Goal: Information Seeking & Learning: Check status

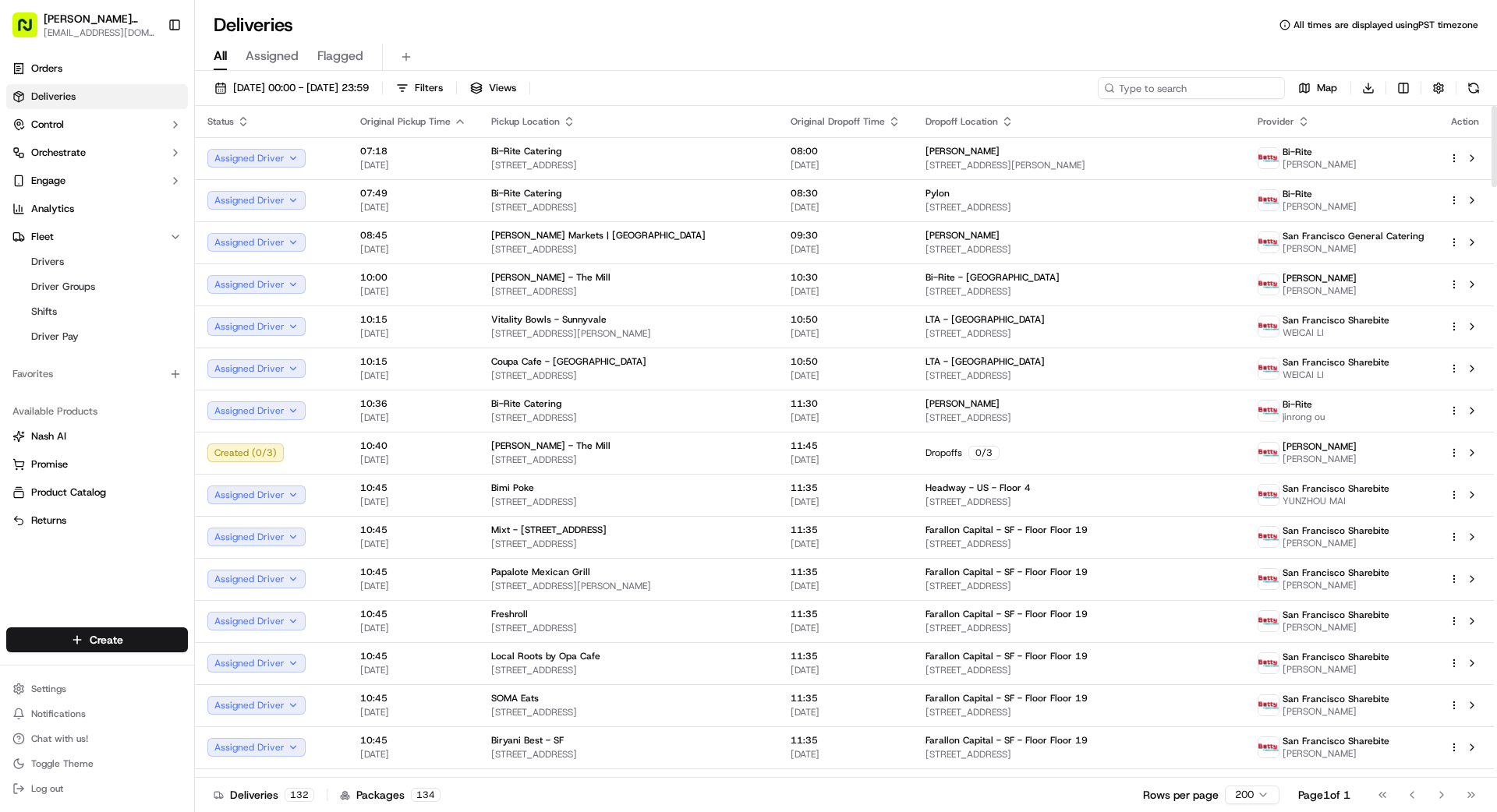
click at [1216, 94] on input at bounding box center [1191, 88] width 187 height 22
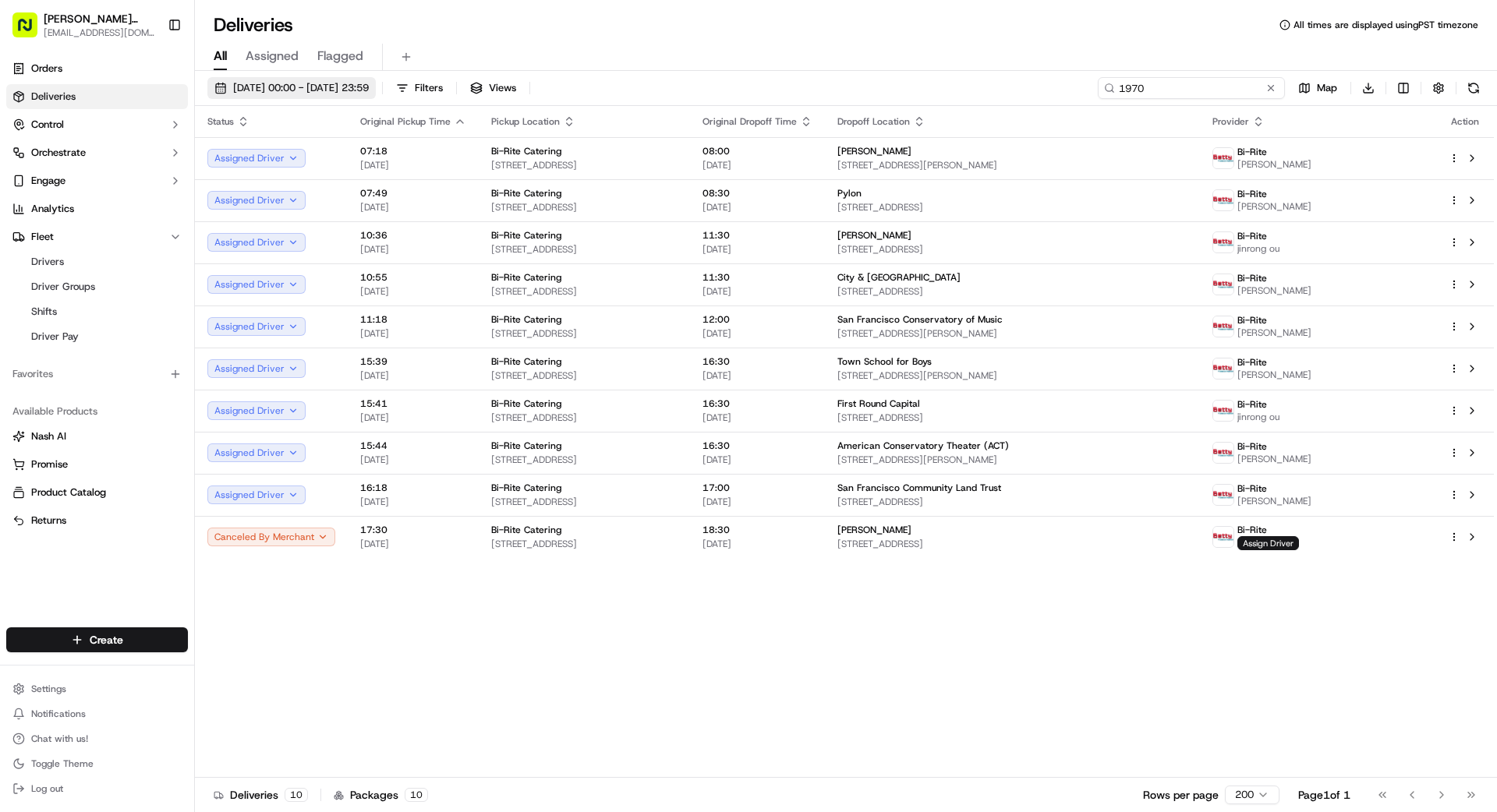
type input "1970"
click at [322, 82] on span "[DATE] 00:00 - [DATE] 23:59" at bounding box center [301, 88] width 136 height 14
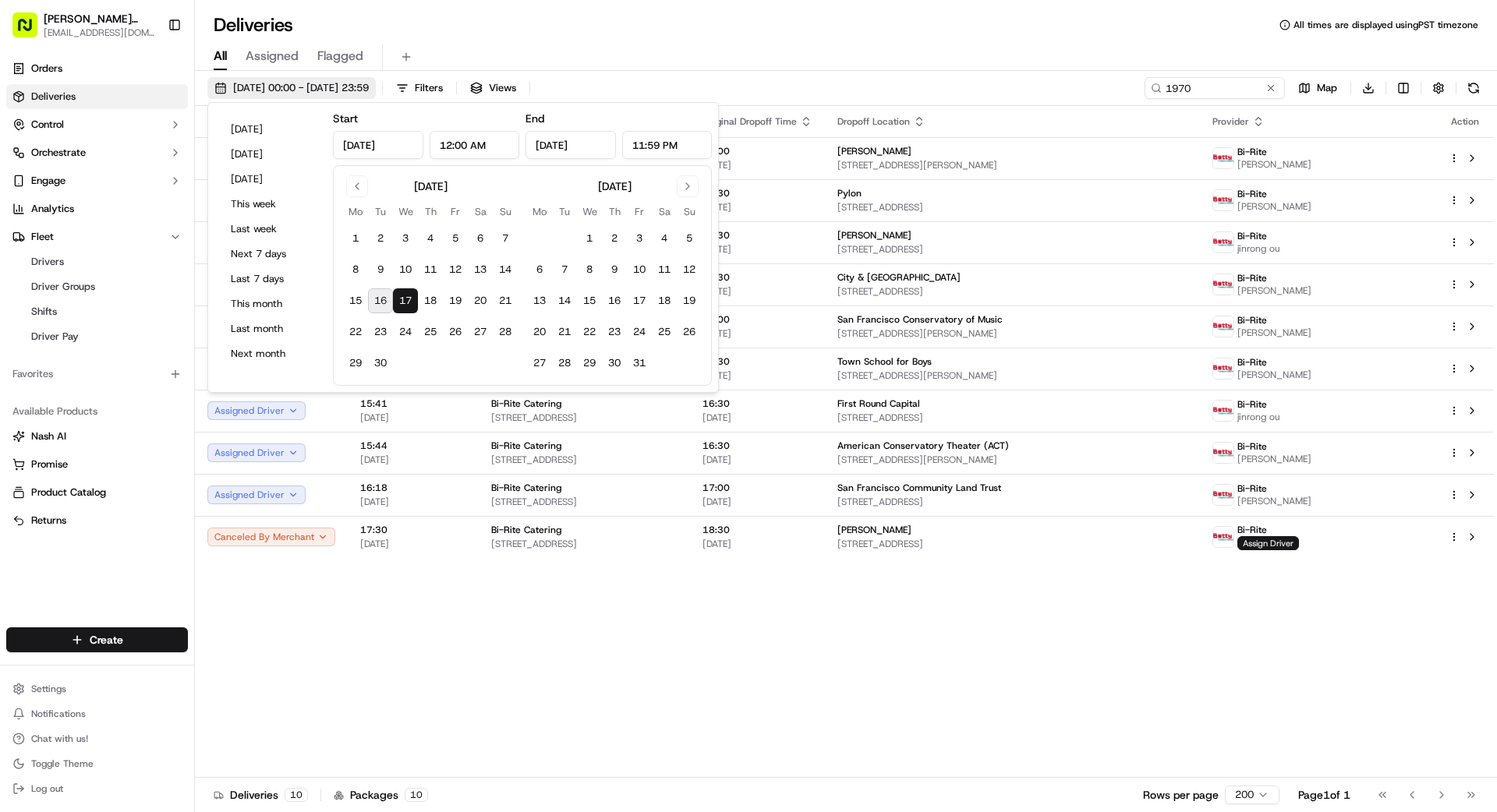
click at [322, 82] on span "[DATE] 00:00 - [DATE] 23:59" at bounding box center [301, 88] width 136 height 14
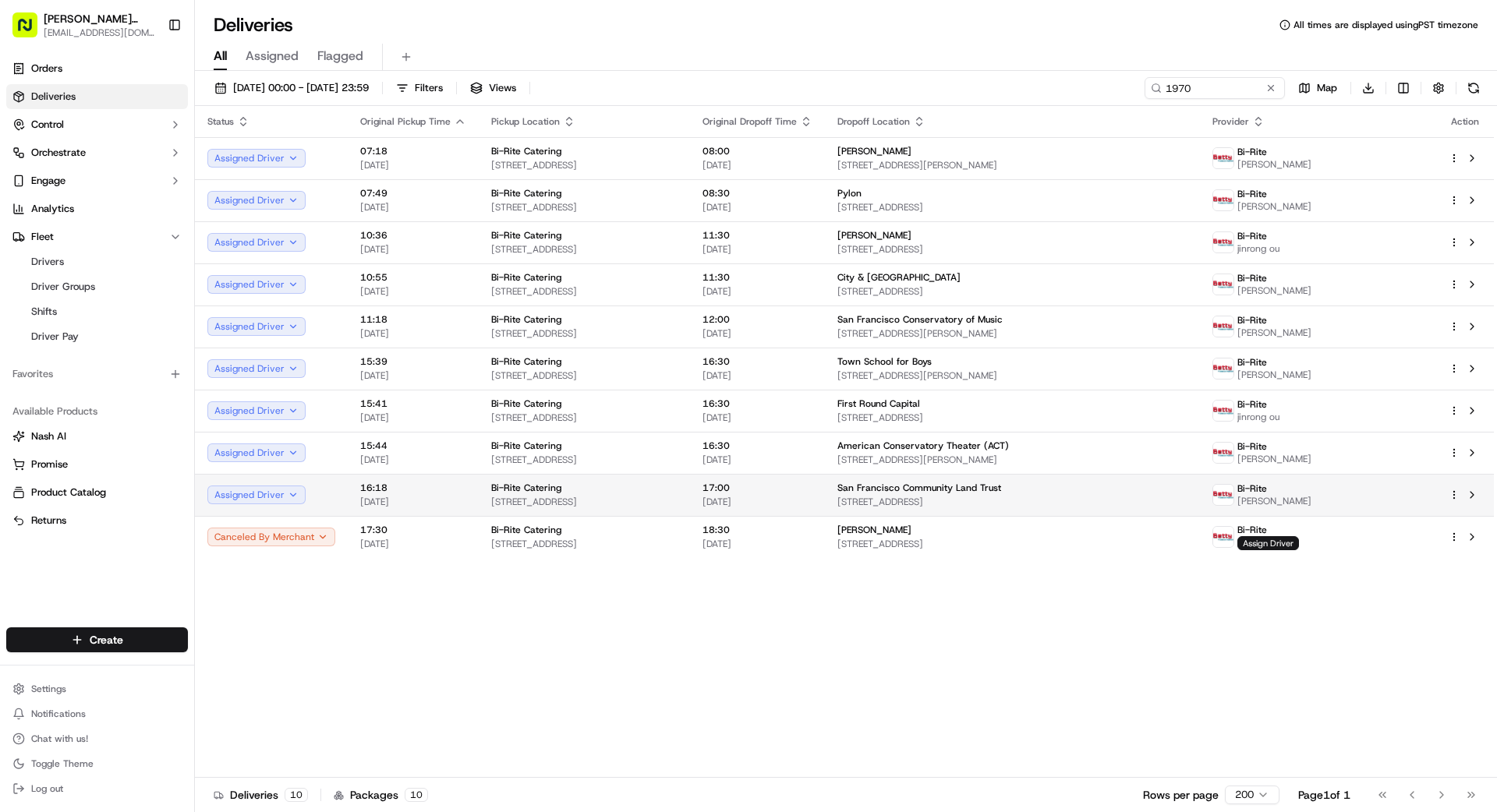
click at [678, 490] on div "Bi-Rite Catering" at bounding box center [583, 487] width 186 height 13
click at [678, 505] on span "[STREET_ADDRESS]" at bounding box center [583, 502] width 186 height 13
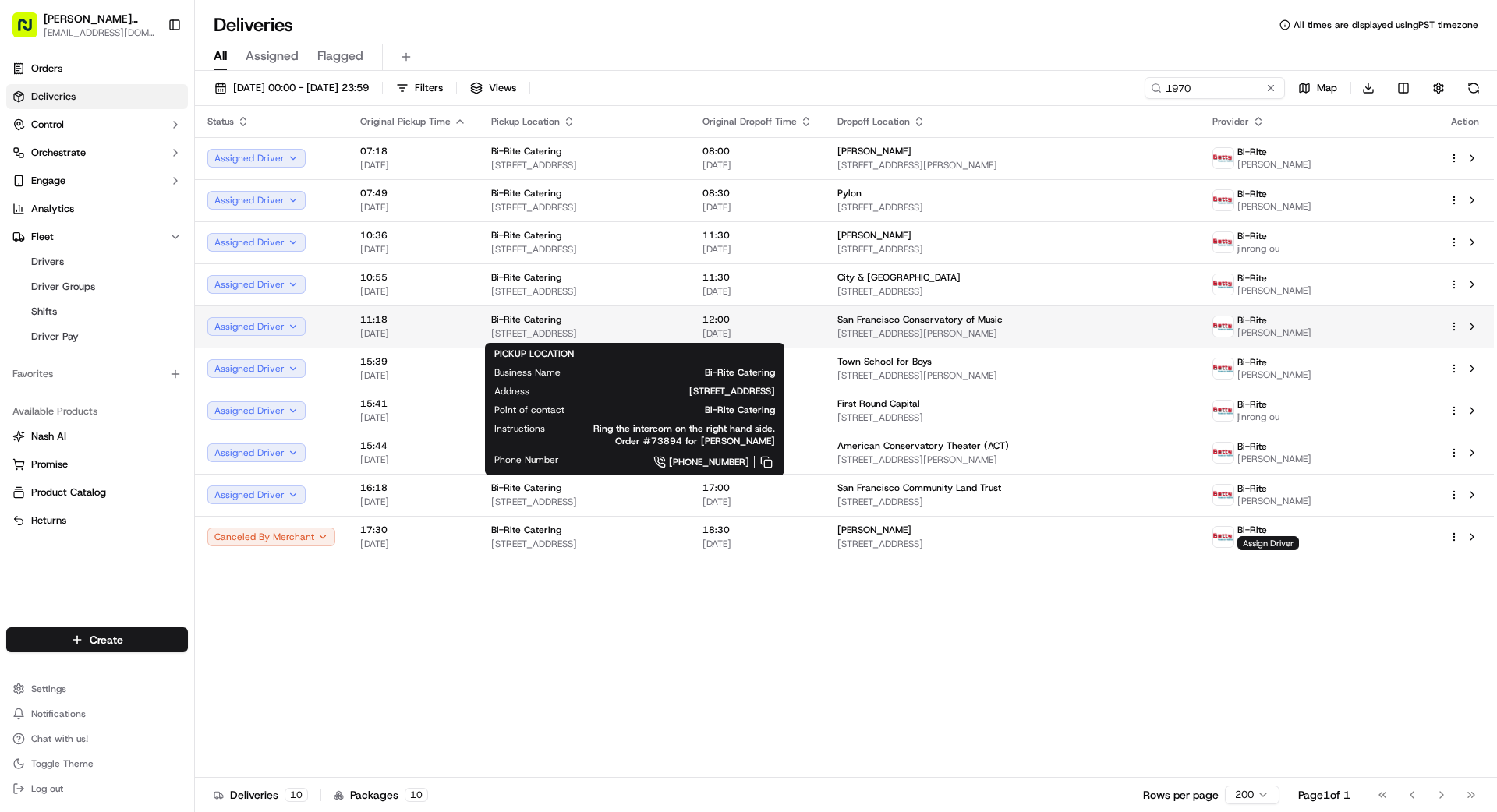
click at [678, 316] on div "Bi-Rite Catering" at bounding box center [583, 319] width 186 height 13
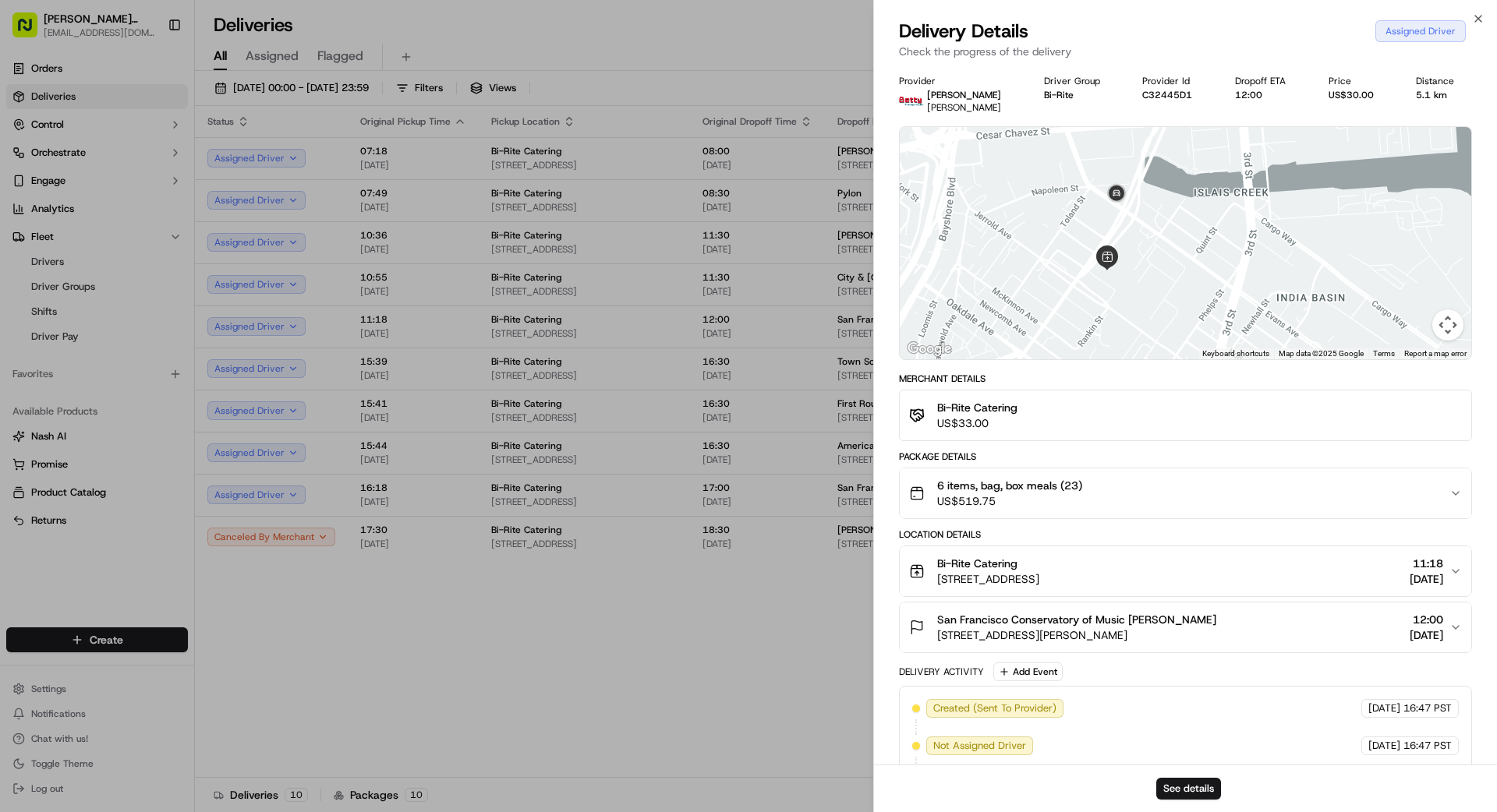
drag, startPoint x: 1205, startPoint y: 266, endPoint x: 1197, endPoint y: 281, distance: 17.0
click at [1223, 313] on div at bounding box center [1185, 243] width 572 height 232
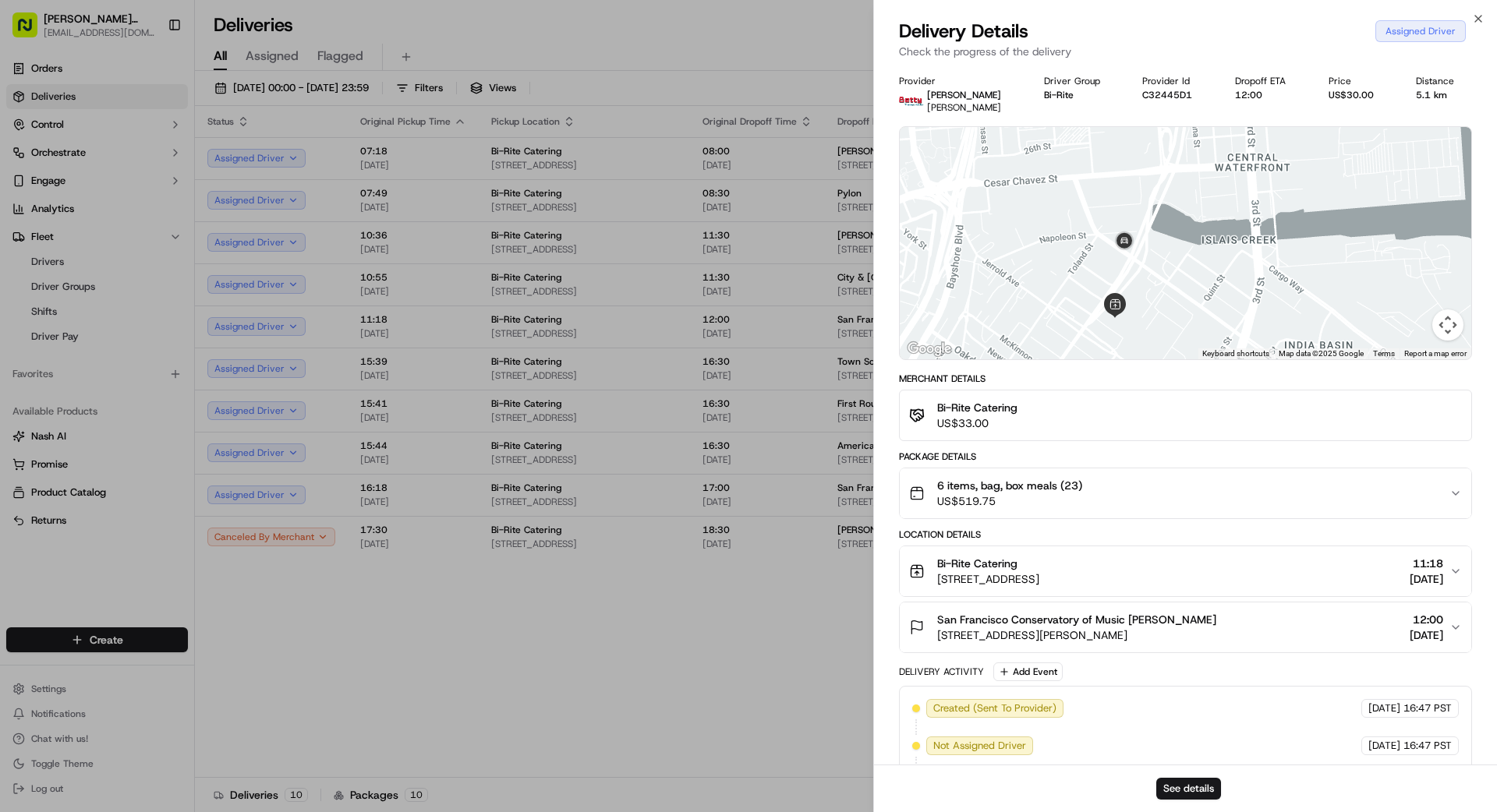
drag, startPoint x: 1180, startPoint y: 276, endPoint x: 1158, endPoint y: 263, distance: 25.6
click at [1177, 279] on div at bounding box center [1185, 243] width 572 height 232
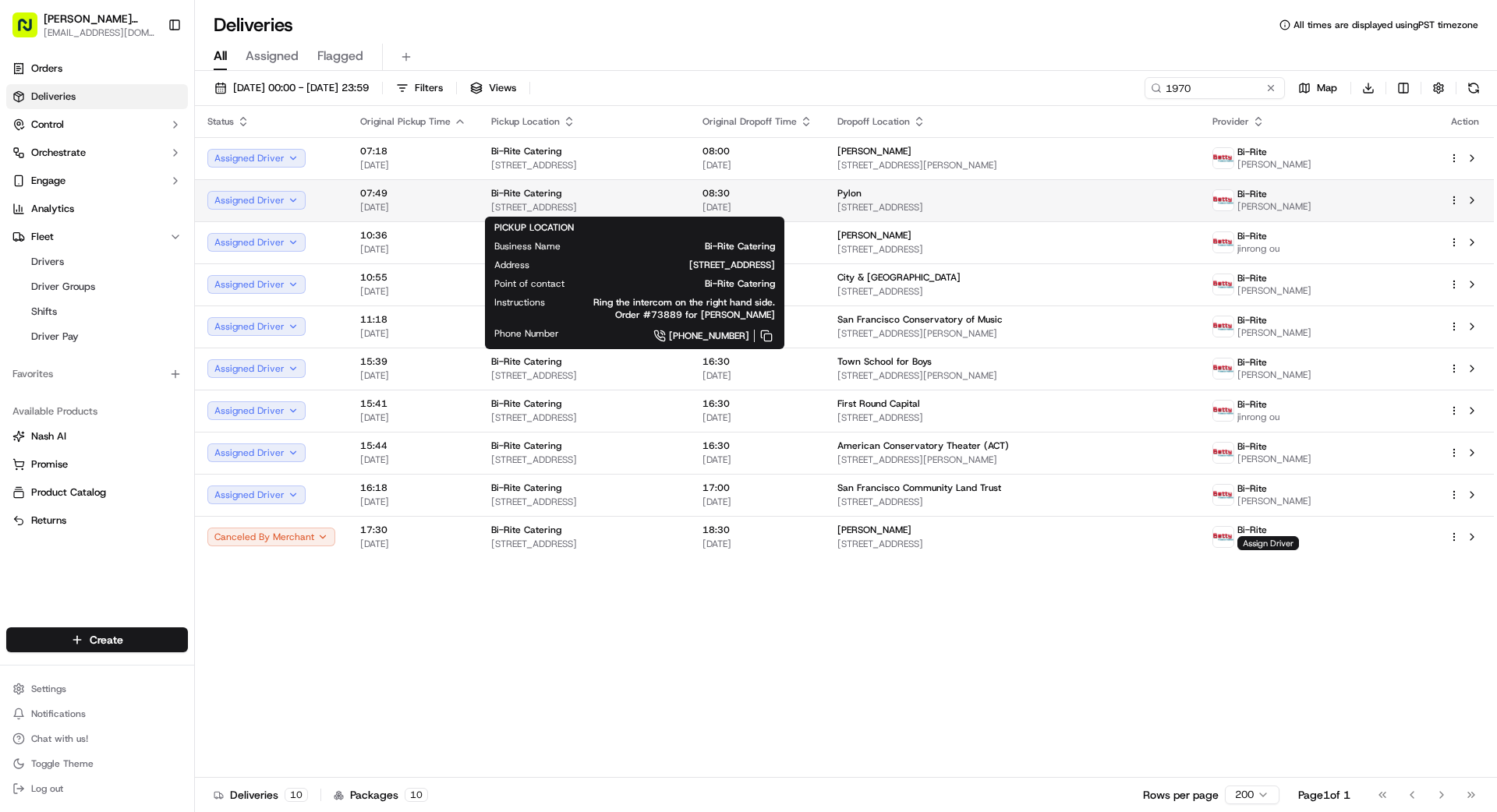
click at [678, 199] on div "Bi-Rite Catering" at bounding box center [583, 193] width 186 height 13
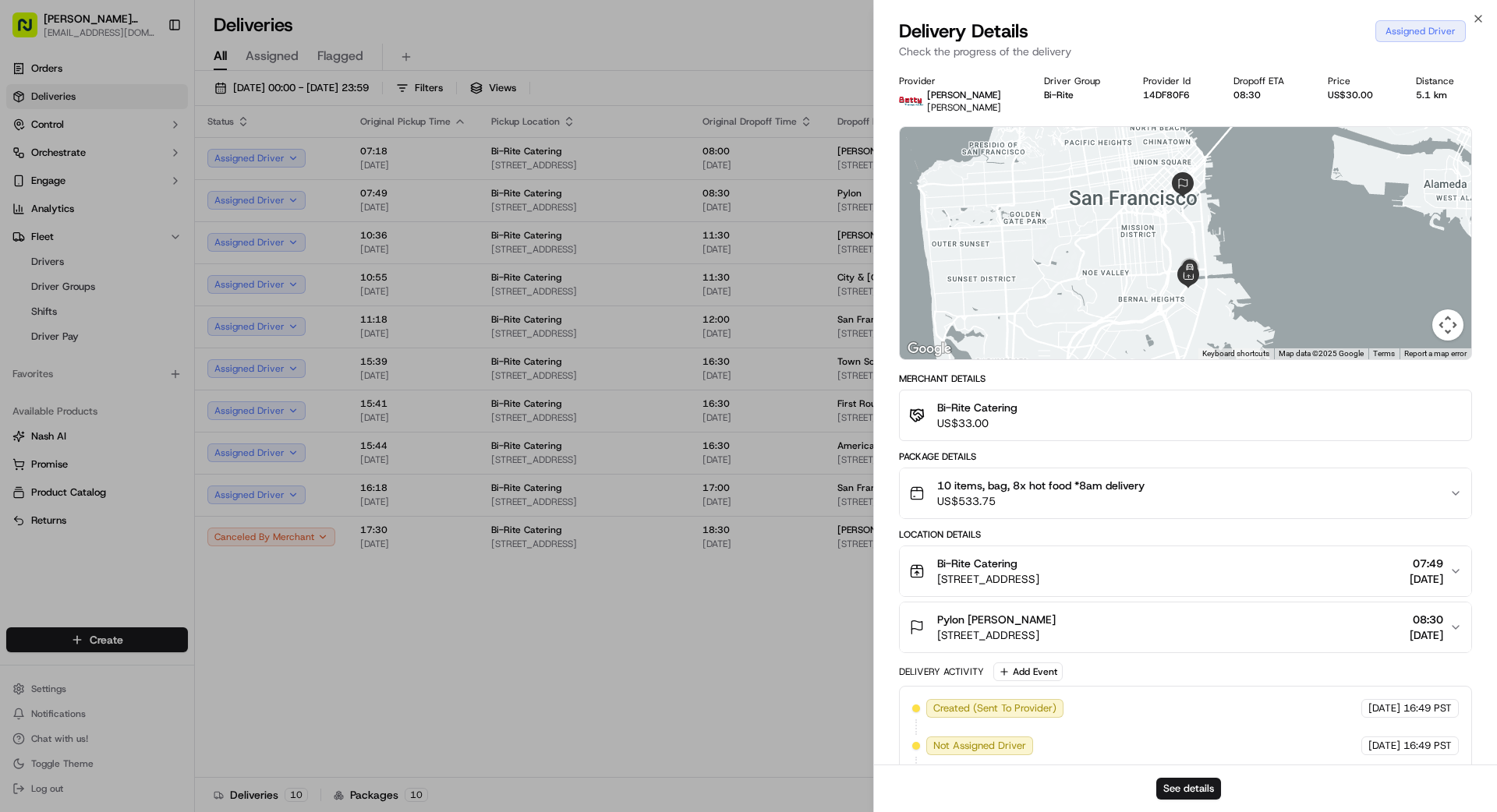
click at [1073, 493] on span "US$533.75" at bounding box center [1041, 501] width 207 height 16
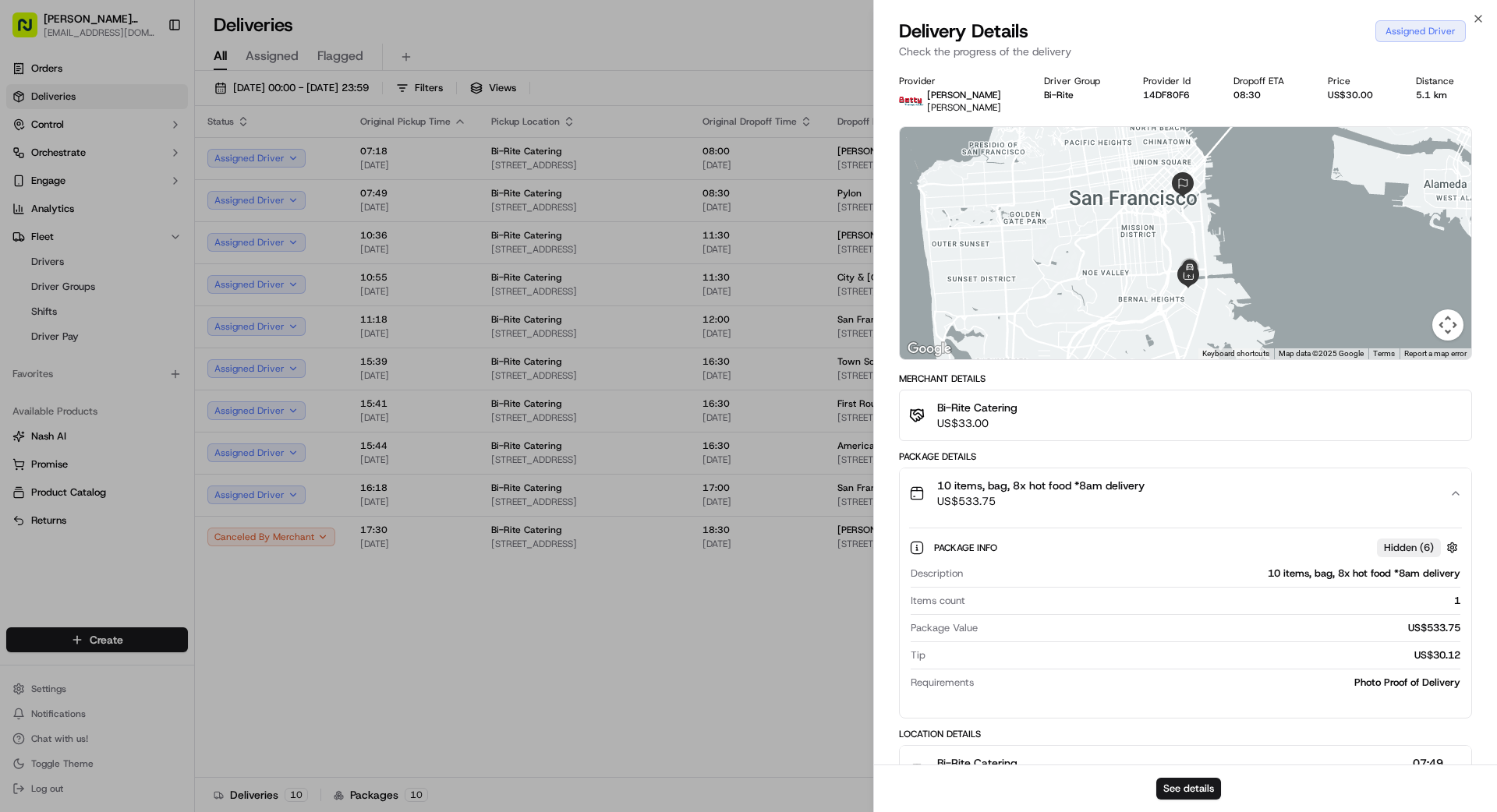
drag, startPoint x: 1068, startPoint y: 491, endPoint x: 978, endPoint y: 491, distance: 90.0
click at [1068, 491] on span "10 items, bag, 8x hot food *8am delivery" at bounding box center [1041, 486] width 207 height 16
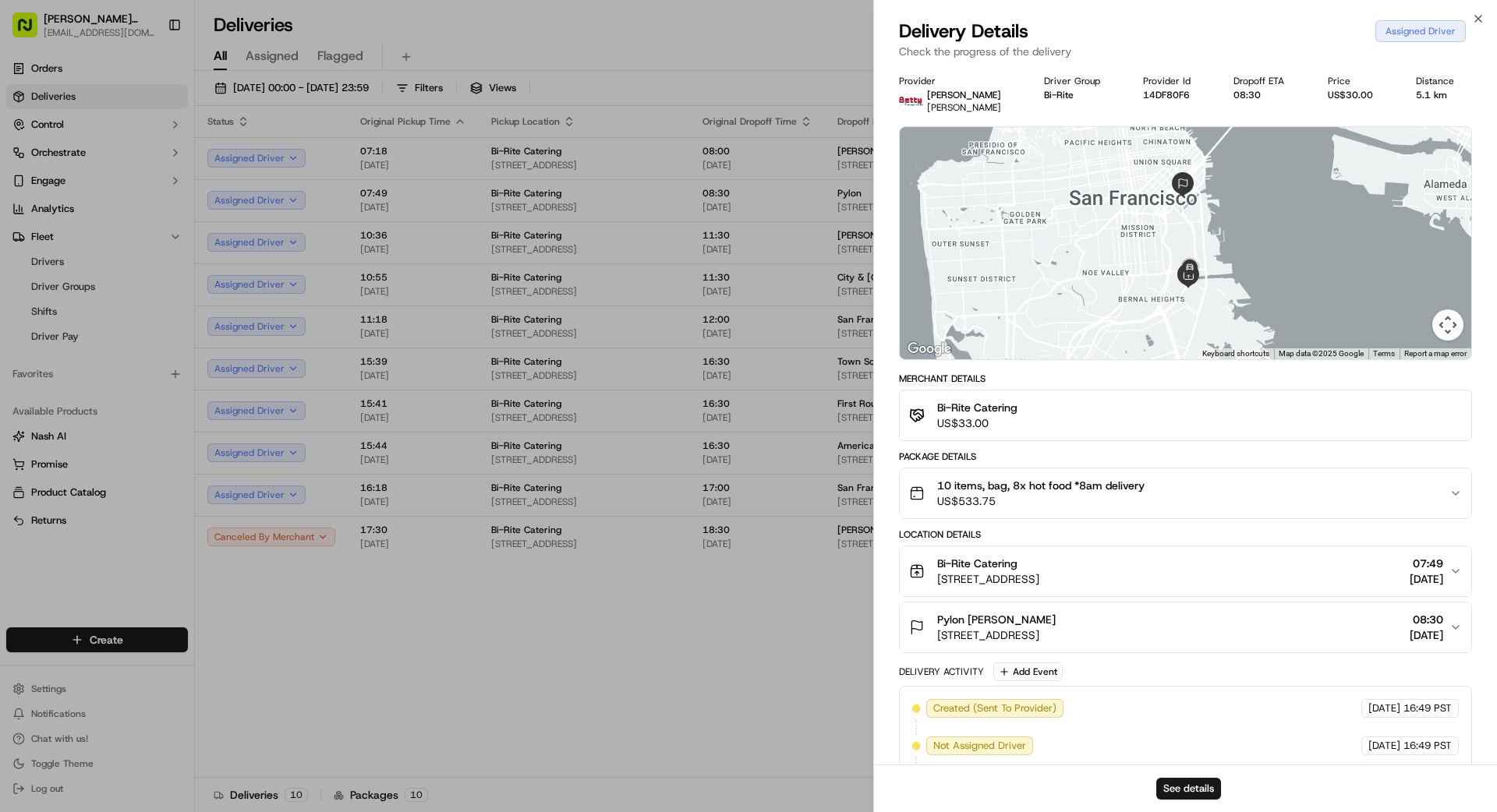
drag, startPoint x: 725, startPoint y: 634, endPoint x: 744, endPoint y: 621, distance: 23.0
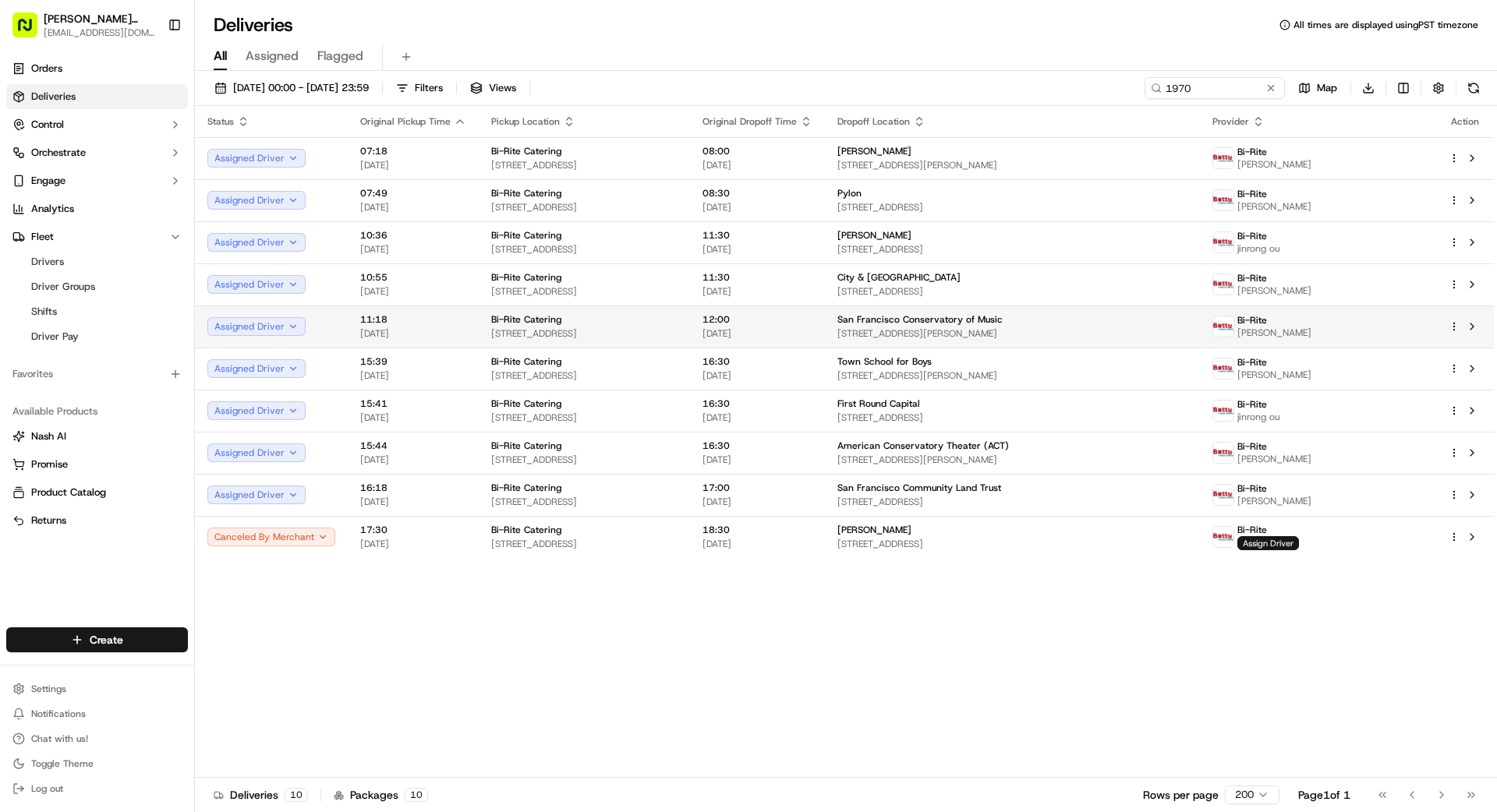
click at [1003, 317] on span "San Francisco Conservatory of Music" at bounding box center [919, 319] width 165 height 13
drag, startPoint x: 733, startPoint y: 308, endPoint x: 721, endPoint y: 310, distance: 12.2
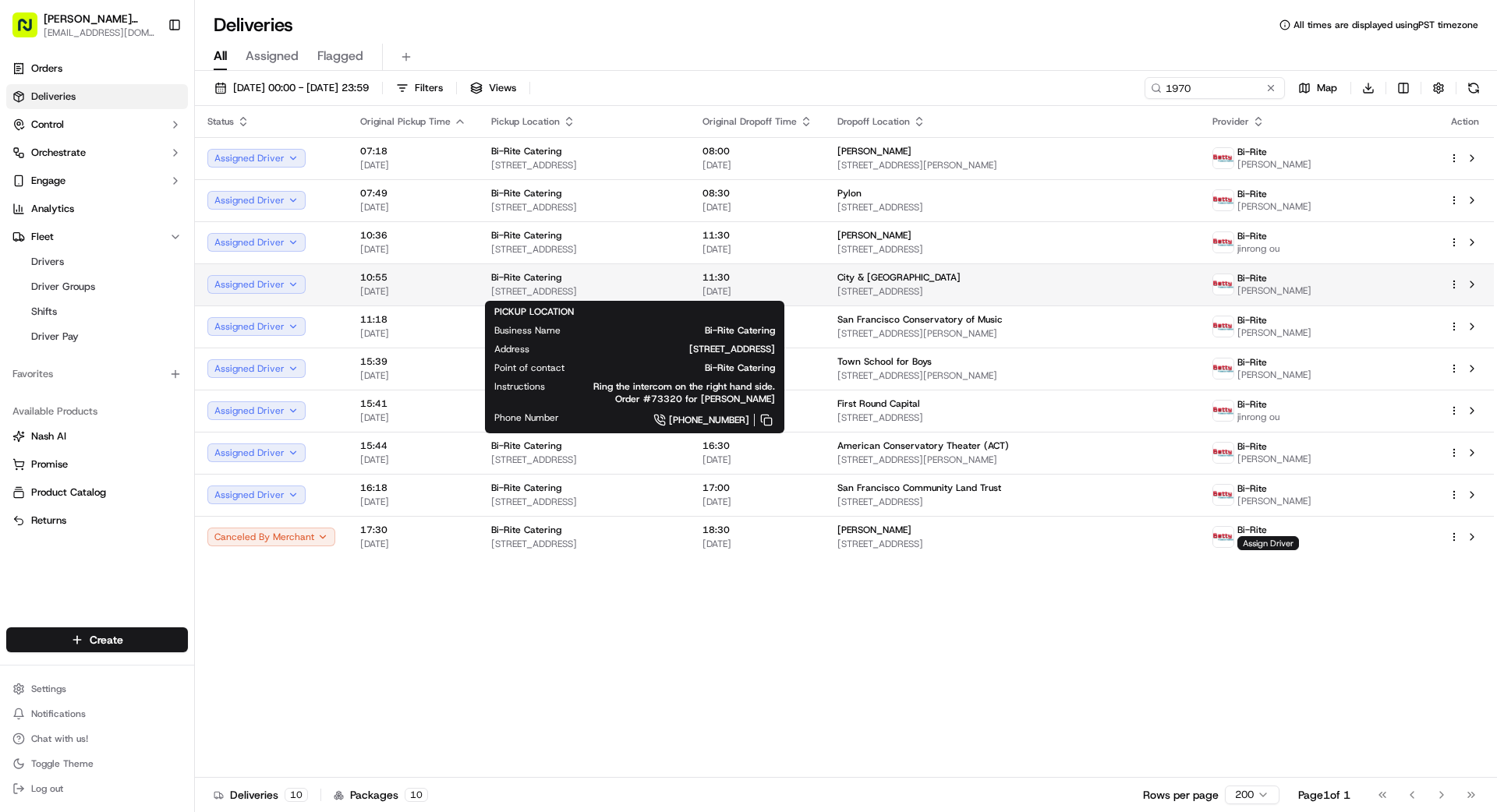
click at [678, 279] on div "Bi-Rite Catering" at bounding box center [583, 277] width 186 height 13
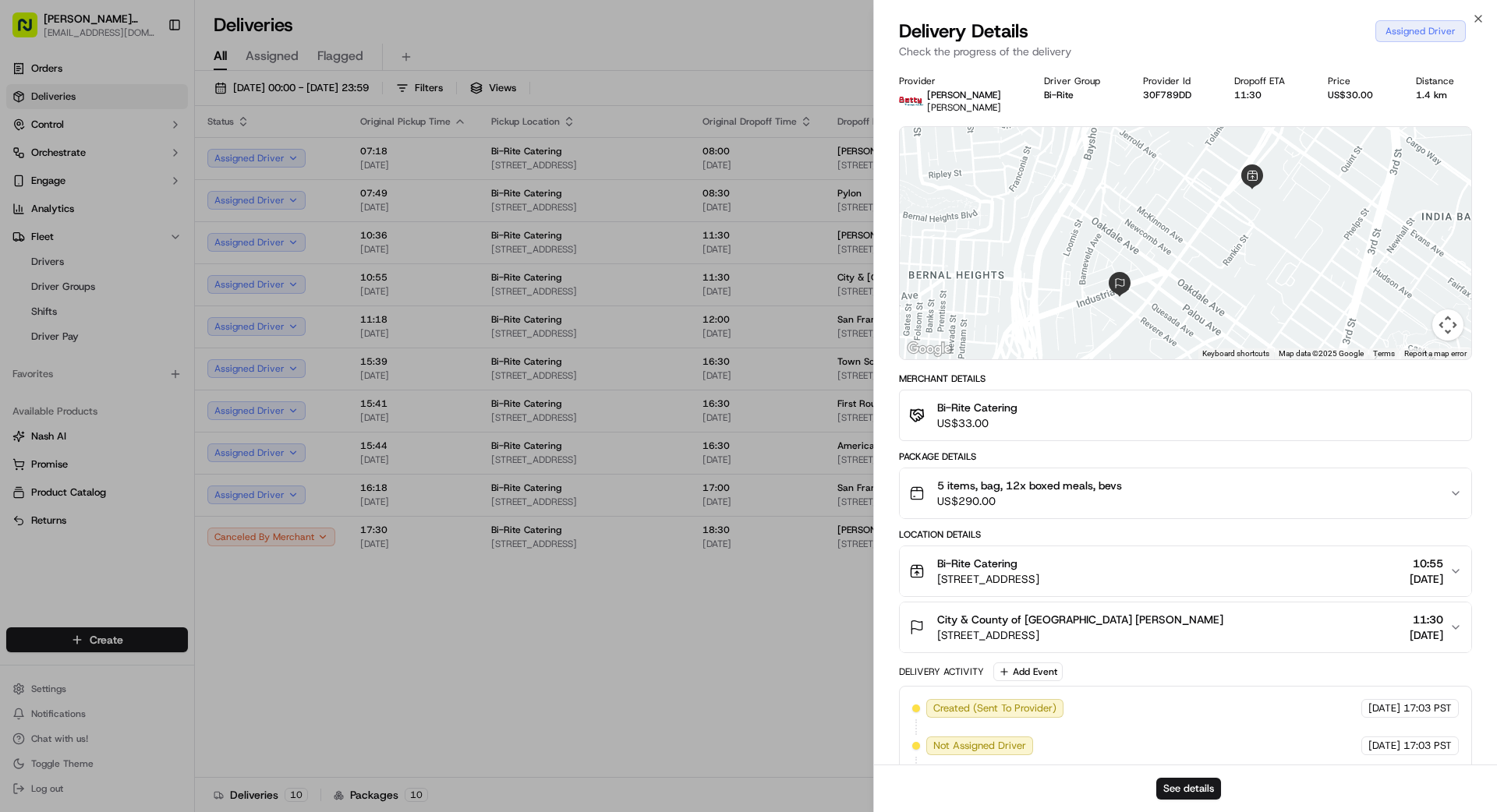
click at [1099, 504] on span "US$290.00" at bounding box center [1029, 501] width 184 height 16
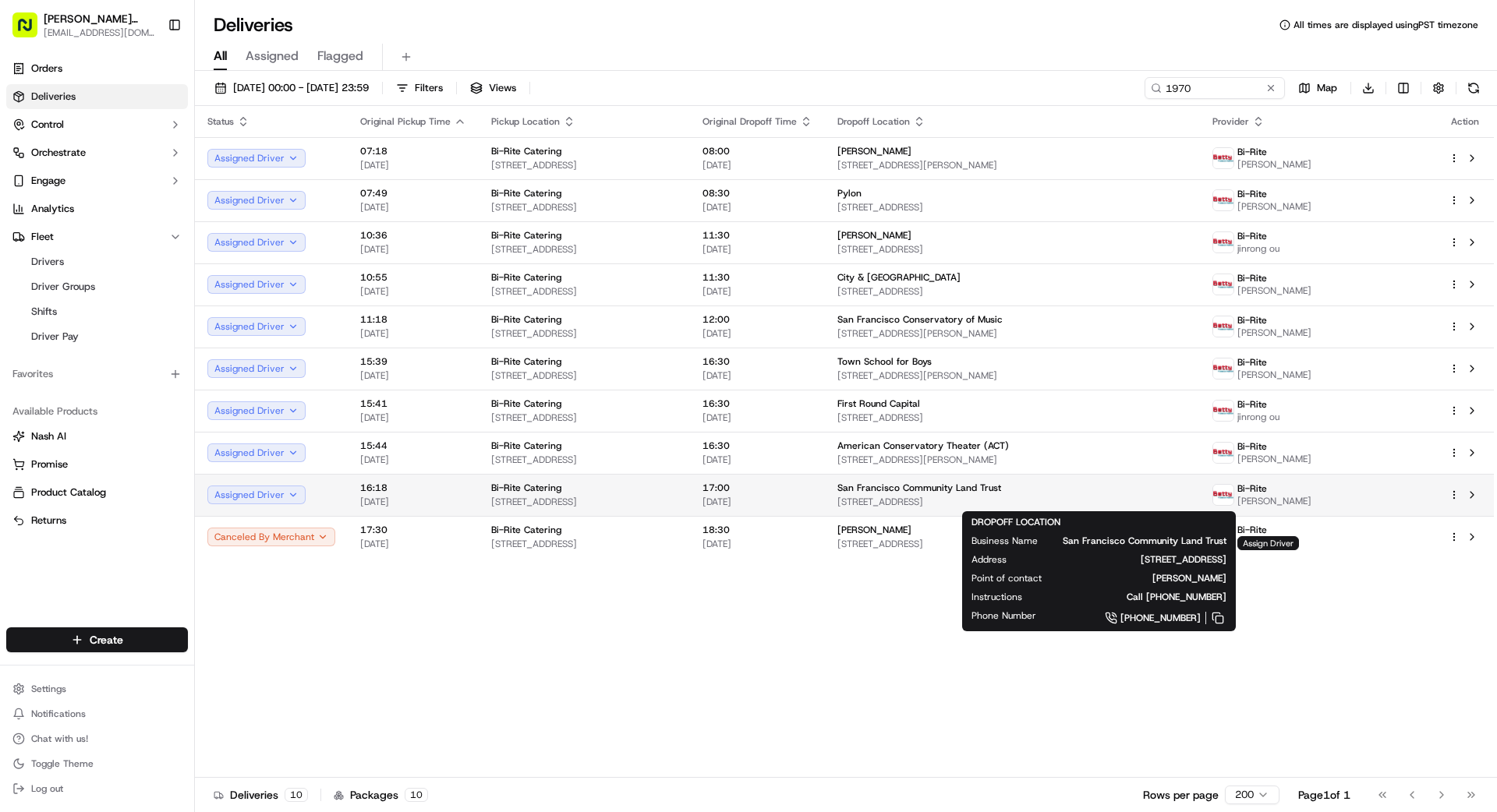
click at [1001, 490] on span "San Francisco Community Land Trust" at bounding box center [919, 487] width 163 height 13
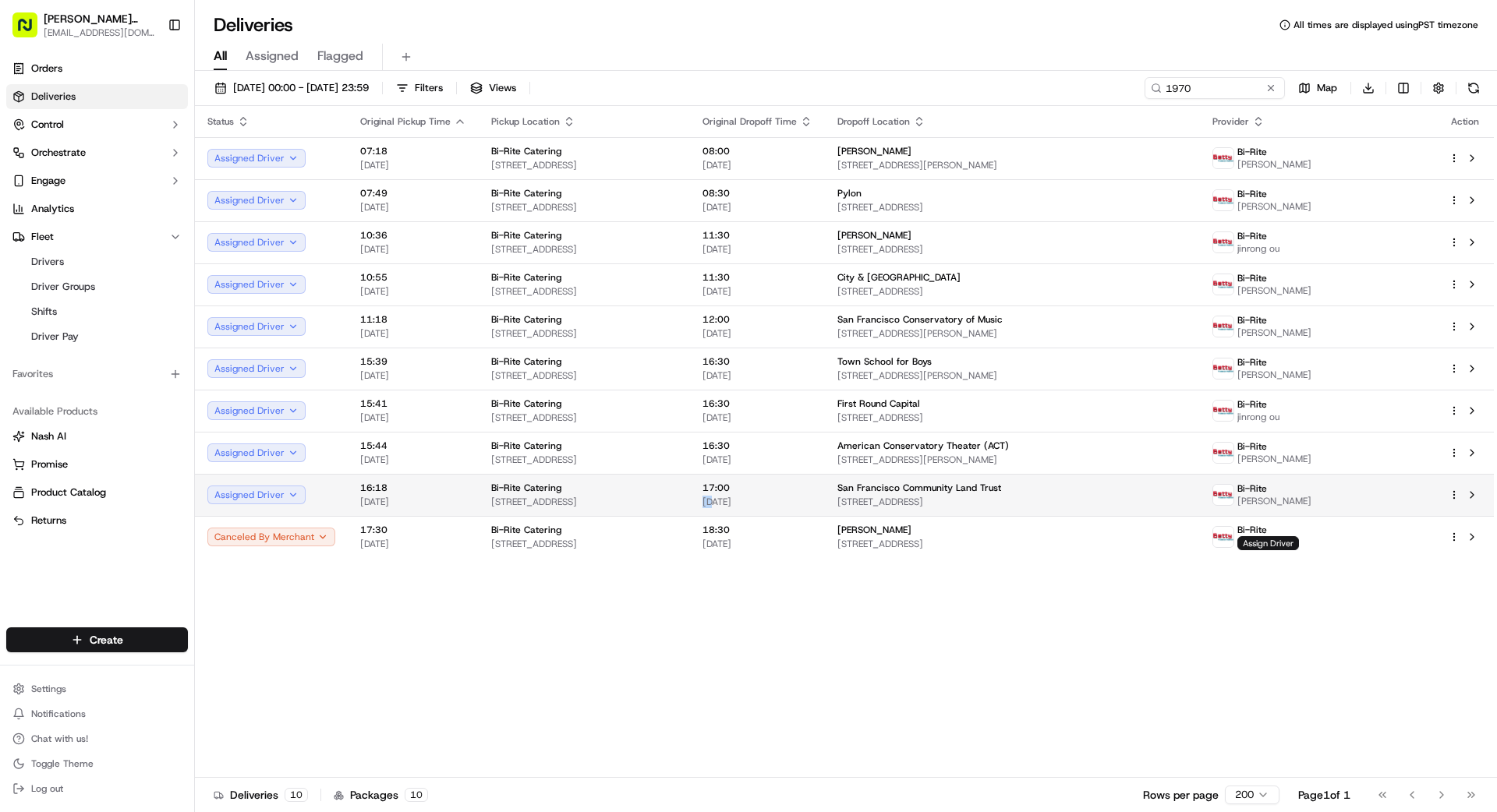
click at [802, 496] on td "17:00 [DATE]" at bounding box center [757, 495] width 135 height 42
click at [812, 499] on span "[DATE]" at bounding box center [757, 502] width 110 height 13
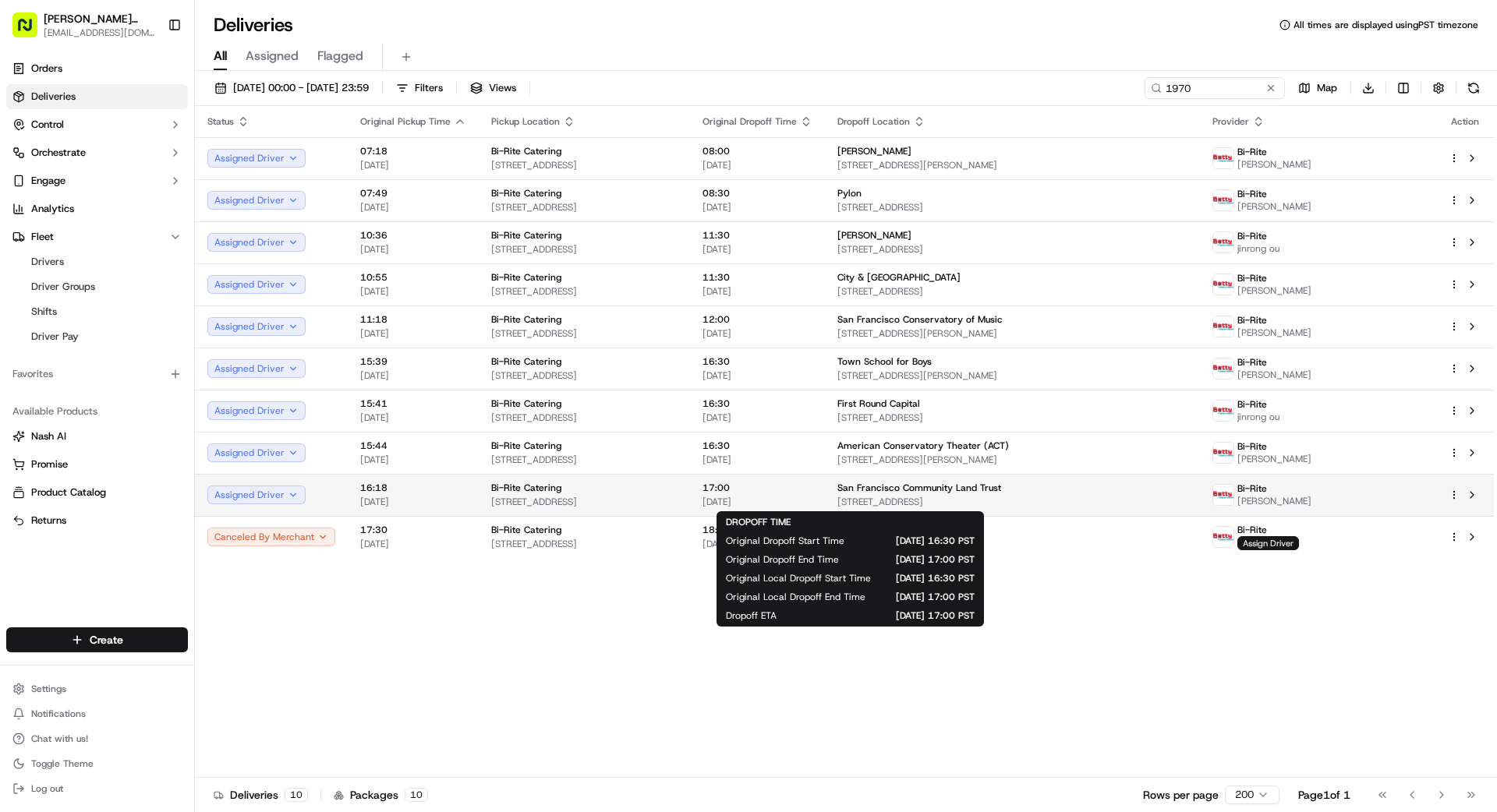
click at [810, 496] on span "[DATE]" at bounding box center [757, 502] width 110 height 13
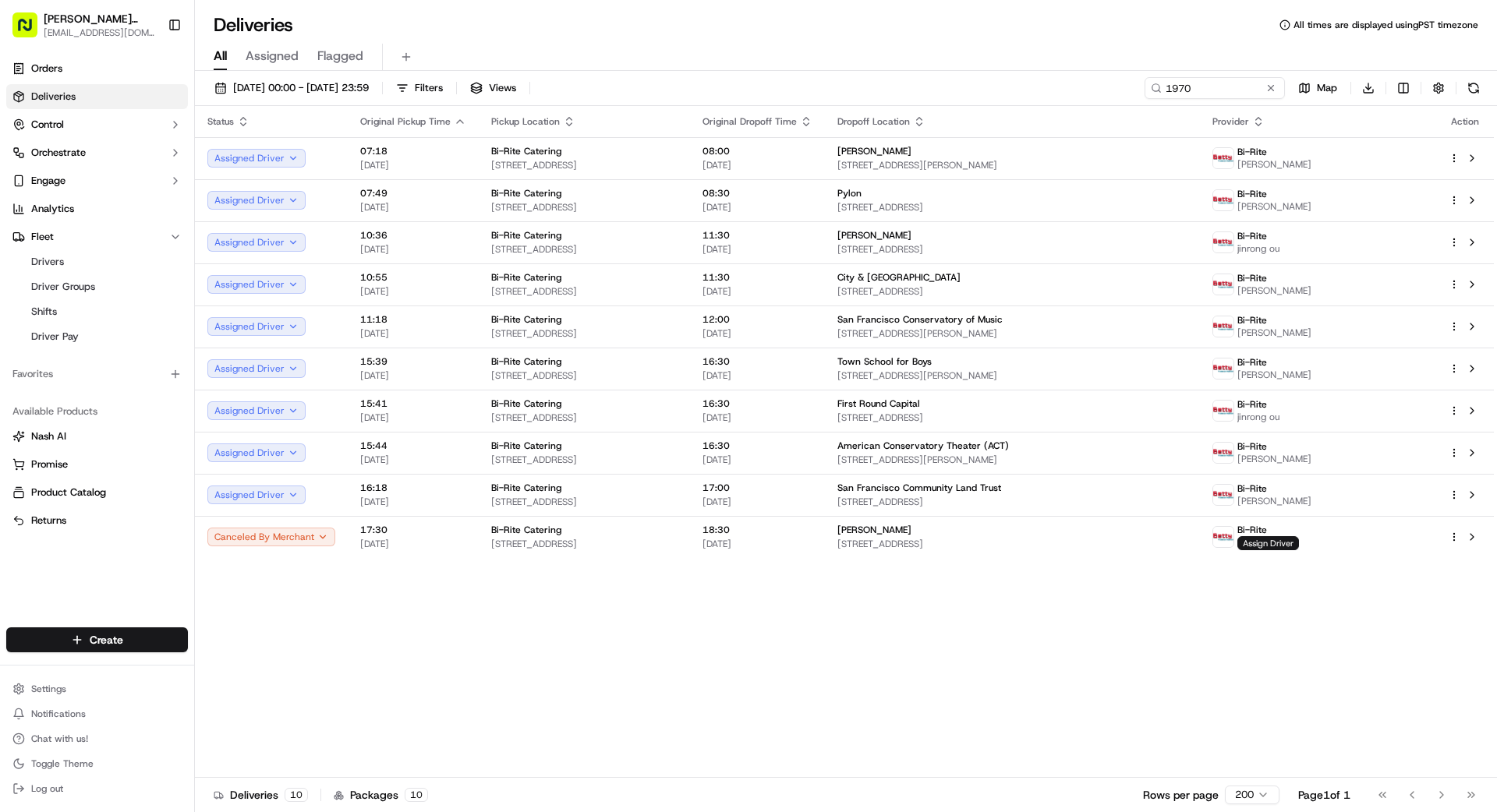
drag, startPoint x: 1273, startPoint y: 89, endPoint x: 1243, endPoint y: 89, distance: 30.0
click at [1273, 89] on button at bounding box center [1271, 88] width 16 height 16
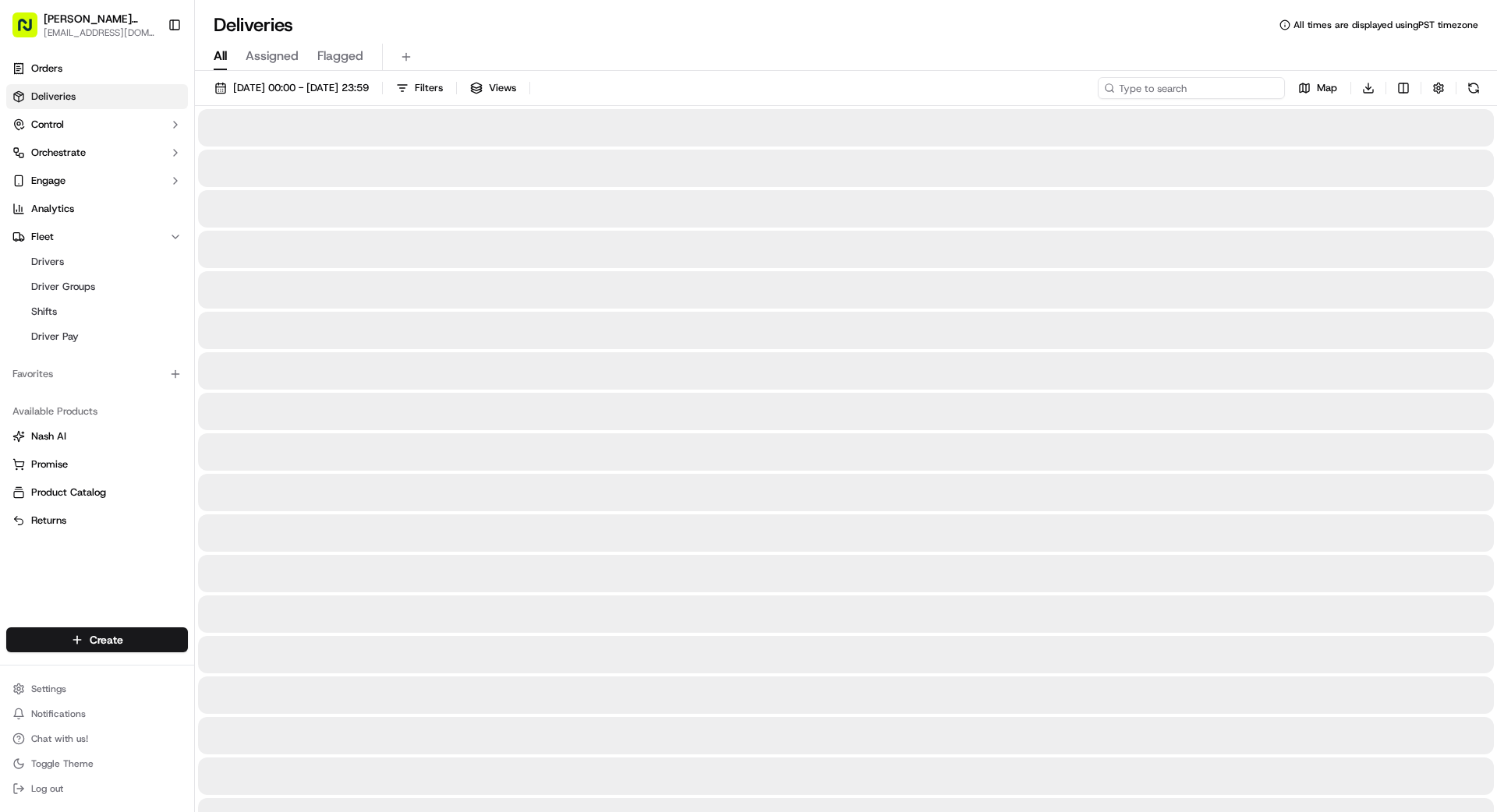
click at [1228, 89] on input at bounding box center [1191, 88] width 187 height 22
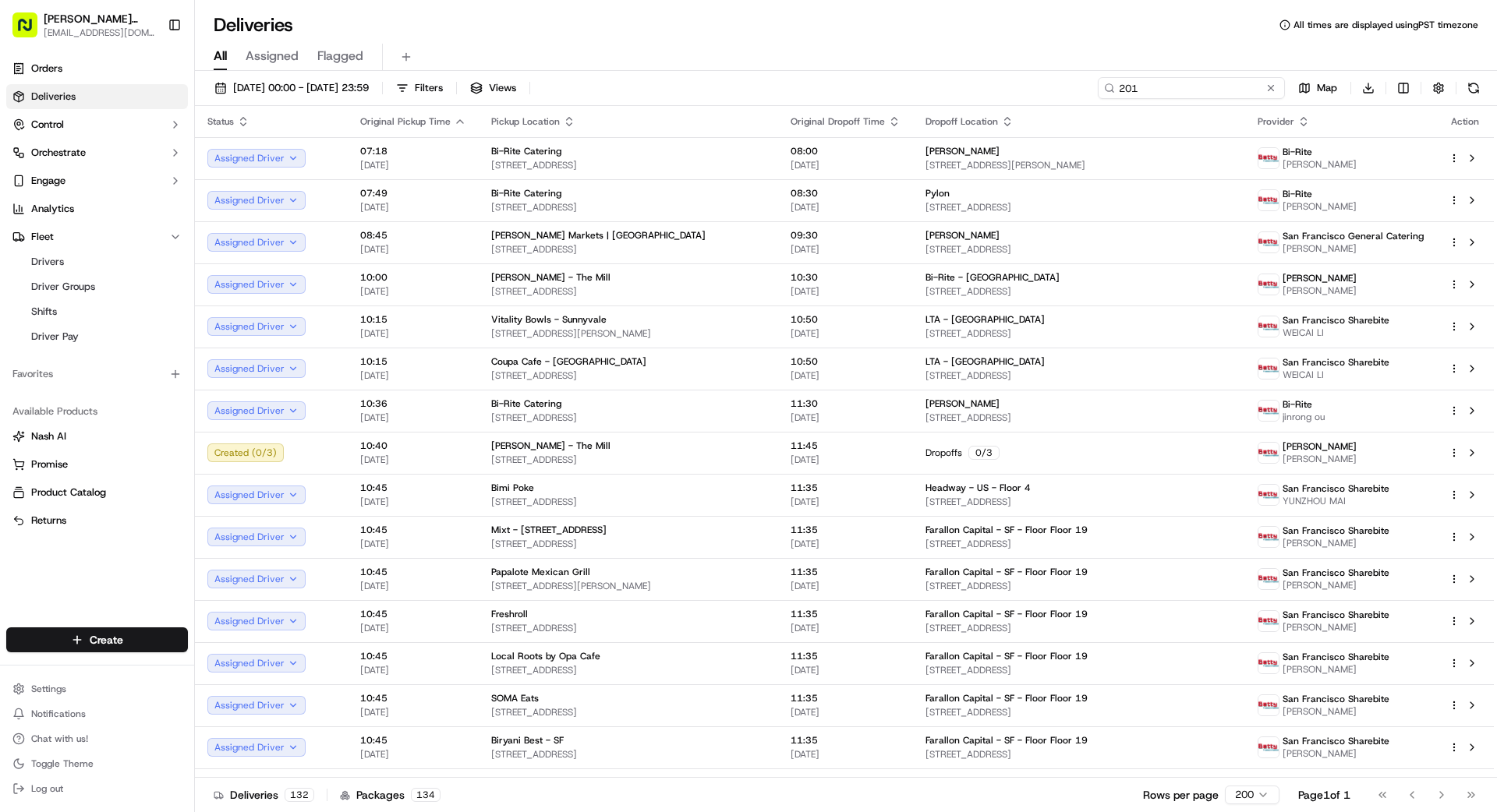
type input "201"
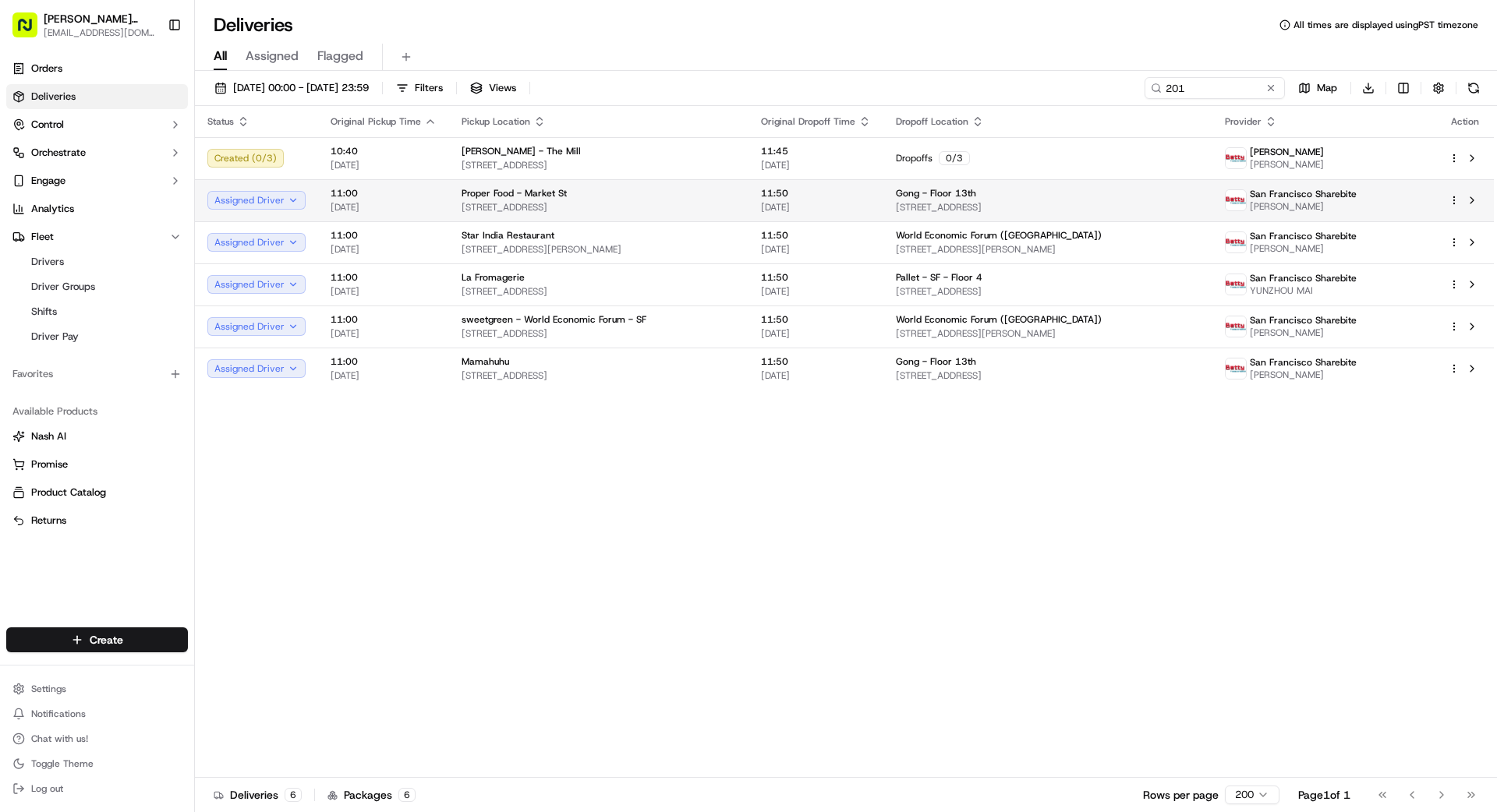
click at [1076, 197] on div "Gong - Floor 13th" at bounding box center [1047, 193] width 304 height 13
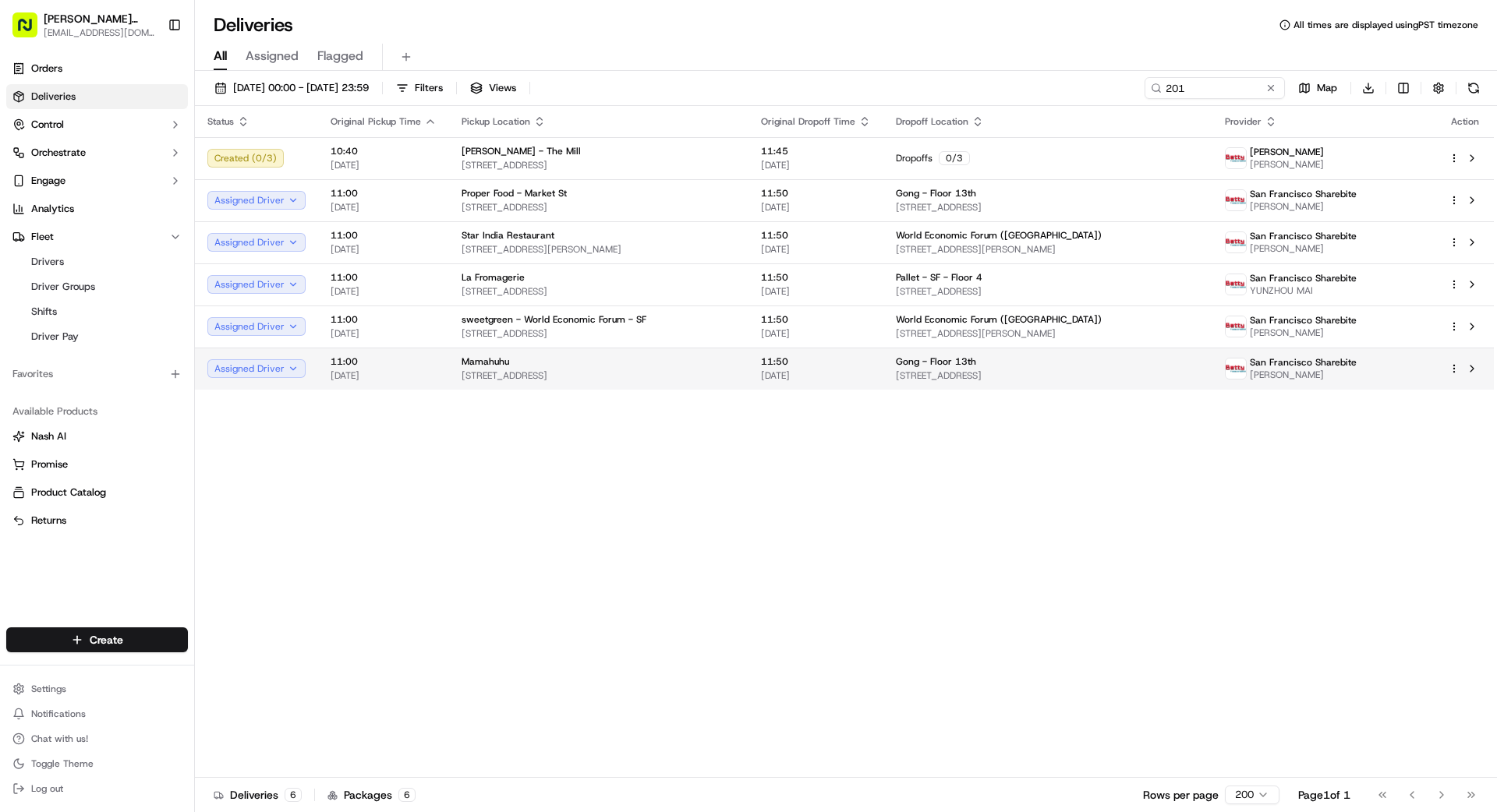
click at [935, 367] on div "Gong - Floor [GEOGRAPHIC_DATA][STREET_ADDRESS][GEOGRAPHIC_DATA]" at bounding box center [1047, 368] width 304 height 26
click at [701, 366] on div "Mamahuhu" at bounding box center [599, 361] width 274 height 13
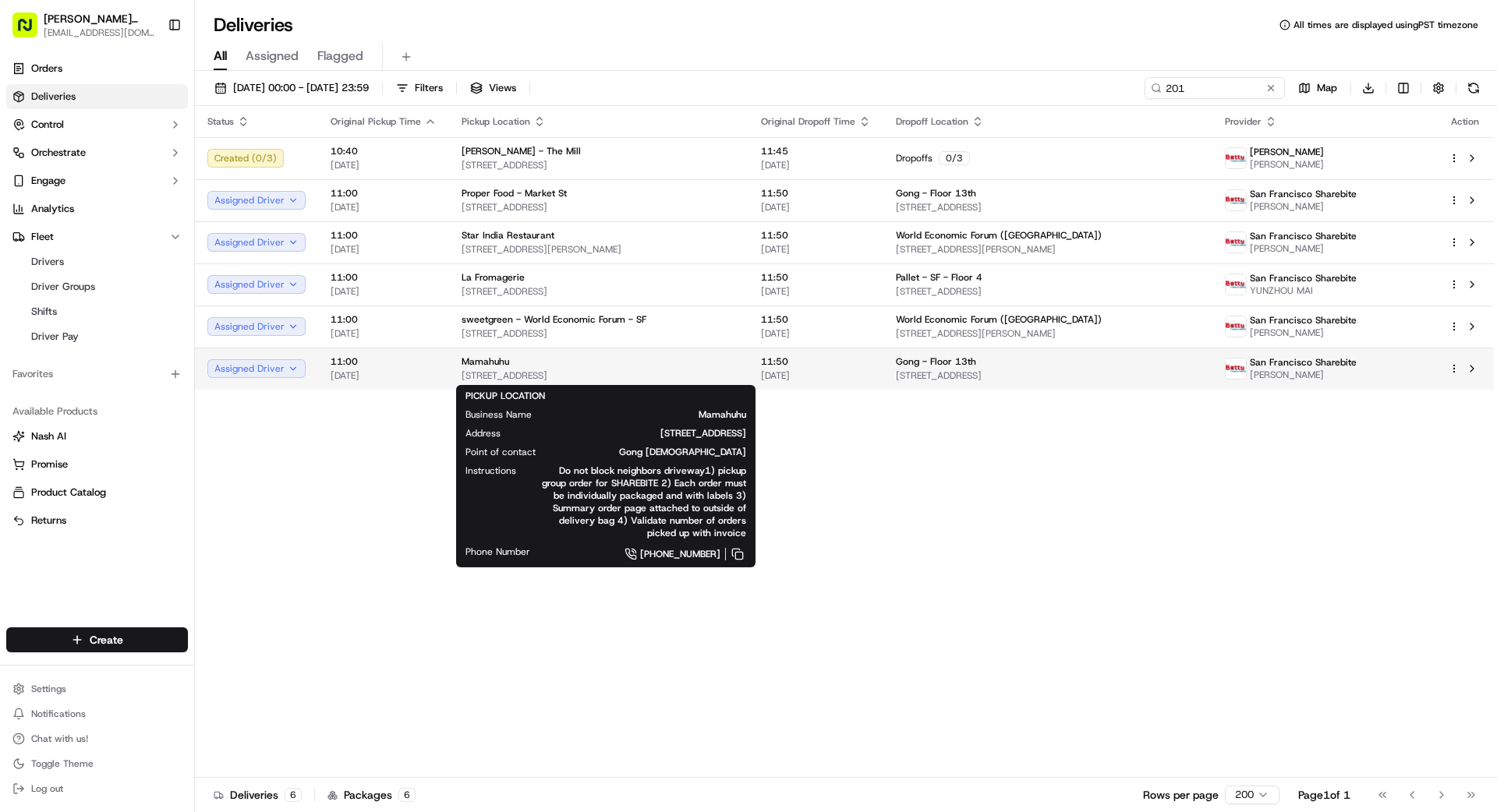
click at [646, 360] on div "Mamahuhu" at bounding box center [599, 361] width 274 height 13
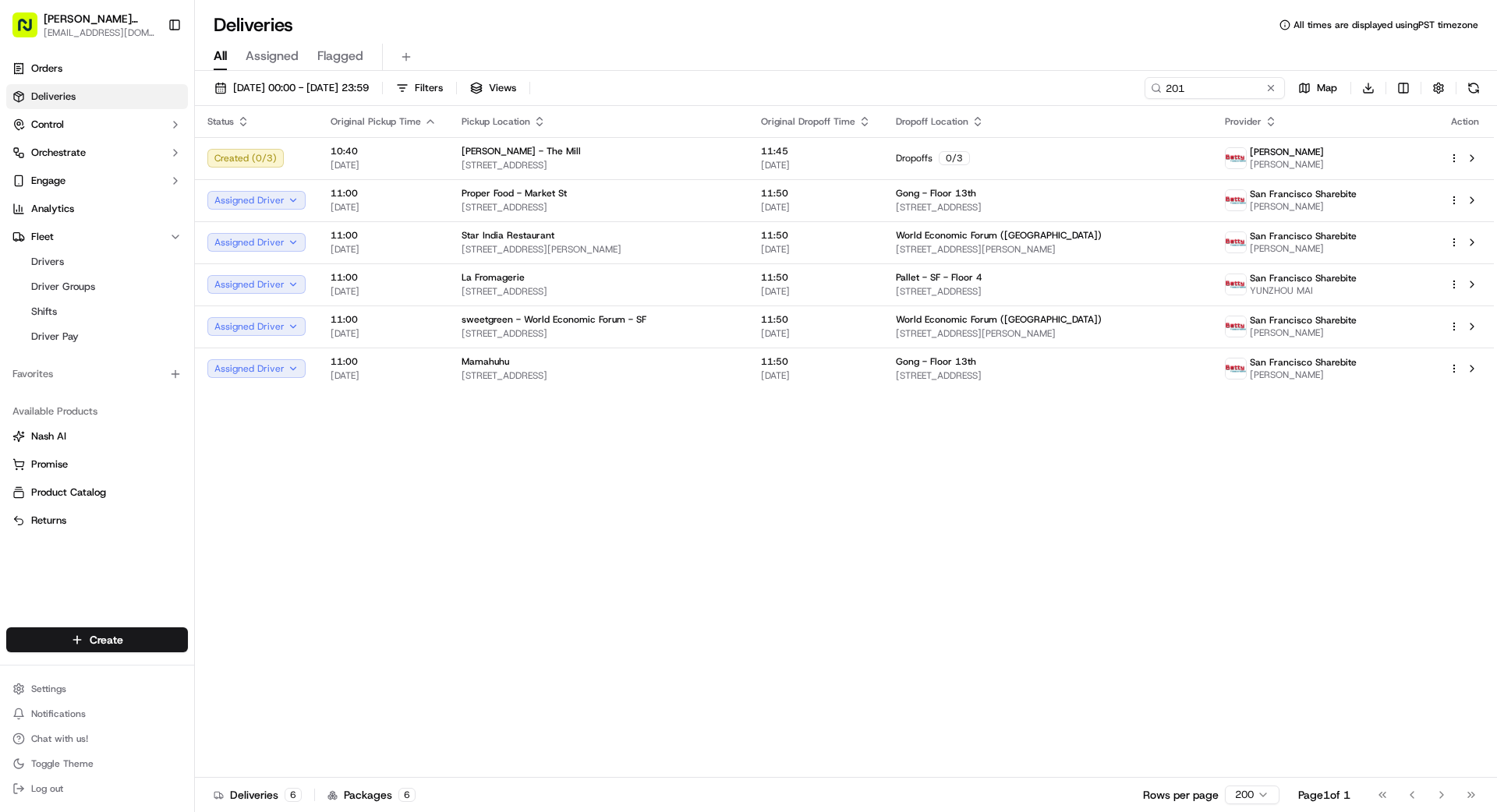
click at [1269, 88] on button at bounding box center [1271, 88] width 16 height 16
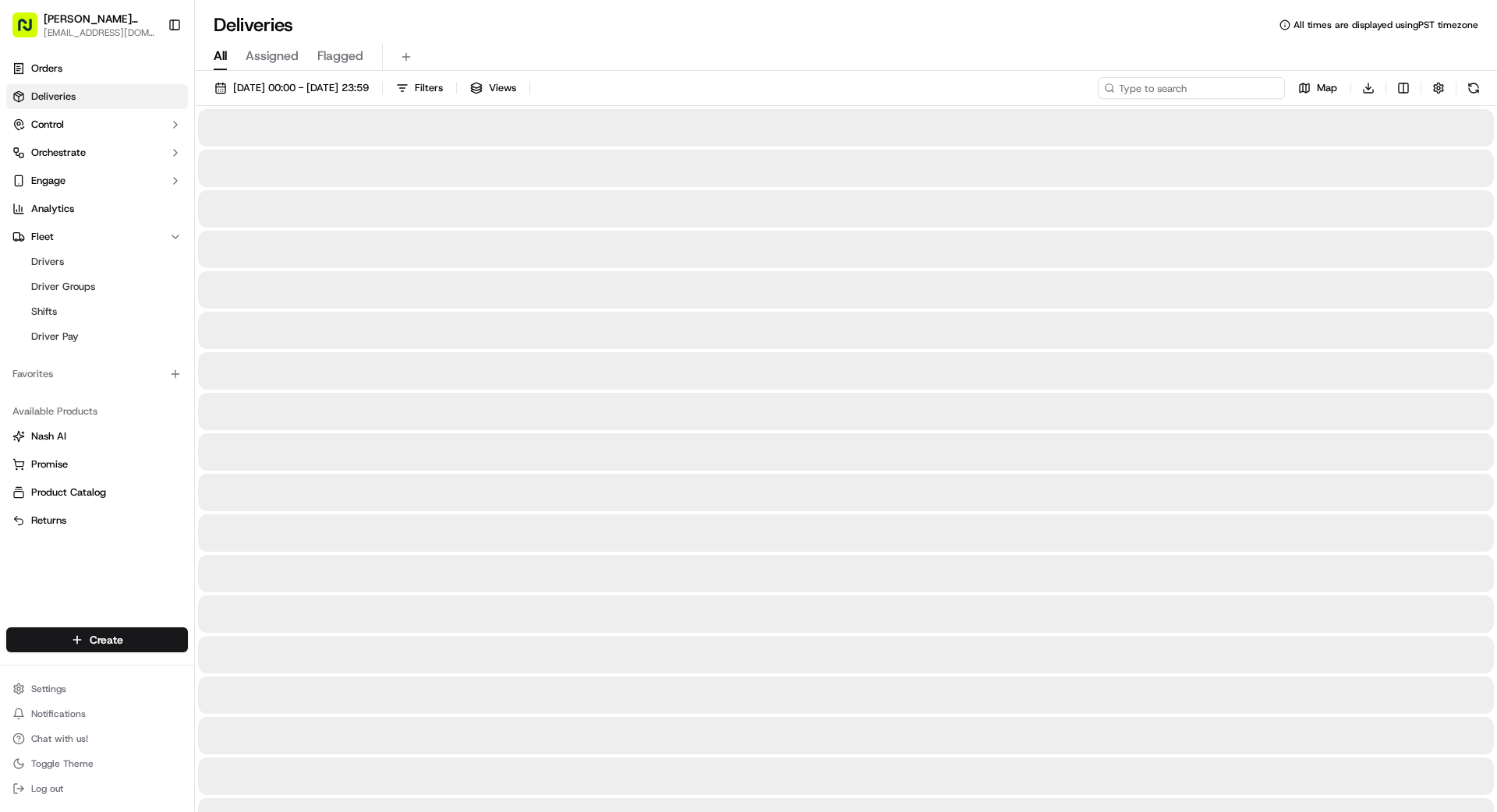
click at [1238, 85] on input at bounding box center [1191, 88] width 187 height 22
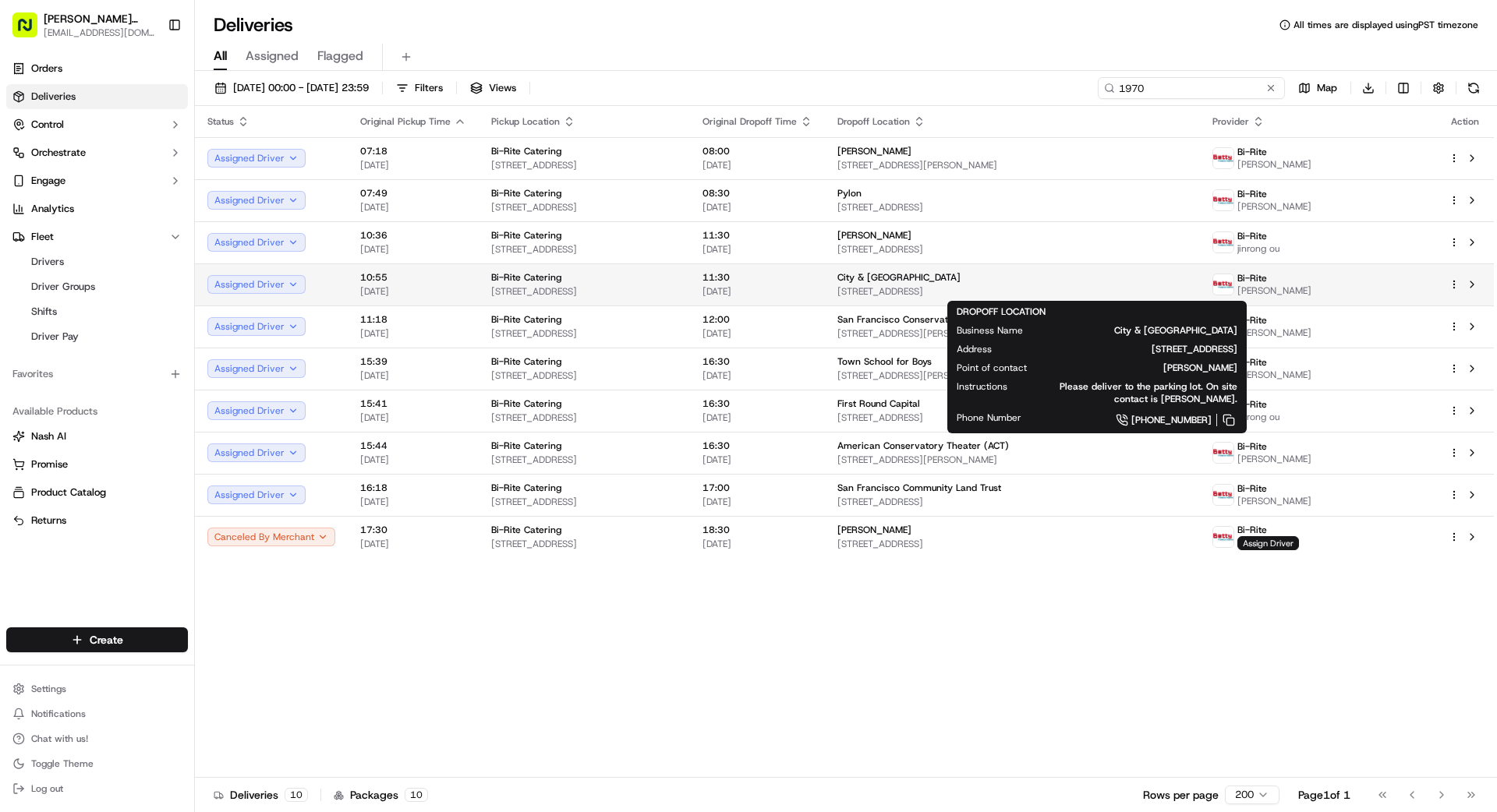
type input "1970"
click at [1070, 284] on div "City & [GEOGRAPHIC_DATA] [STREET_ADDRESS]" at bounding box center [1012, 284] width 350 height 26
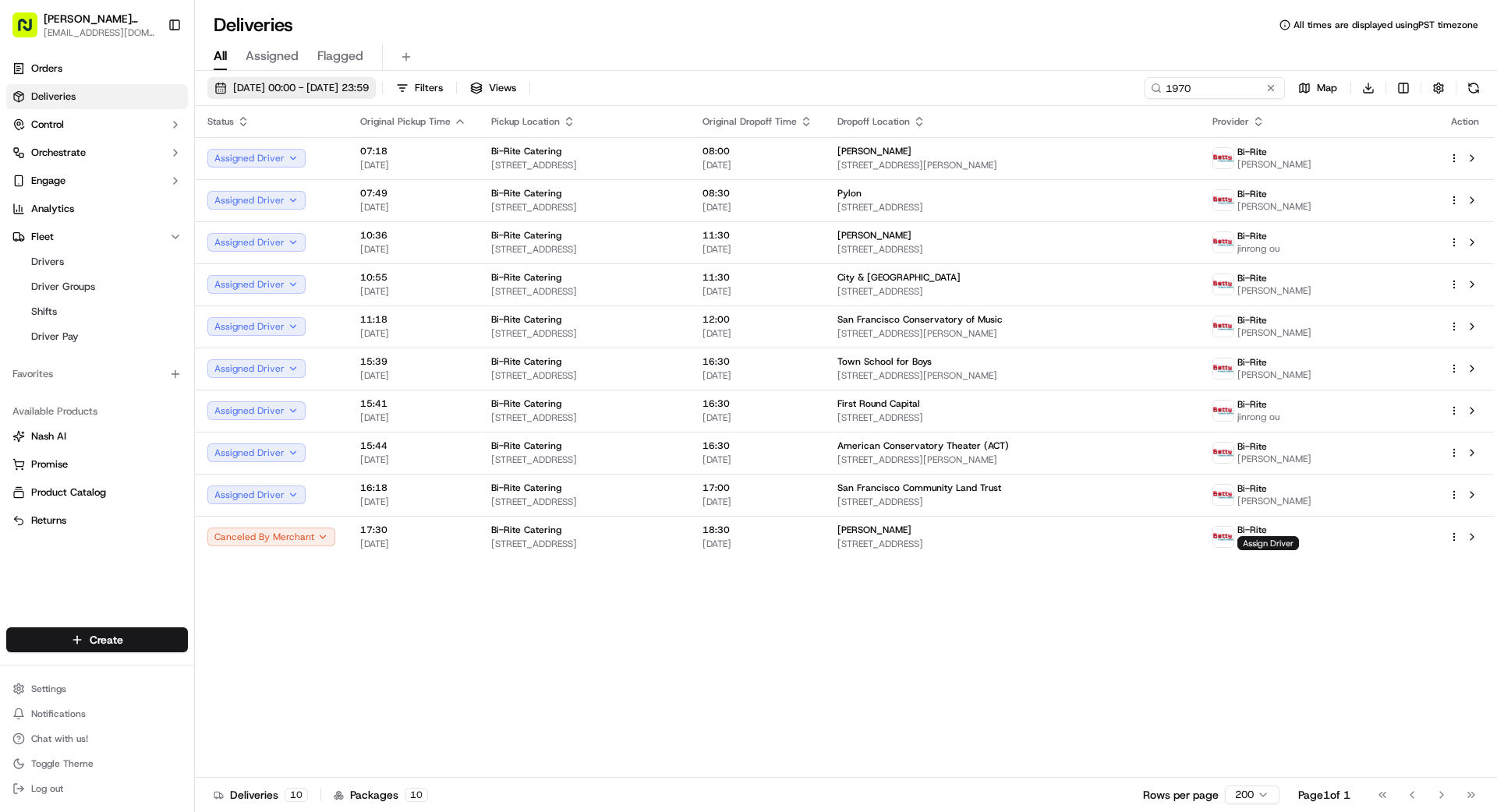
click at [298, 86] on span "[DATE] 00:00 - [DATE] 23:59" at bounding box center [301, 88] width 136 height 14
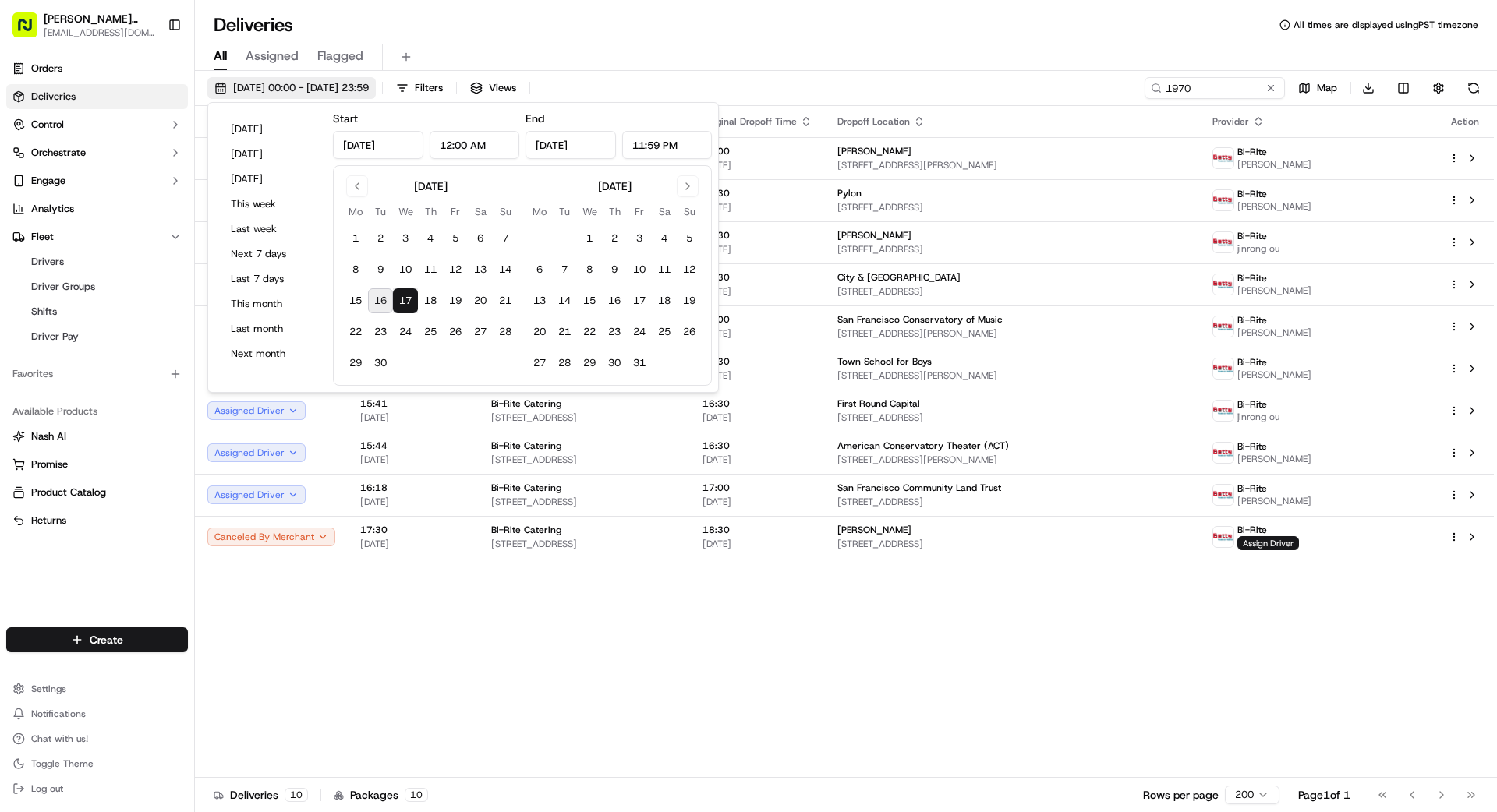
click at [298, 81] on span "[DATE] 00:00 - [DATE] 23:59" at bounding box center [301, 88] width 136 height 14
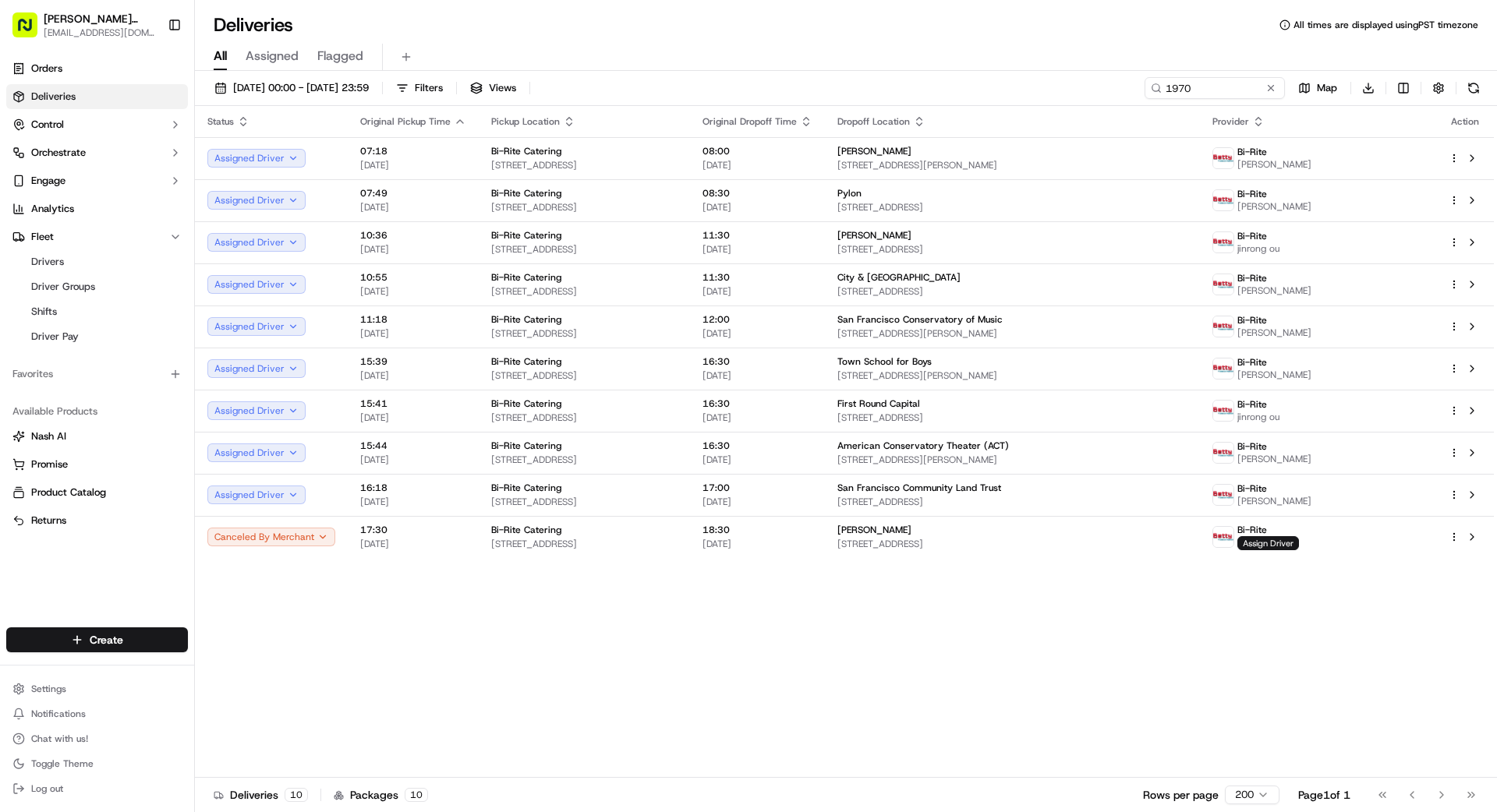
click at [1269, 91] on button at bounding box center [1271, 88] width 16 height 16
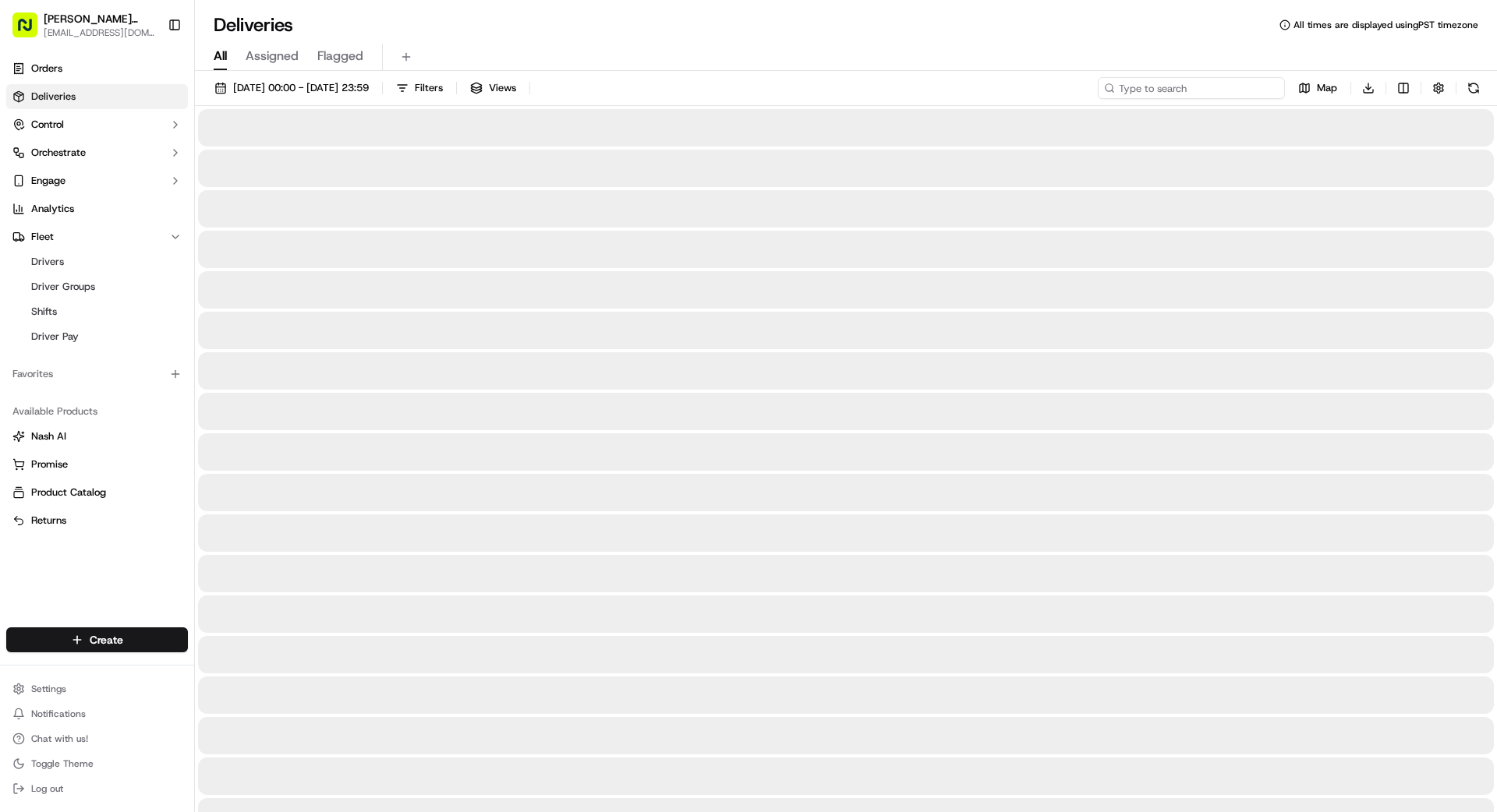
click at [1195, 91] on input at bounding box center [1191, 88] width 187 height 22
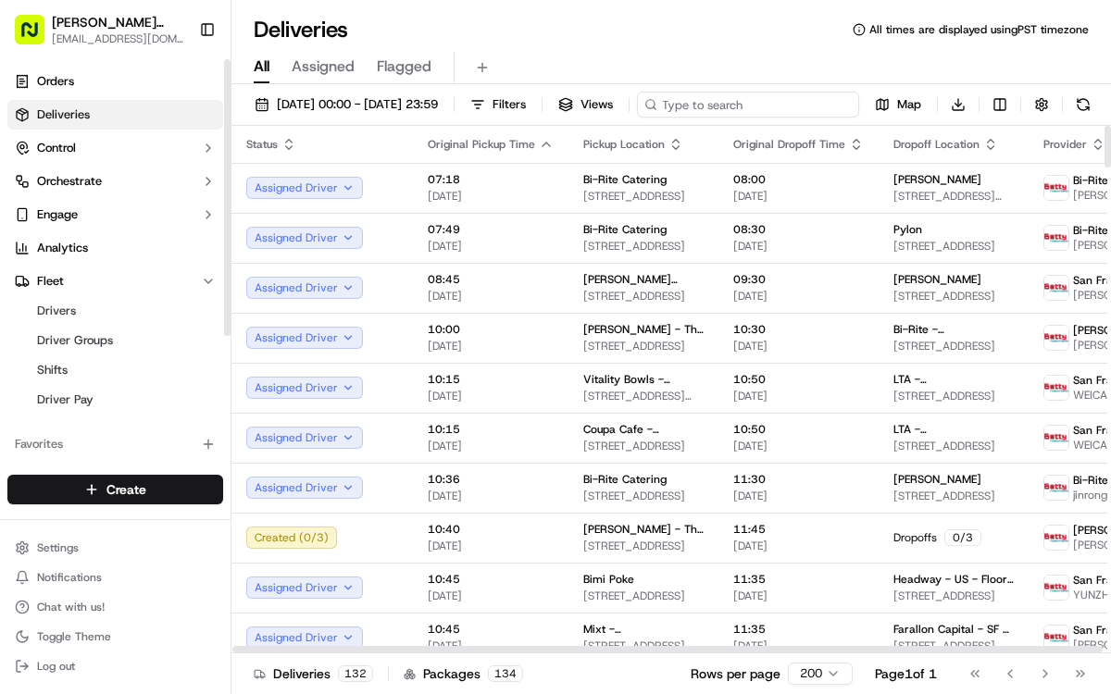
click at [637, 118] on input at bounding box center [748, 105] width 222 height 26
type input "1"
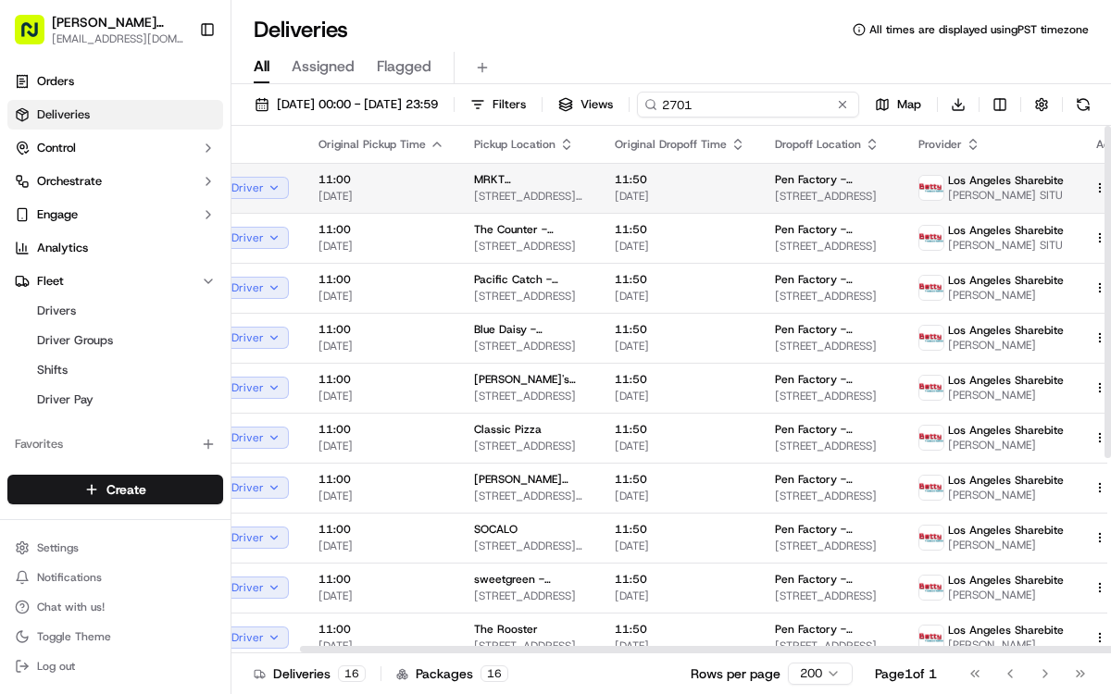
scroll to position [0, 79]
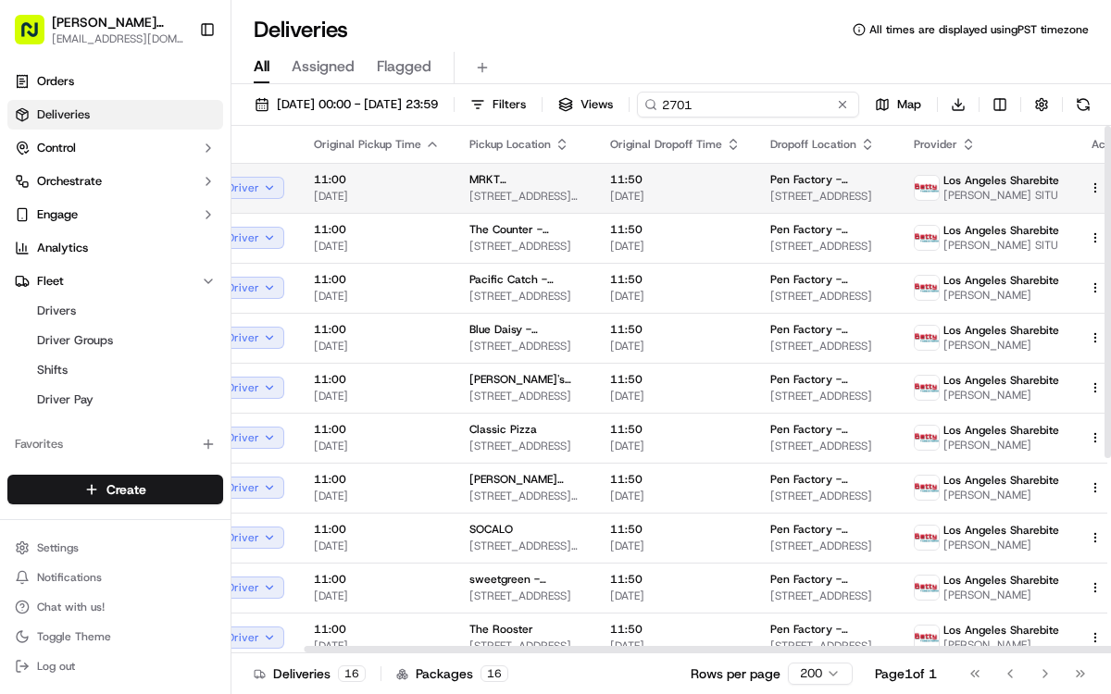
type input "2701"
click at [534, 187] on span "MRKT [GEOGRAPHIC_DATA][PERSON_NAME]" at bounding box center [524, 179] width 111 height 15
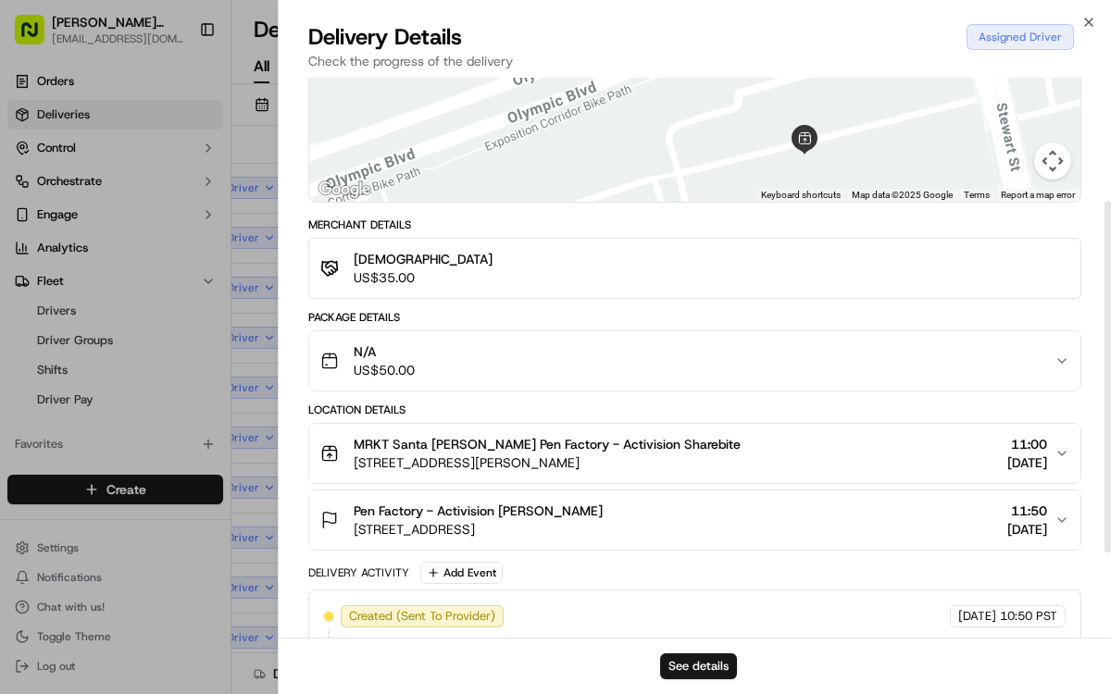
scroll to position [313, 0]
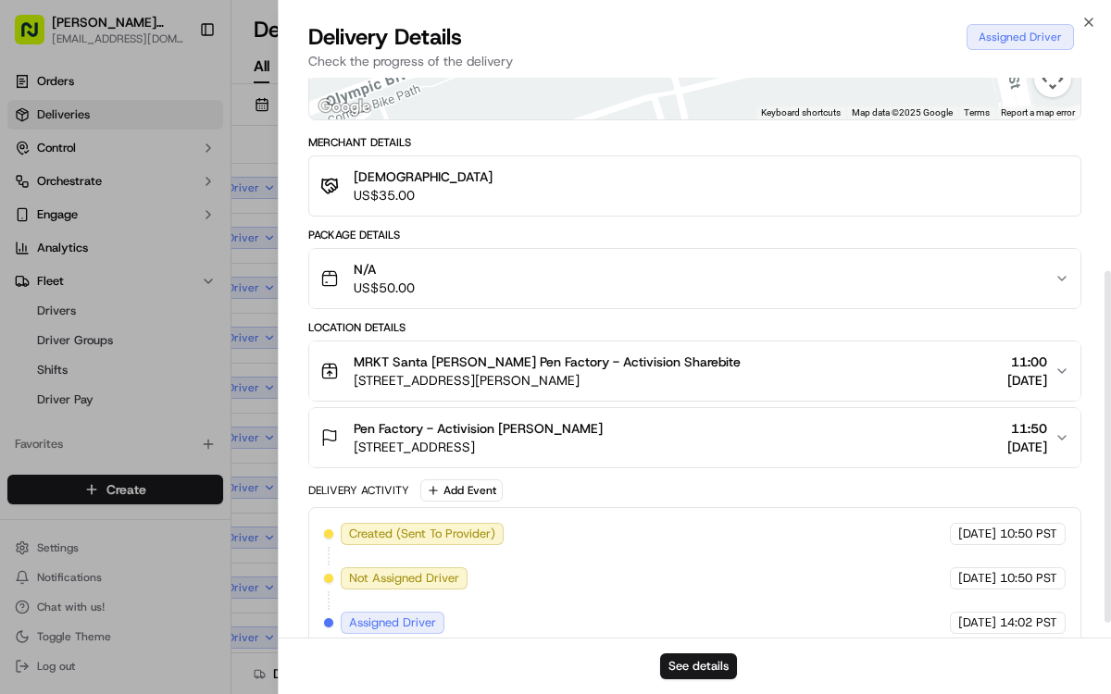
drag, startPoint x: 350, startPoint y: 348, endPoint x: 379, endPoint y: 361, distance: 31.5
click at [407, 353] on div "MRKT Santa [PERSON_NAME] Pen Factory - Activision Sharebite [STREET_ADDRESS][PE…" at bounding box center [530, 371] width 420 height 37
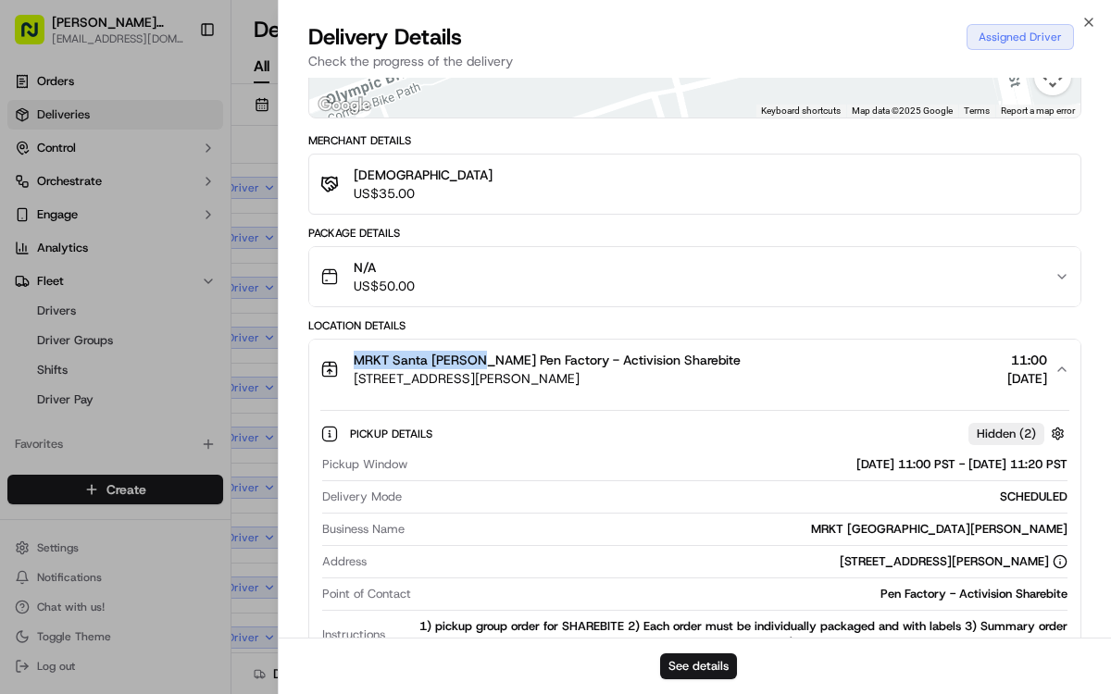
drag, startPoint x: 352, startPoint y: 357, endPoint x: 477, endPoint y: 361, distance: 125.1
click at [477, 361] on div "MRKT Santa [PERSON_NAME] Pen Factory - Activision Sharebite [STREET_ADDRESS][PE…" at bounding box center [530, 369] width 420 height 37
click at [476, 362] on span "MRKT Santa [PERSON_NAME] Pen Factory - Activision Sharebite" at bounding box center [547, 360] width 387 height 19
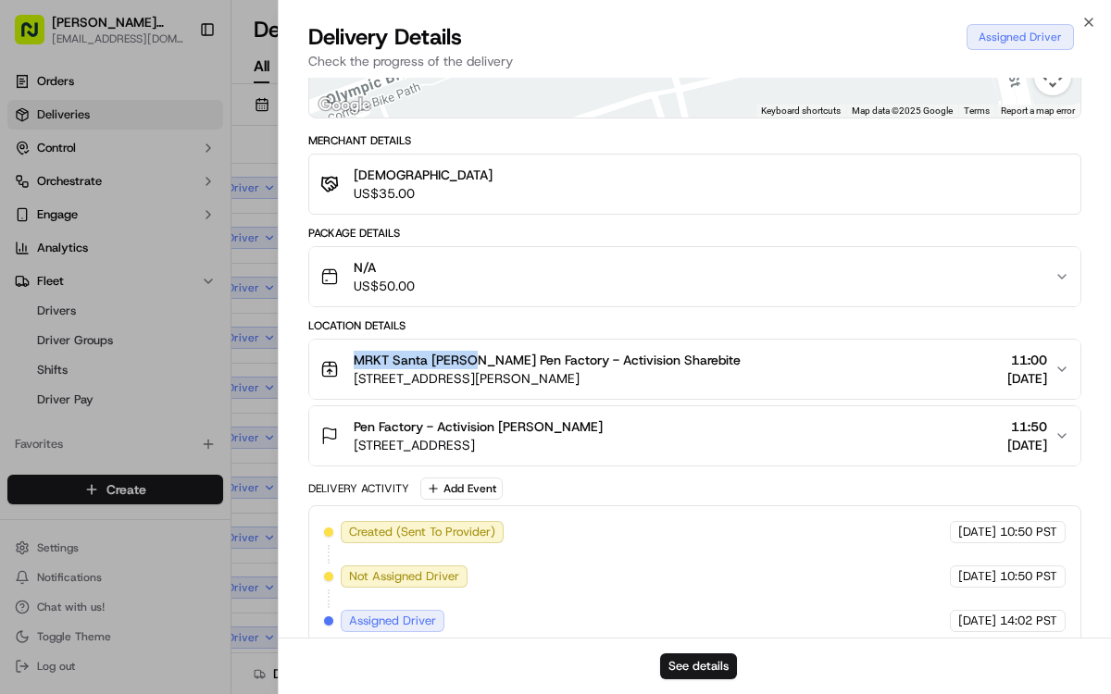
drag, startPoint x: 348, startPoint y: 358, endPoint x: 471, endPoint y: 360, distance: 123.2
click at [471, 360] on div "MRKT Santa [PERSON_NAME] Pen Factory - Activision Sharebite [STREET_ADDRESS][PE…" at bounding box center [530, 369] width 420 height 37
copy span "MRKT [GEOGRAPHIC_DATA][PERSON_NAME]"
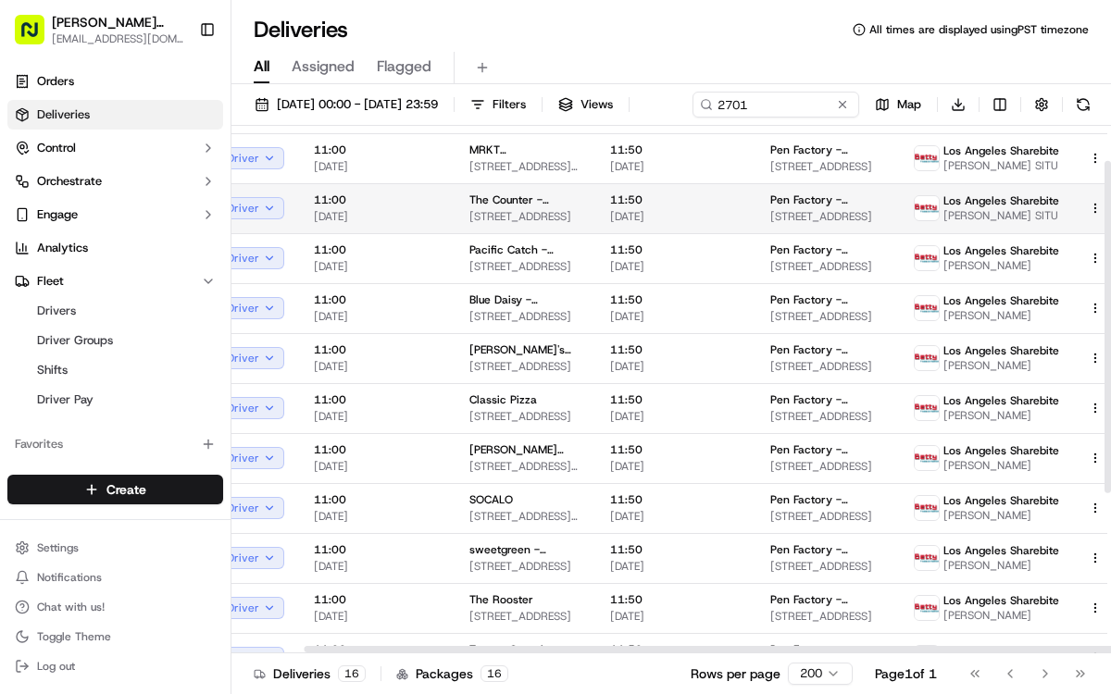
scroll to position [0, 79]
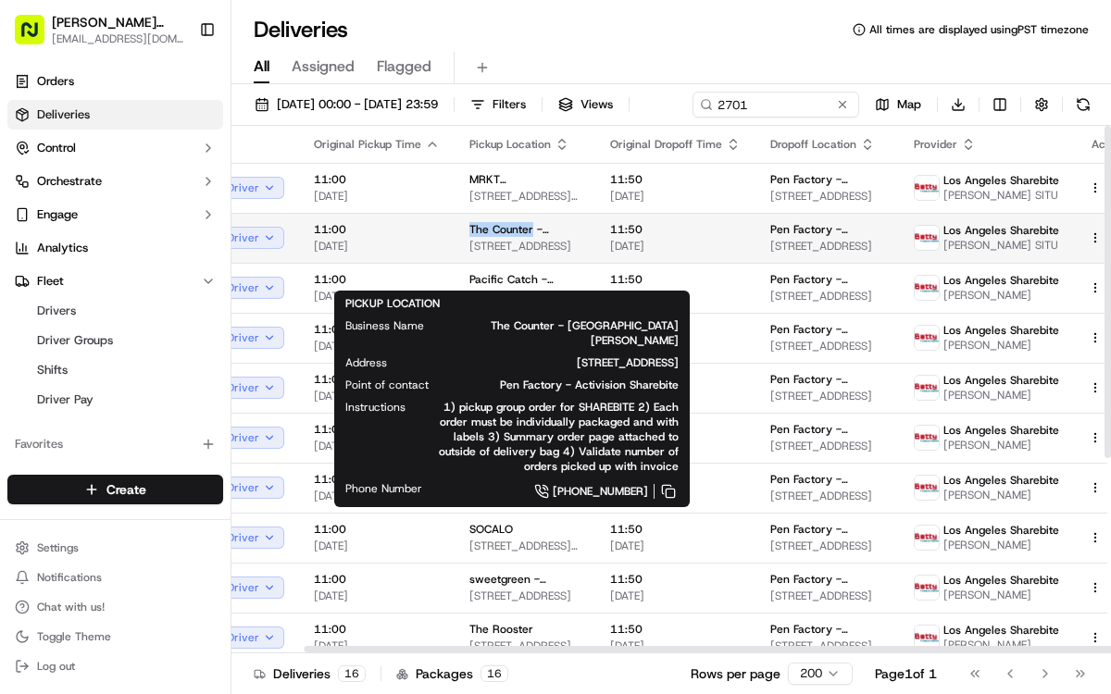
drag, startPoint x: 458, startPoint y: 259, endPoint x: 527, endPoint y: 259, distance: 68.5
click at [527, 259] on td "The Counter - [GEOGRAPHIC_DATA][PERSON_NAME] [STREET_ADDRESS]" at bounding box center [525, 238] width 141 height 50
copy span "The Counter"
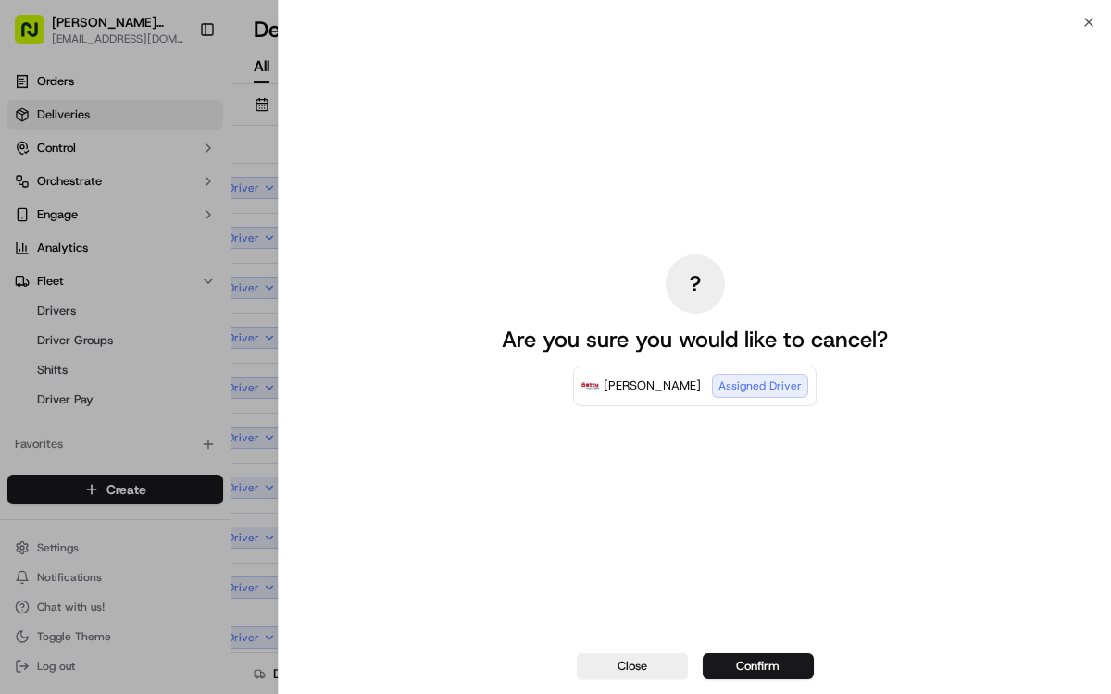
click at [293, 454] on div "? Are you sure you would like to cancel? [PERSON_NAME] Drivers Assigned Driver" at bounding box center [695, 330] width 832 height 616
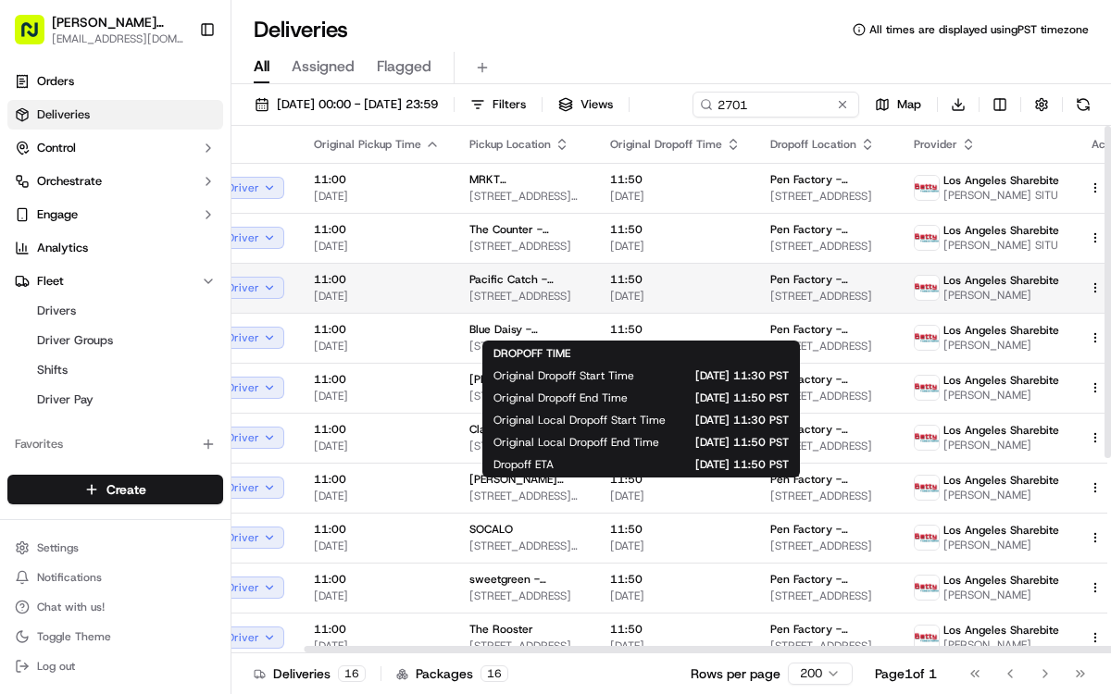
click at [595, 313] on td "11:50 [DATE]" at bounding box center [675, 288] width 160 height 50
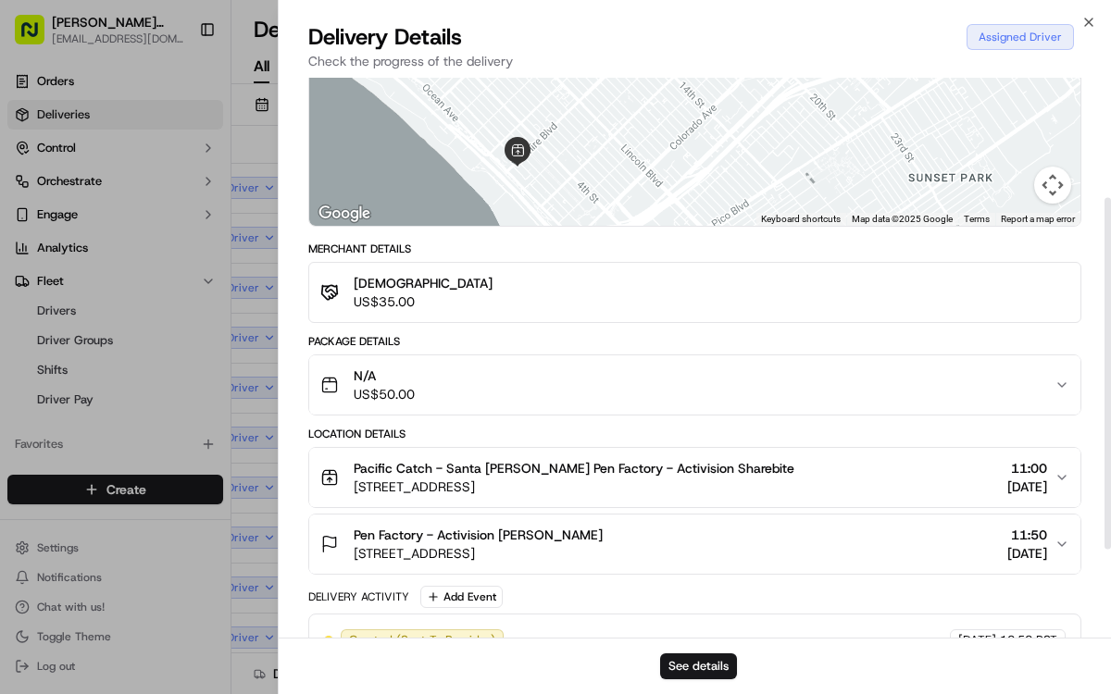
scroll to position [219, 0]
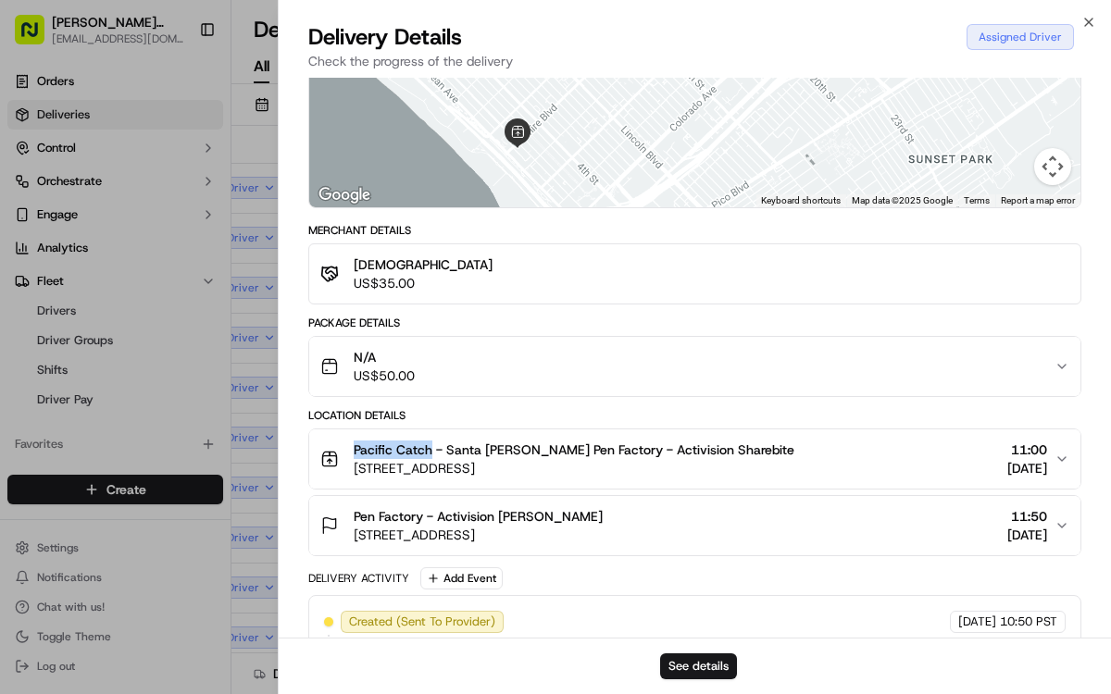
drag, startPoint x: 344, startPoint y: 448, endPoint x: 431, endPoint y: 451, distance: 87.1
click at [431, 451] on div "Pacific Catch - [GEOGRAPHIC_DATA][PERSON_NAME] Pen Factory - Activision Sharebi…" at bounding box center [557, 459] width 474 height 37
copy span "Pacific Catch"
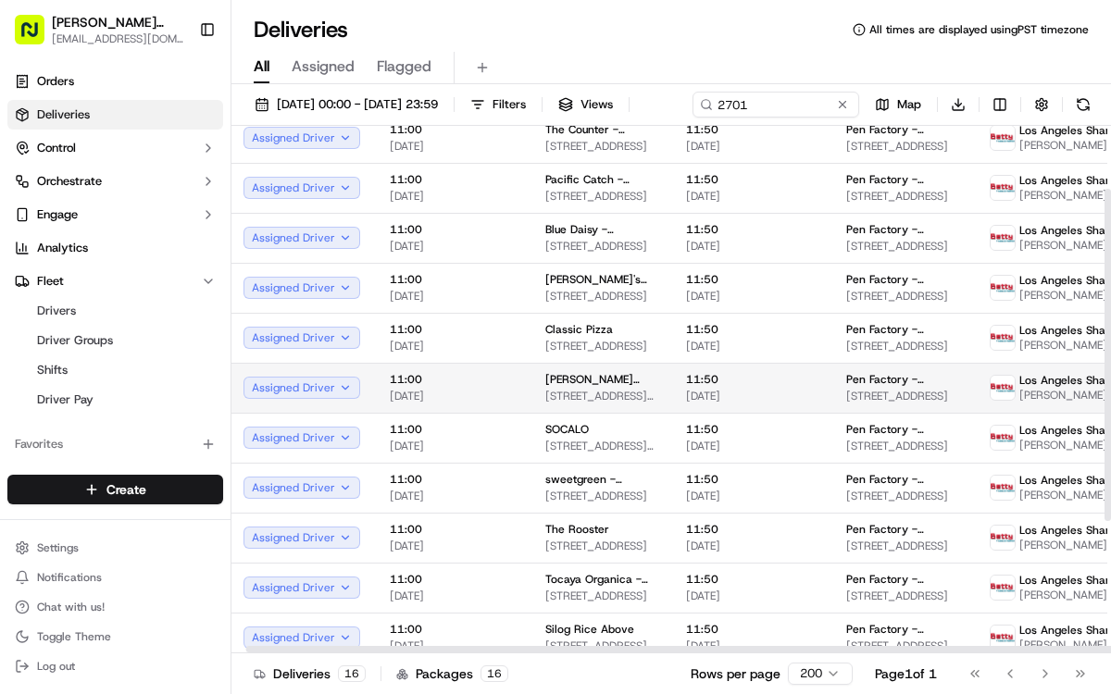
scroll to position [100, 0]
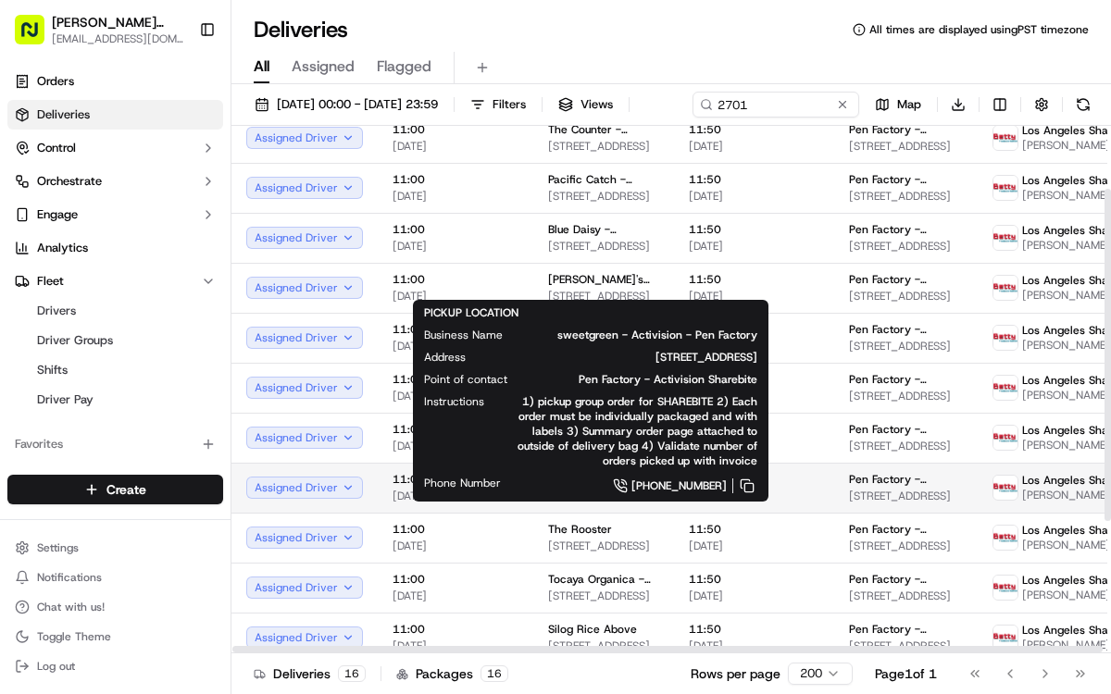
click at [582, 487] on span "sweetgreen - Activision - Pen Factory" at bounding box center [603, 479] width 111 height 15
click at [583, 487] on span "sweetgreen - Activision - Pen Factory" at bounding box center [603, 479] width 111 height 15
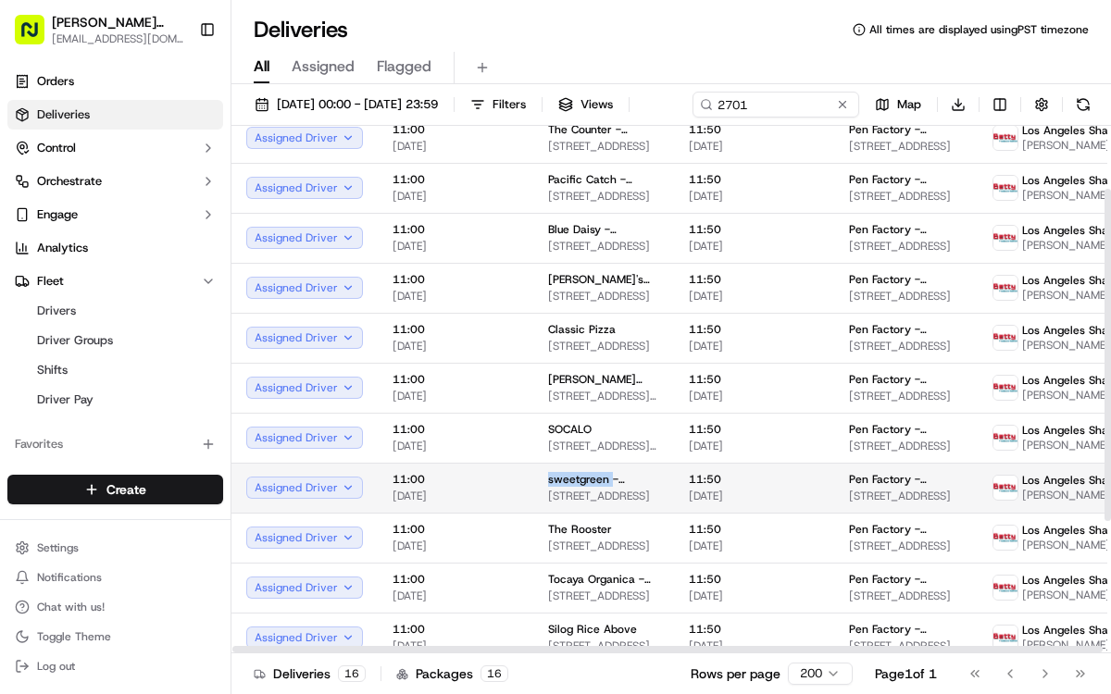
drag, startPoint x: 543, startPoint y: 513, endPoint x: 606, endPoint y: 516, distance: 63.0
click at [606, 487] on span "sweetgreen - Activision - Pen Factory" at bounding box center [603, 479] width 111 height 15
copy span "sweetgreen"
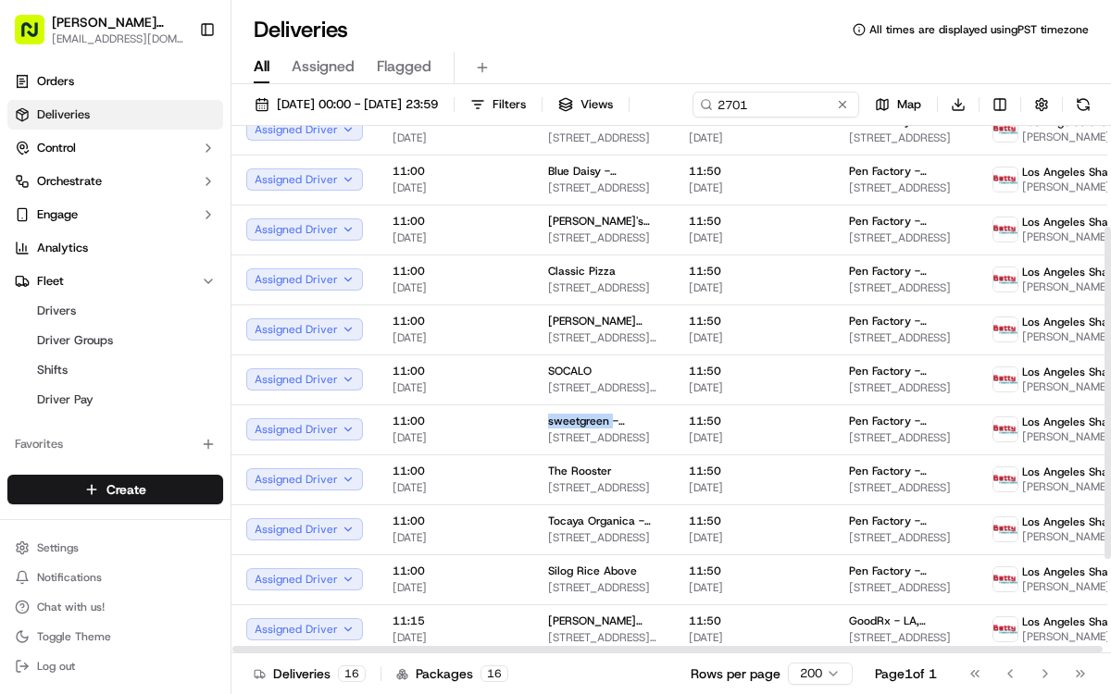
scroll to position [160, 0]
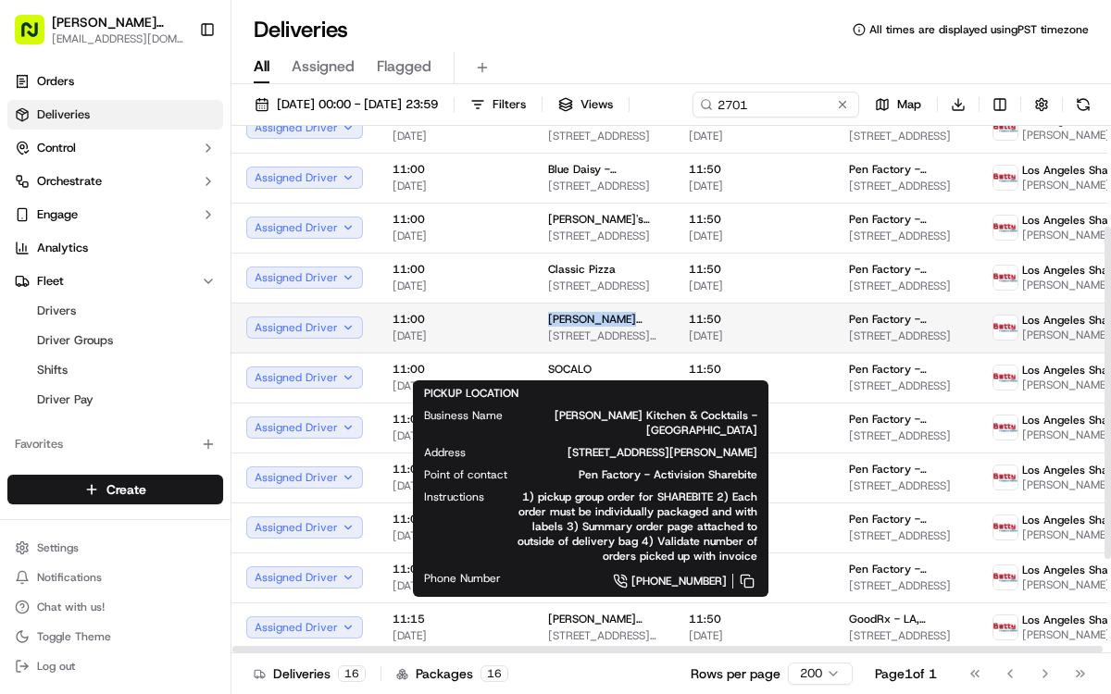
drag, startPoint x: 536, startPoint y: 350, endPoint x: 631, endPoint y: 353, distance: 95.4
click at [631, 353] on td "[PERSON_NAME] Kitchen & Cocktails - [GEOGRAPHIC_DATA] [STREET_ADDRESS][PERSON_N…" at bounding box center [603, 328] width 141 height 50
copy span "[PERSON_NAME] Kitchen"
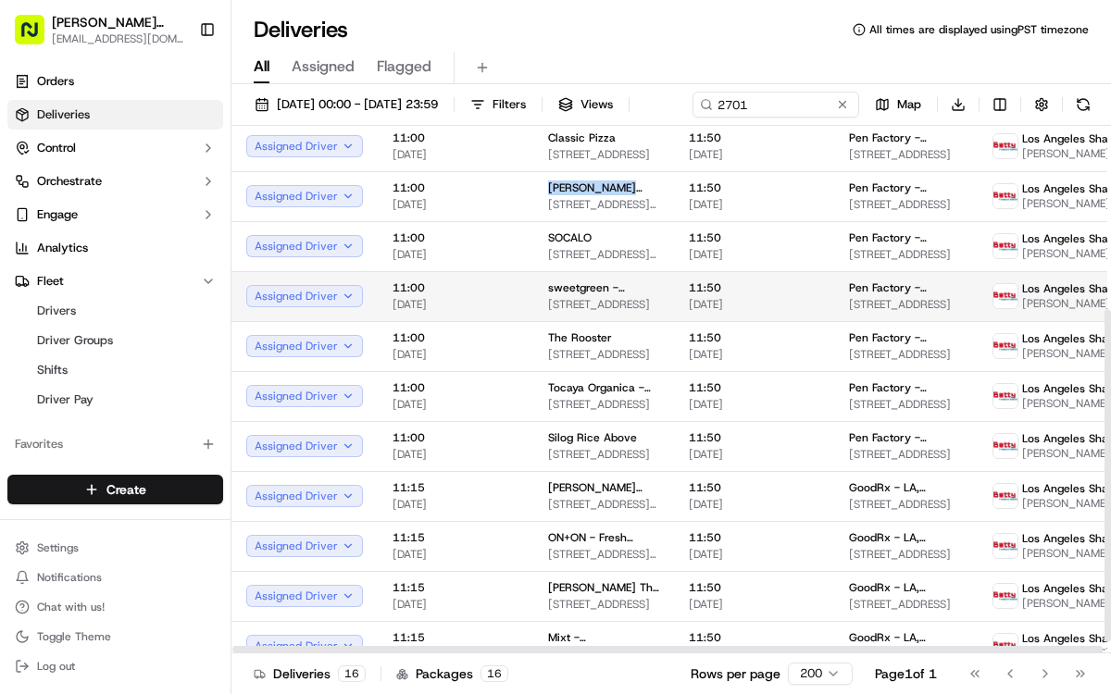
scroll to position [309, 0]
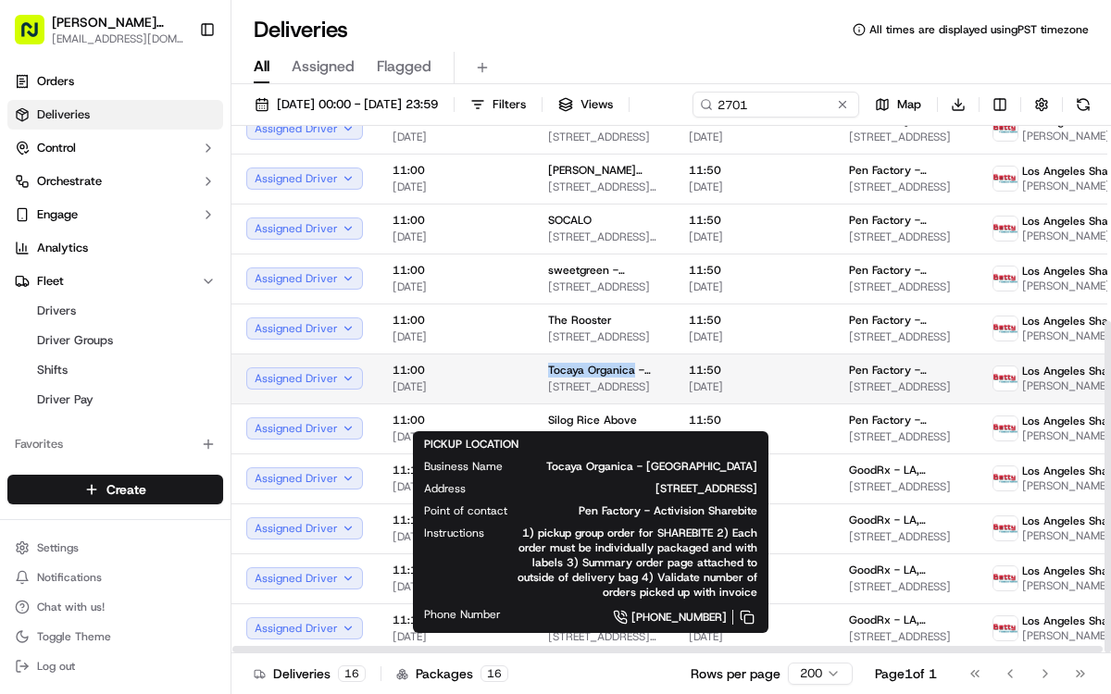
drag, startPoint x: 539, startPoint y: 400, endPoint x: 628, endPoint y: 405, distance: 89.0
click at [628, 404] on td "Tocaya Organica - [GEOGRAPHIC_DATA] [STREET_ADDRESS]" at bounding box center [603, 379] width 141 height 50
copy span "Tocaya Organica"
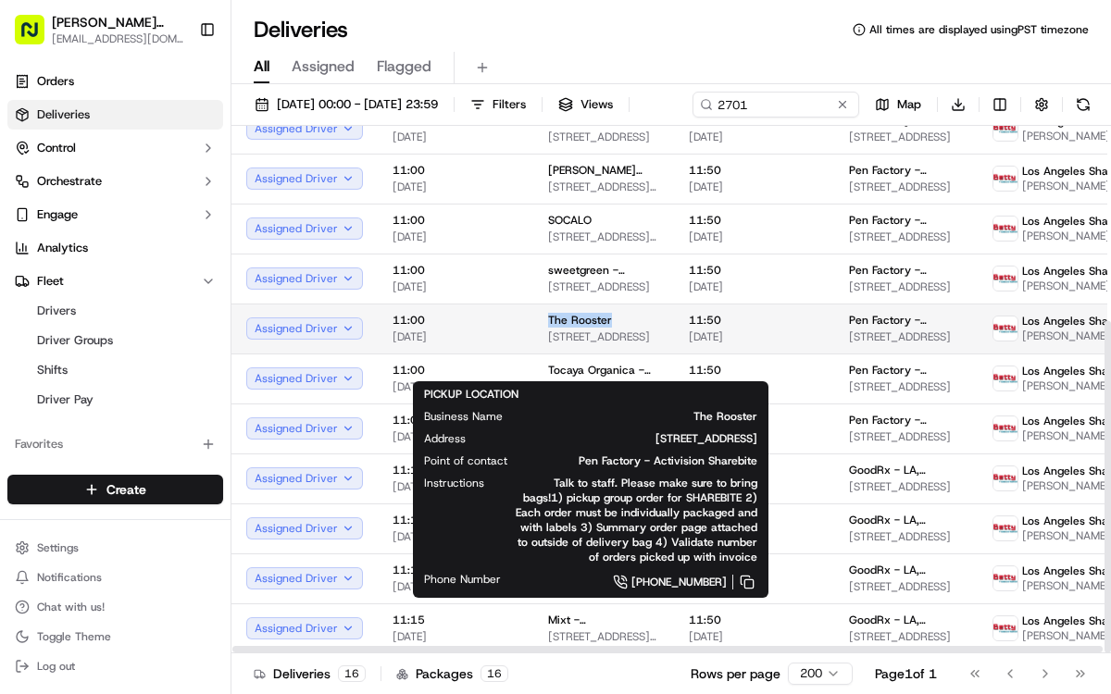
drag, startPoint x: 540, startPoint y: 349, endPoint x: 606, endPoint y: 348, distance: 65.7
click at [606, 348] on td "The Rooster [STREET_ADDRESS]" at bounding box center [603, 329] width 141 height 50
copy span "The Rooster"
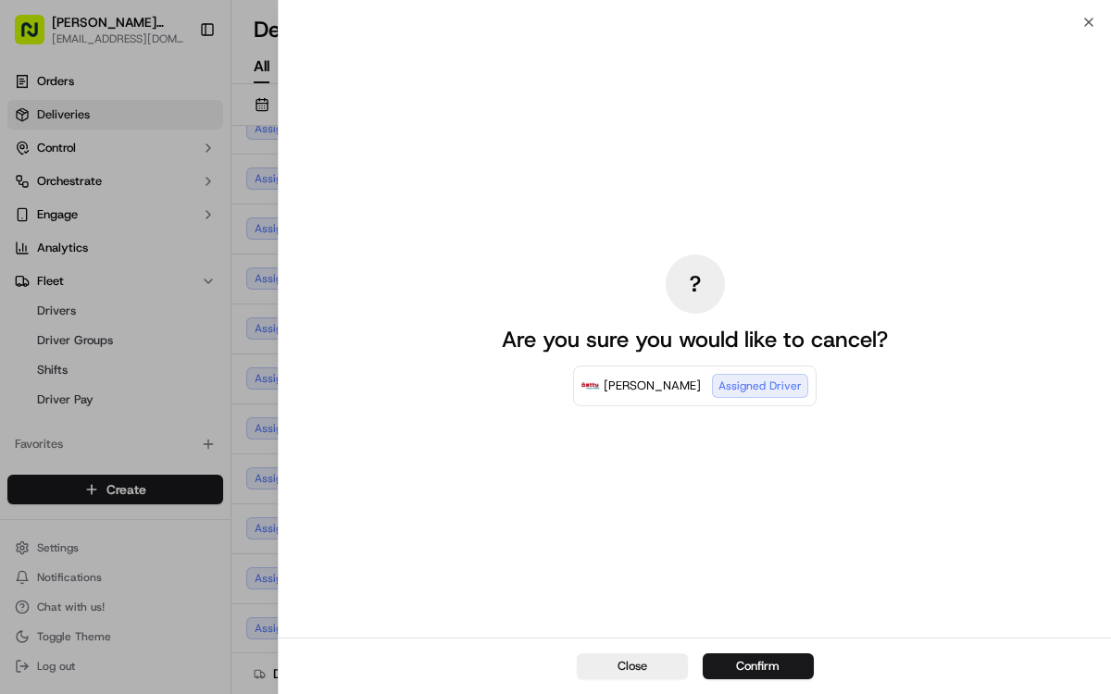
drag, startPoint x: 244, startPoint y: 631, endPoint x: 277, endPoint y: 676, distance: 55.0
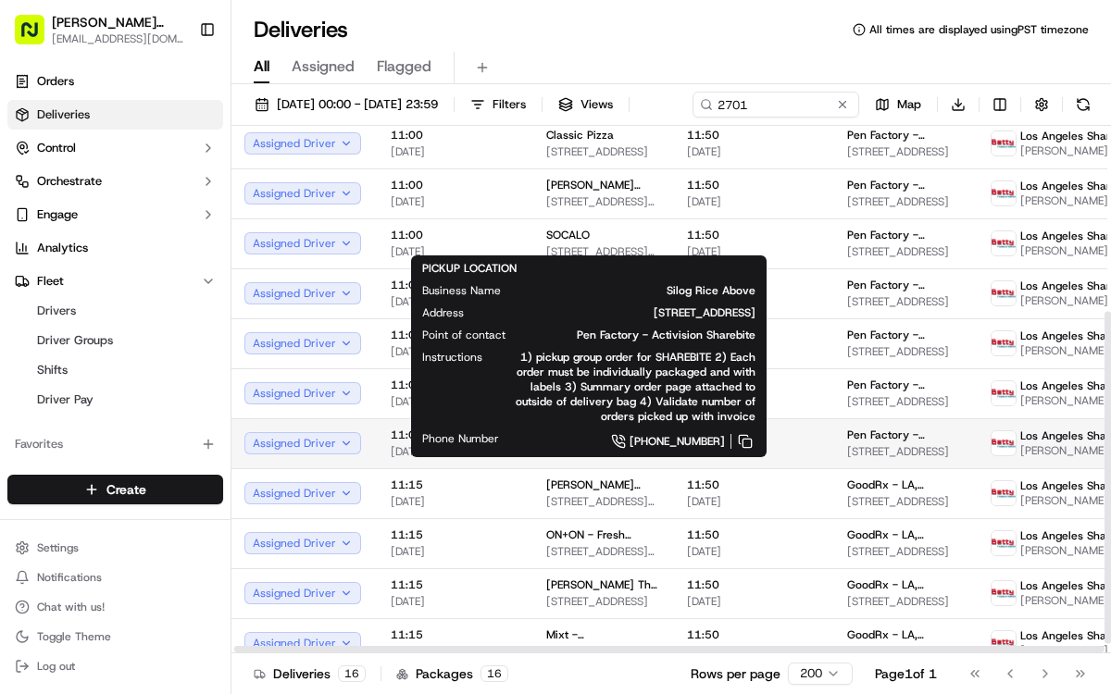
scroll to position [293, 2]
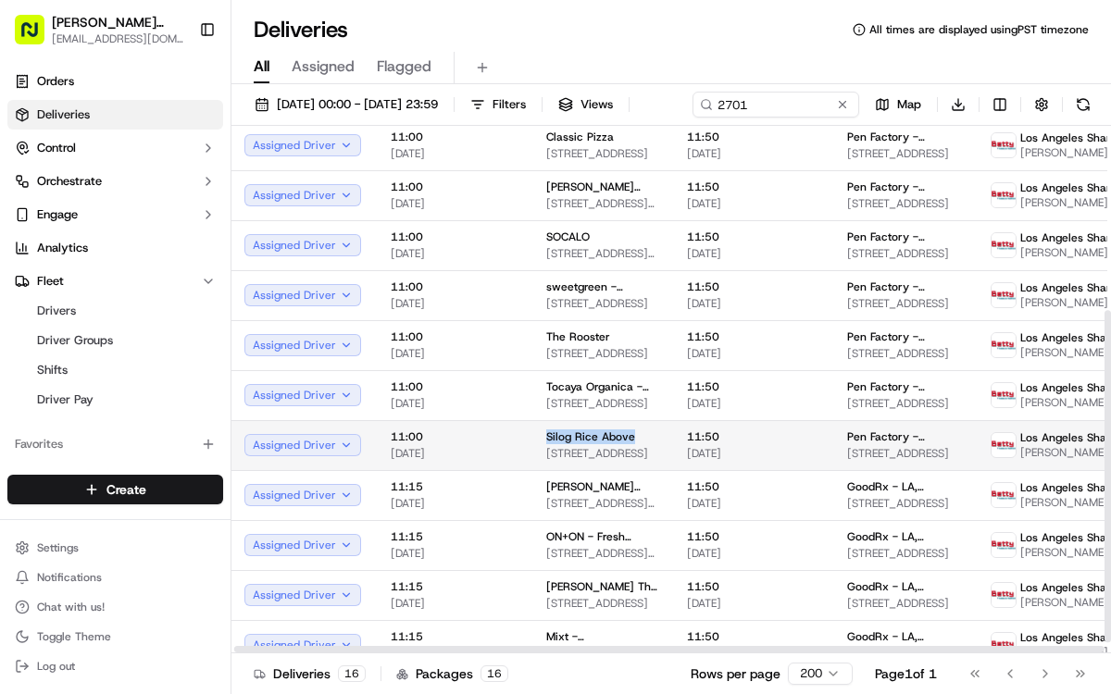
drag, startPoint x: 540, startPoint y: 465, endPoint x: 630, endPoint y: 468, distance: 89.9
click at [630, 444] on div "Silog Rice Above" at bounding box center [601, 437] width 111 height 15
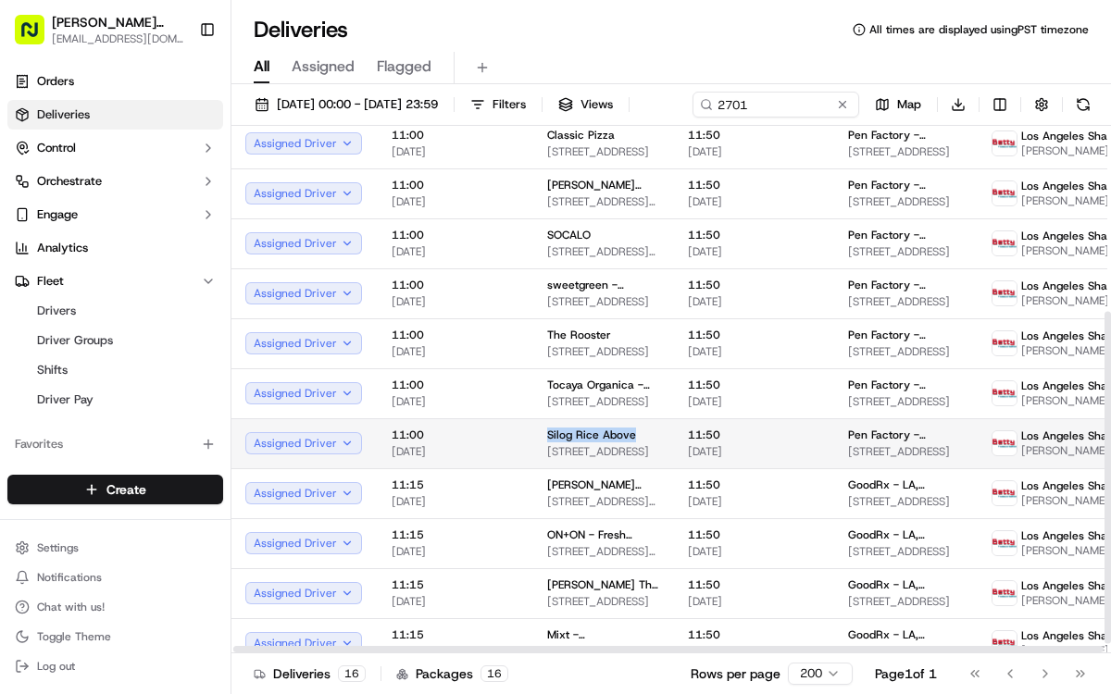
copy span "Silog Rice Above"
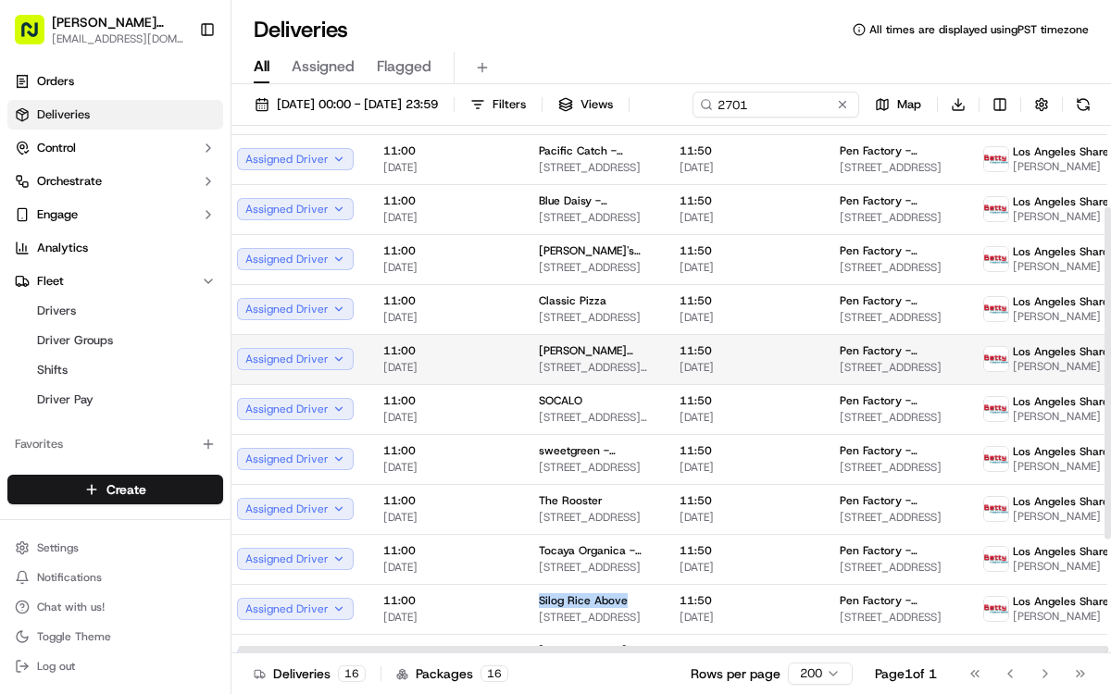
scroll to position [131, 7]
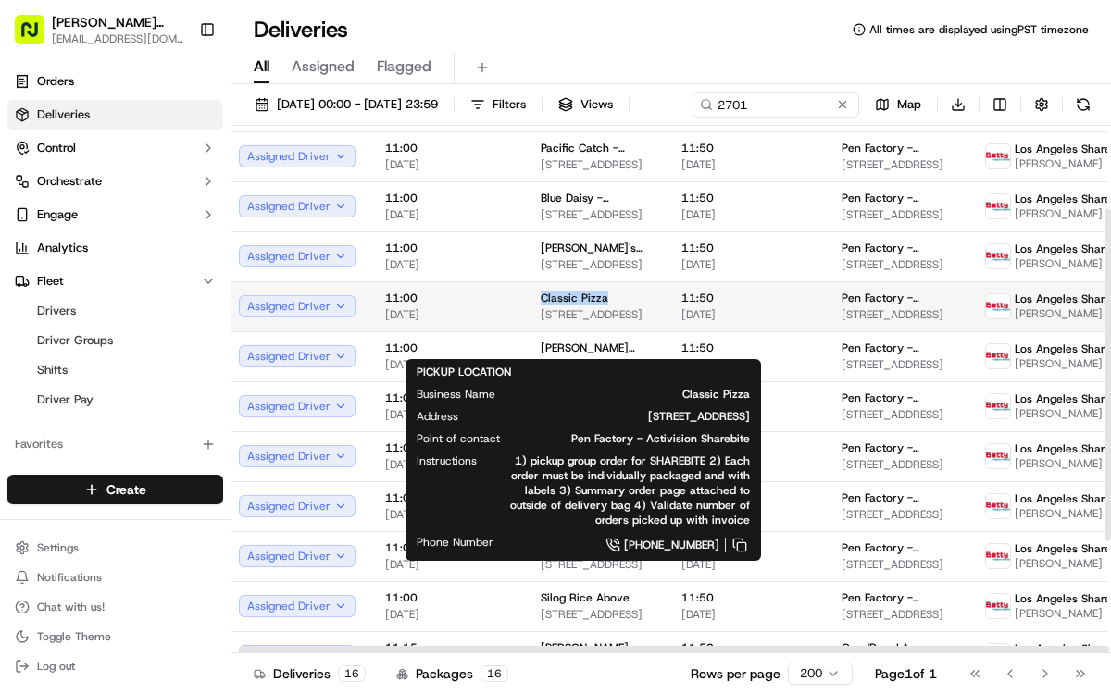
drag, startPoint x: 532, startPoint y: 330, endPoint x: 603, endPoint y: 331, distance: 70.4
click at [604, 331] on td "Classic Pizza [STREET_ADDRESS]" at bounding box center [596, 306] width 141 height 50
copy span "Classic Pizza"
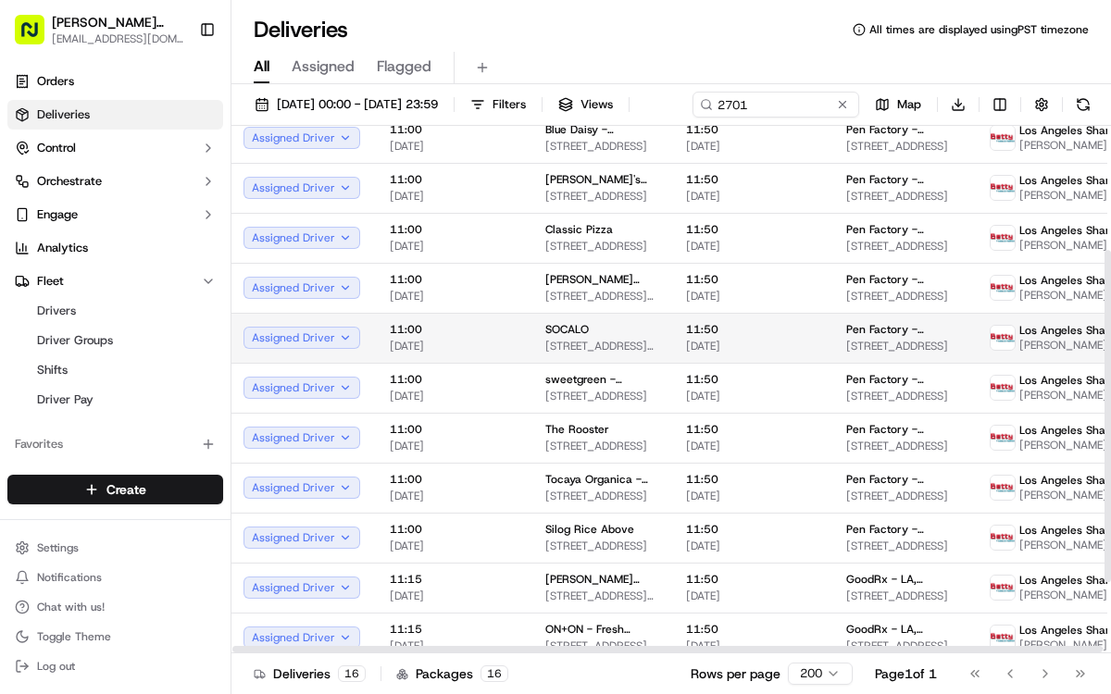
scroll to position [194, 0]
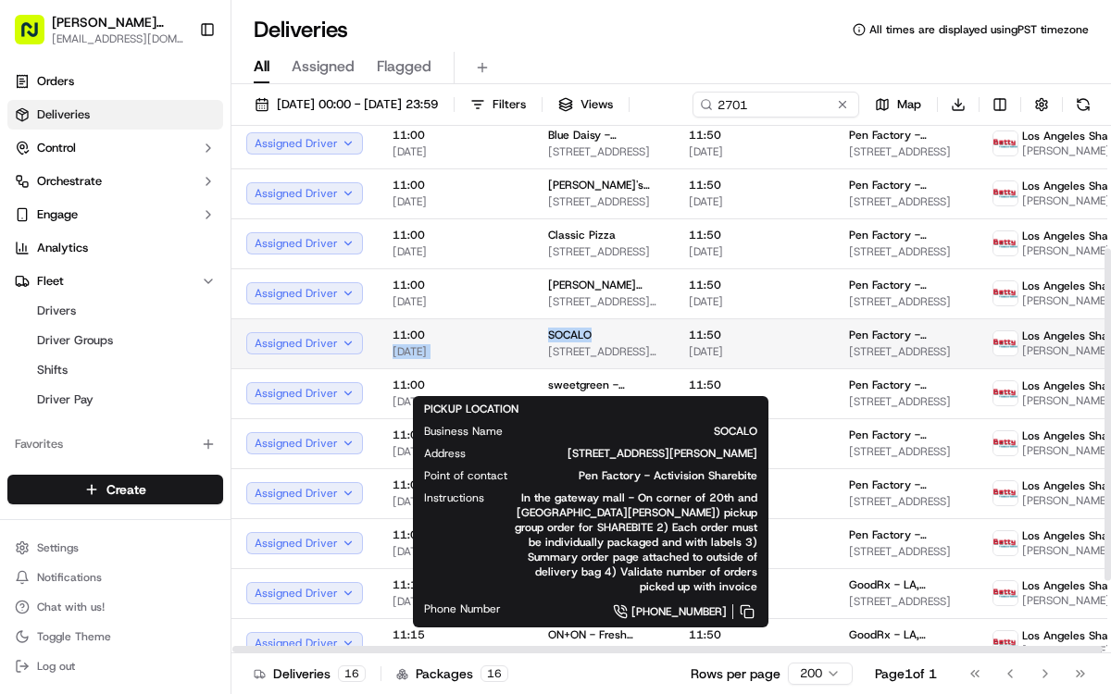
drag, startPoint x: 526, startPoint y: 365, endPoint x: 594, endPoint y: 366, distance: 67.6
click at [592, 366] on td "SOCALO [STREET_ADDRESS][PERSON_NAME]" at bounding box center [603, 344] width 141 height 50
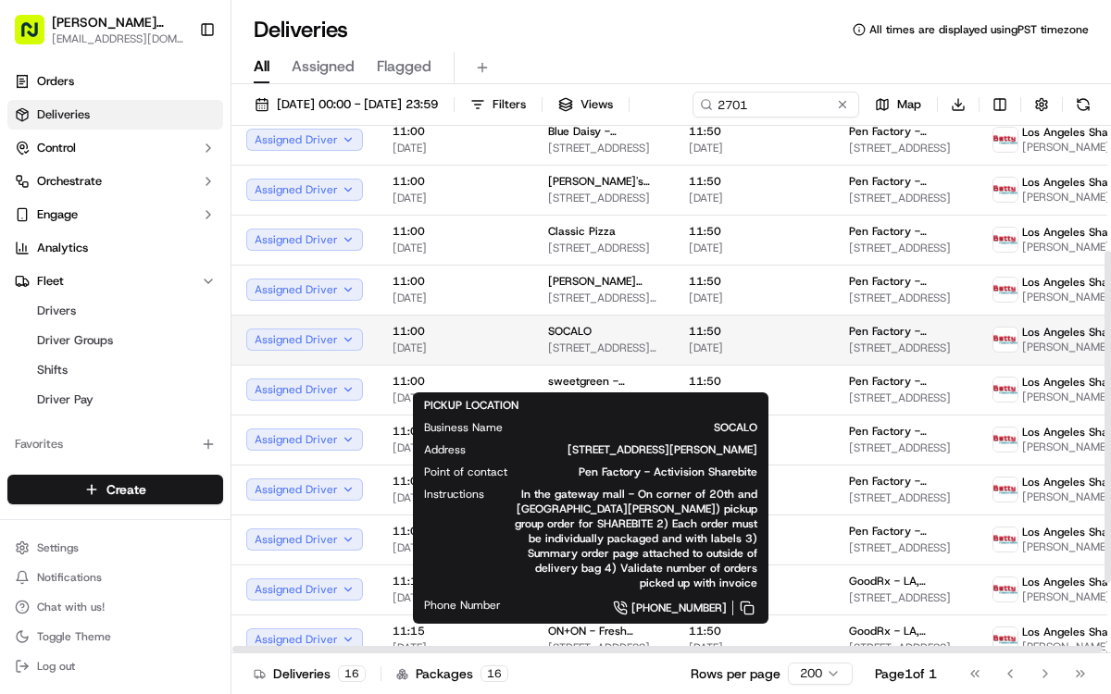
click at [594, 339] on div "SOCALO" at bounding box center [603, 331] width 111 height 15
drag, startPoint x: 545, startPoint y: 363, endPoint x: 594, endPoint y: 363, distance: 49.1
click at [595, 363] on td "SOCALO [STREET_ADDRESS][PERSON_NAME]" at bounding box center [603, 340] width 141 height 50
copy span "SOCALO"
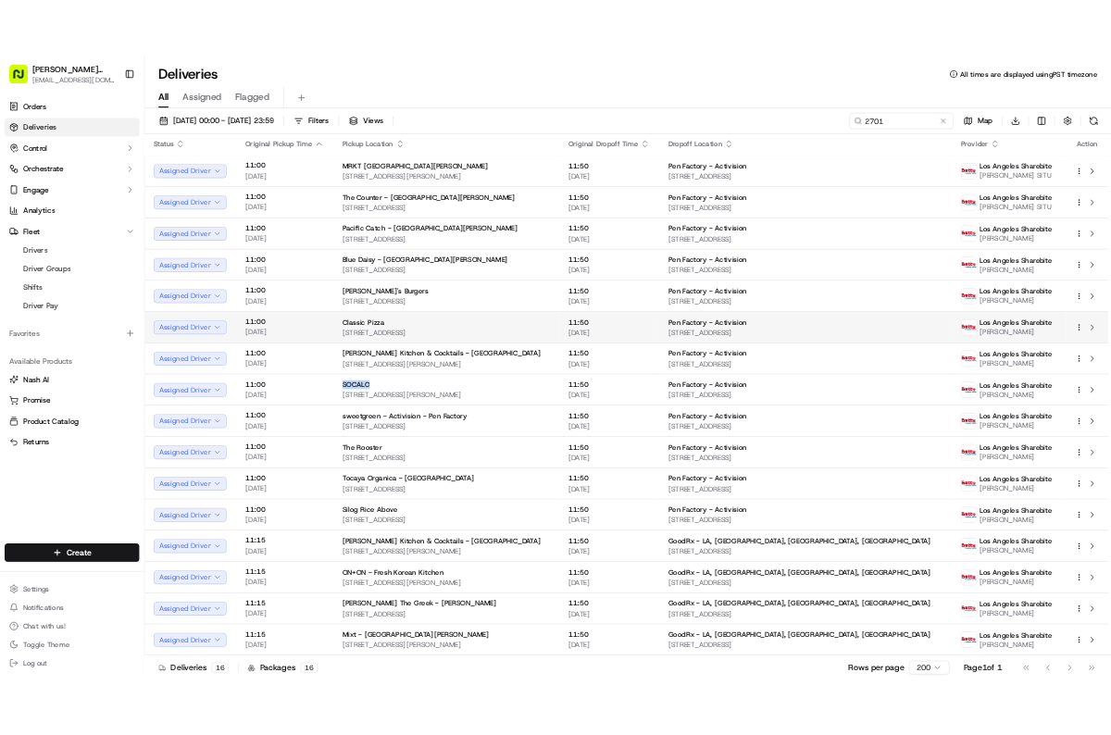
scroll to position [39, 0]
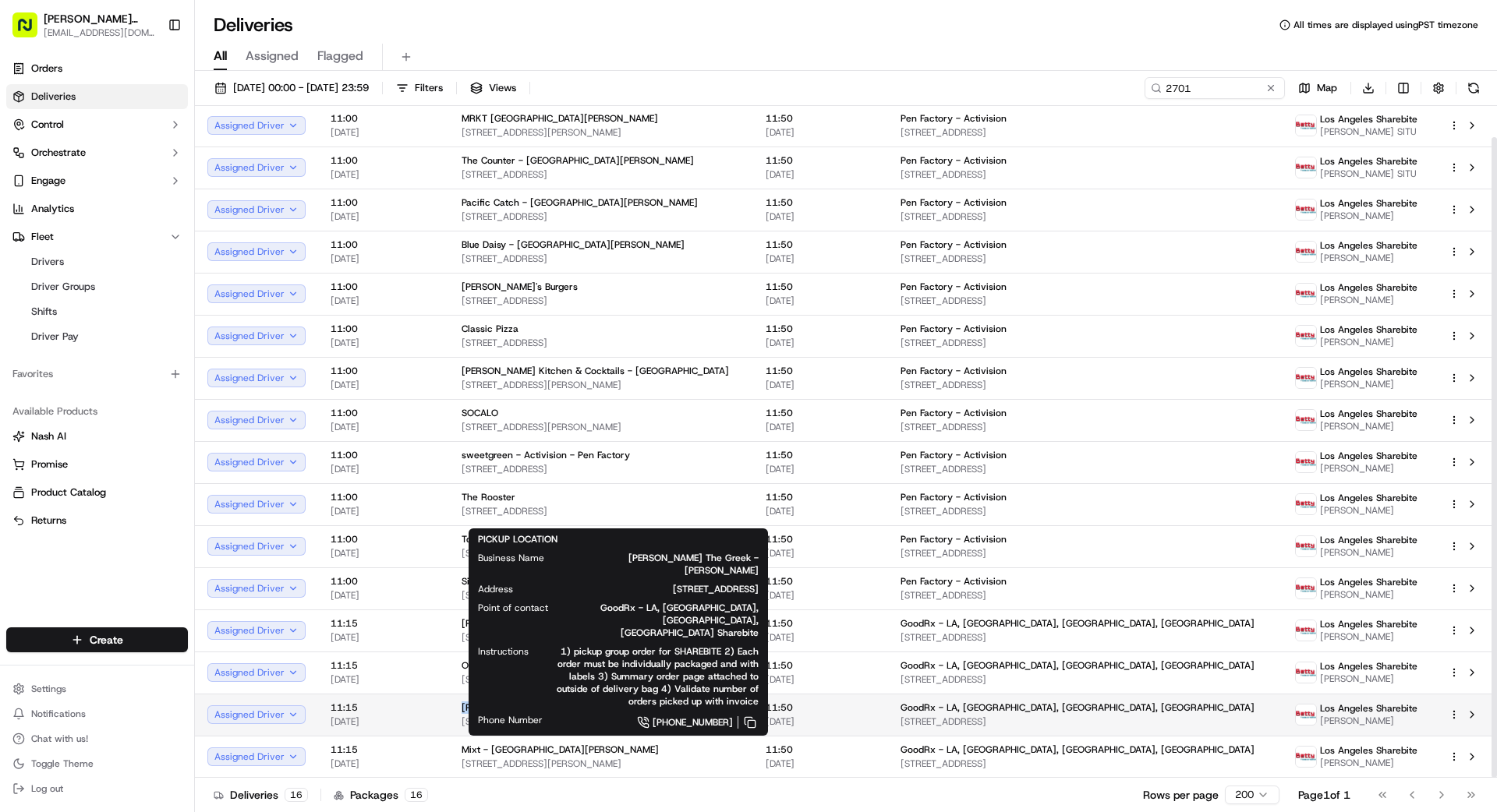
drag, startPoint x: 451, startPoint y: 704, endPoint x: 594, endPoint y: 709, distance: 143.1
click at [594, 708] on td "[PERSON_NAME] The Greek - Marina del Rey [STREET_ADDRESS][PERSON_NAME]" at bounding box center [600, 714] width 304 height 42
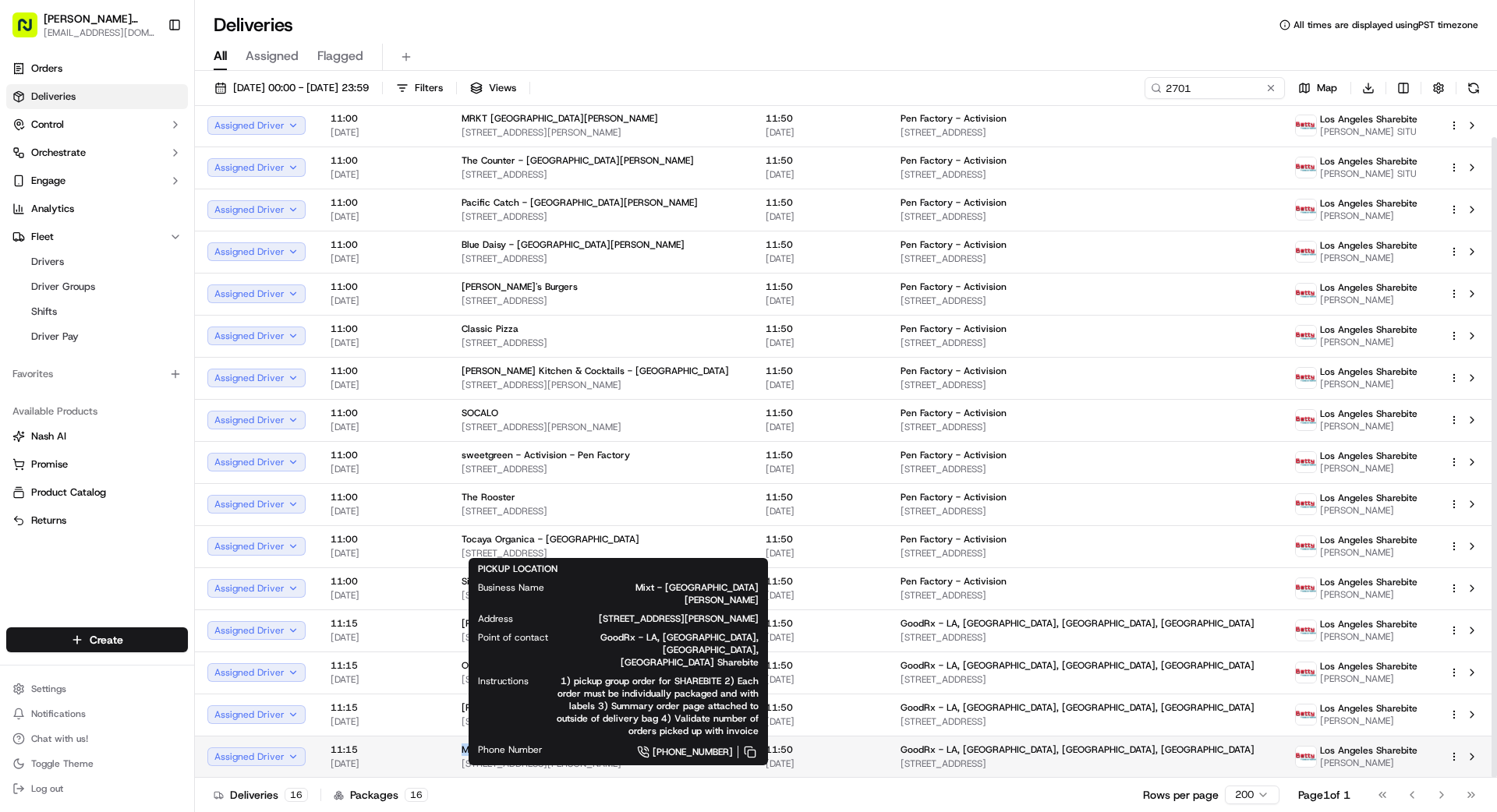
drag, startPoint x: 450, startPoint y: 745, endPoint x: 545, endPoint y: 752, distance: 95.3
click at [545, 752] on td "Mixt - [GEOGRAPHIC_DATA][PERSON_NAME] [STREET_ADDRESS][PERSON_NAME]" at bounding box center [600, 756] width 304 height 42
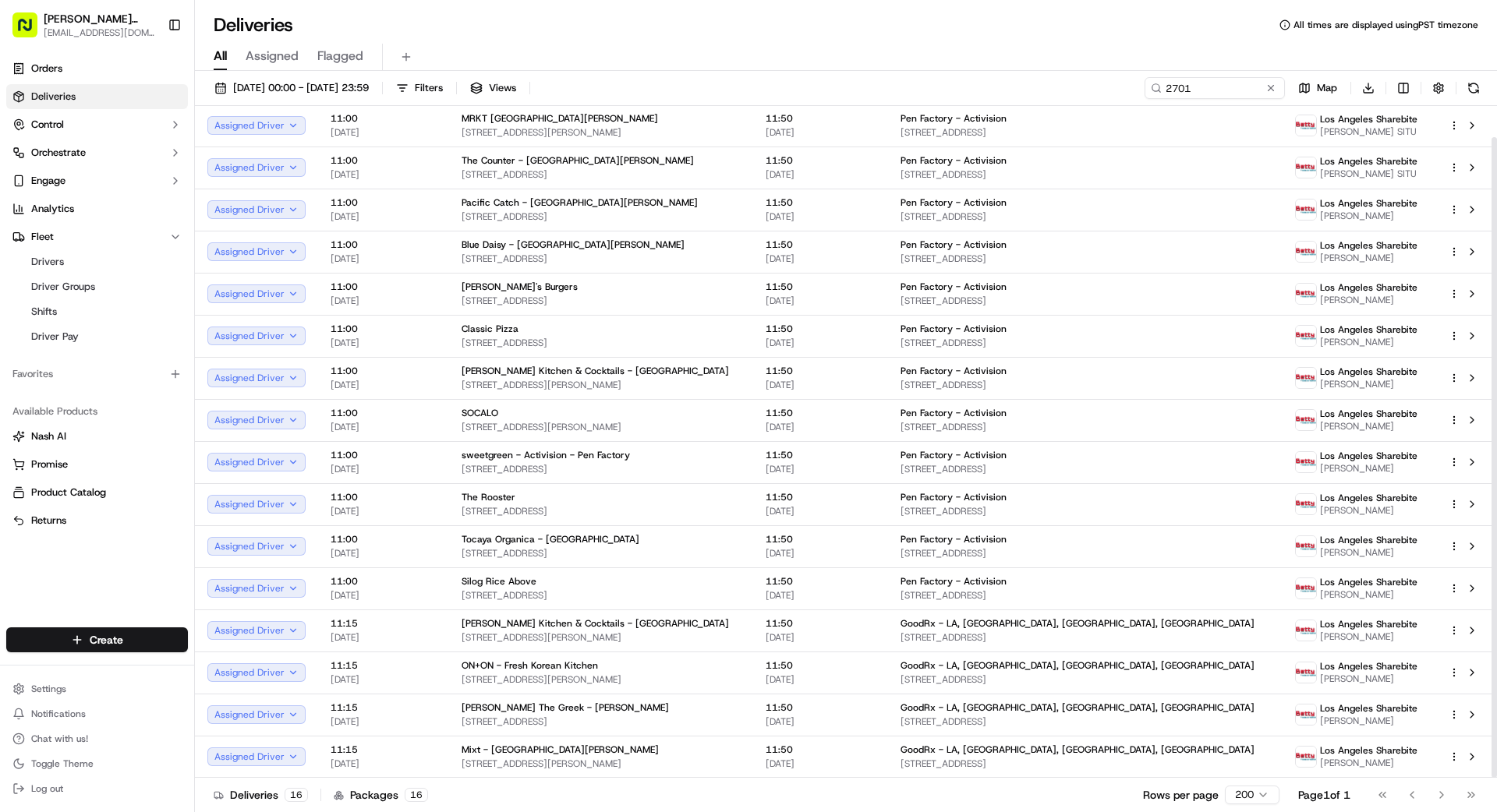
click at [554, 794] on div "Deliveries 16 Packages 16 Rows per page 200 Page 1 of 1 Go to first page Go to …" at bounding box center [845, 794] width 1302 height 35
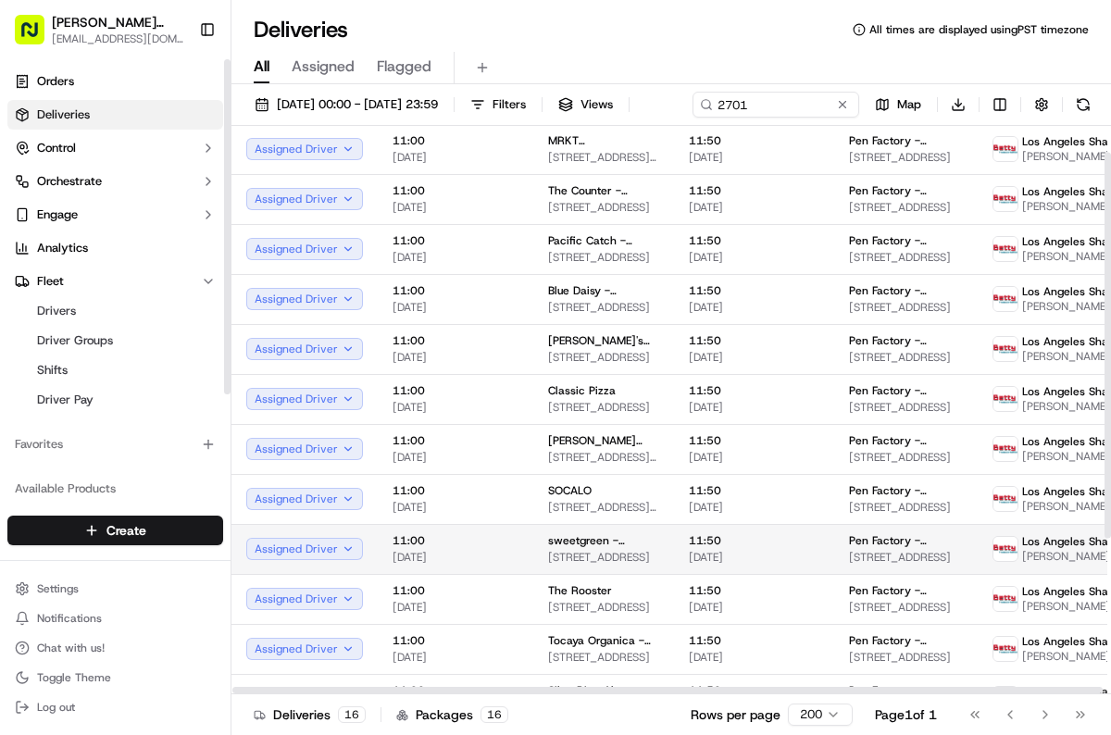
scroll to position [269, 0]
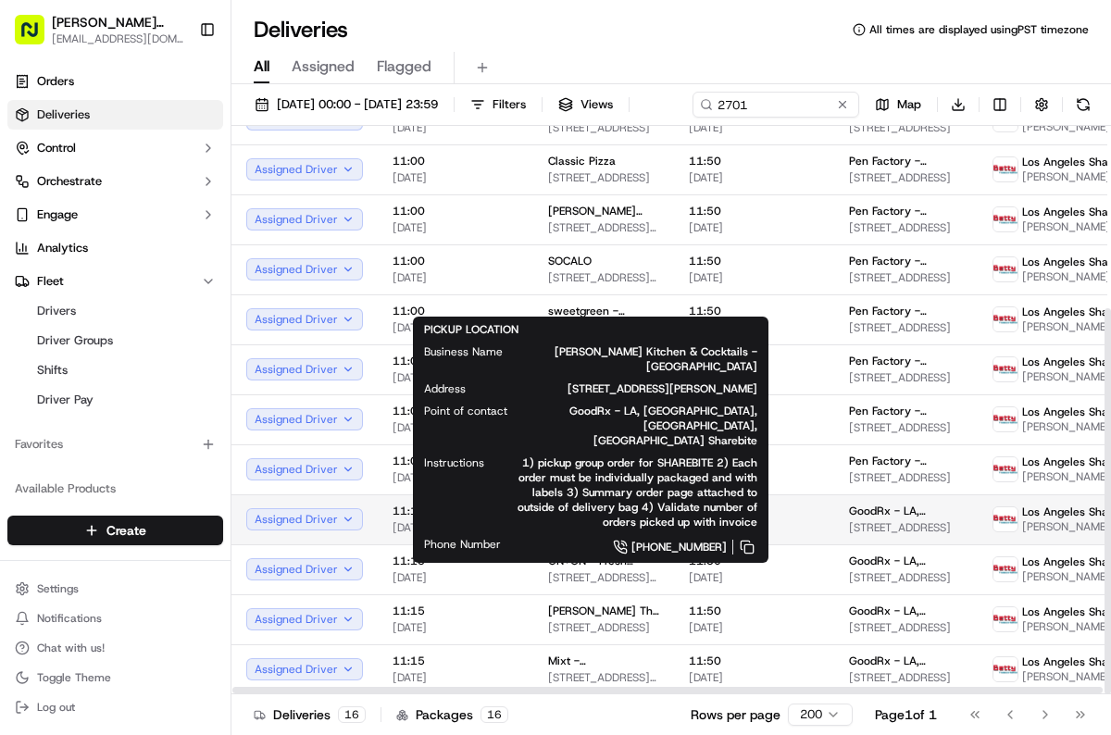
click at [562, 519] on span "[PERSON_NAME] Kitchen & Cocktails - [GEOGRAPHIC_DATA]" at bounding box center [603, 511] width 111 height 15
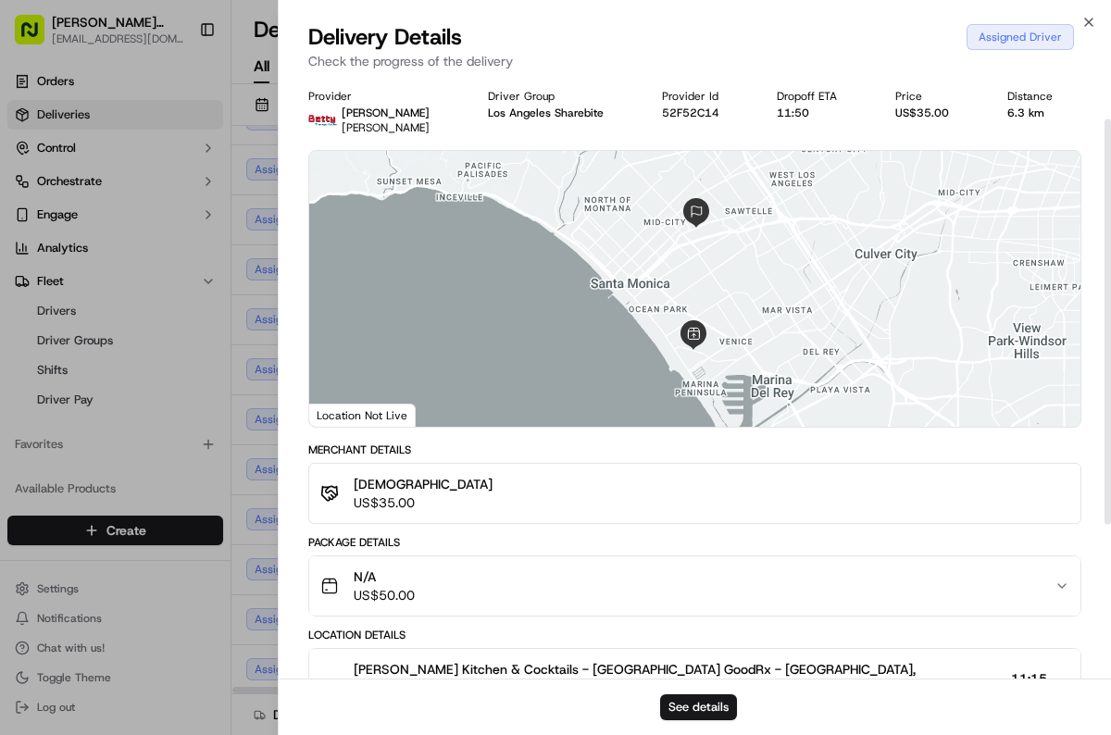
scroll to position [290, 0]
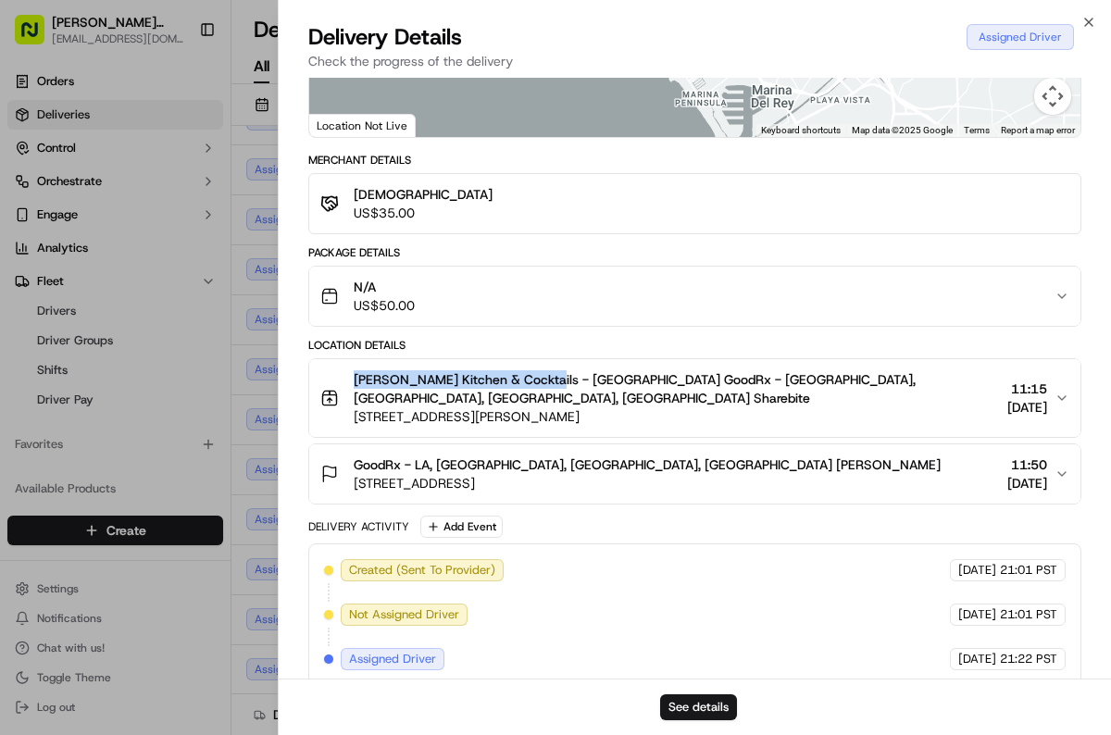
drag, startPoint x: 347, startPoint y: 378, endPoint x: 533, endPoint y: 383, distance: 186.2
click at [533, 383] on div "[PERSON_NAME] Kitchen & Cocktails - [GEOGRAPHIC_DATA] GoodRx - [GEOGRAPHIC_DATA…" at bounding box center [660, 398] width 680 height 56
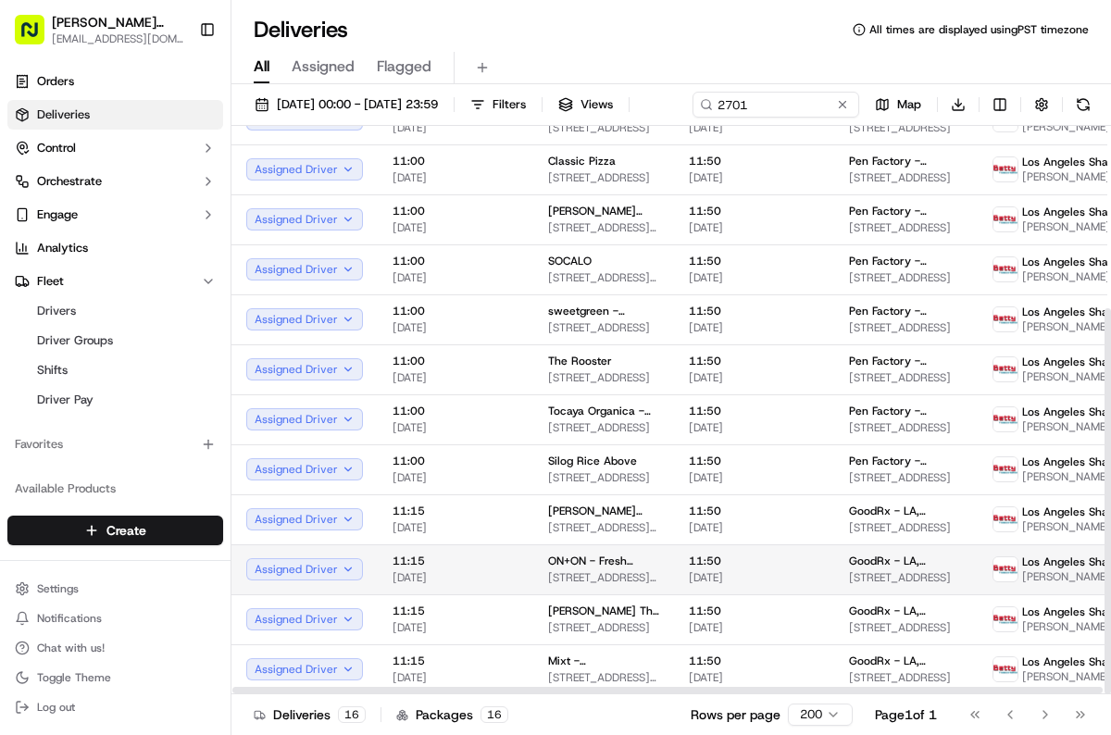
click at [634, 569] on span "ON+ON - Fresh Korean Kitchen" at bounding box center [603, 561] width 111 height 15
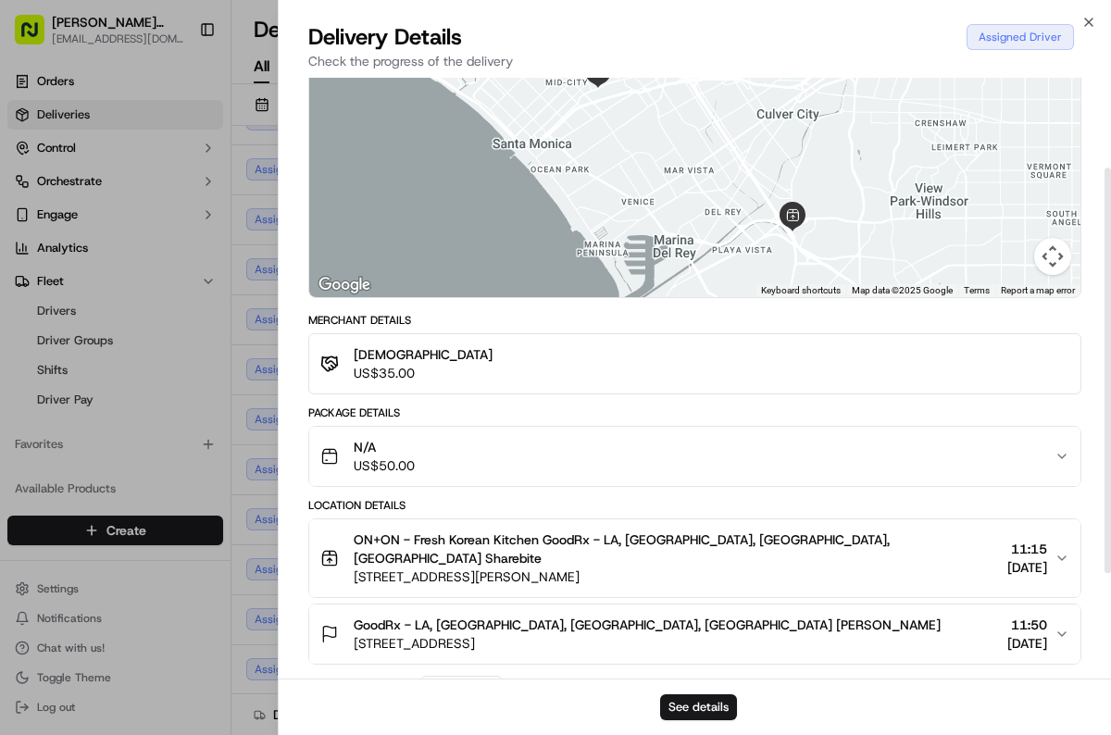
scroll to position [133, 0]
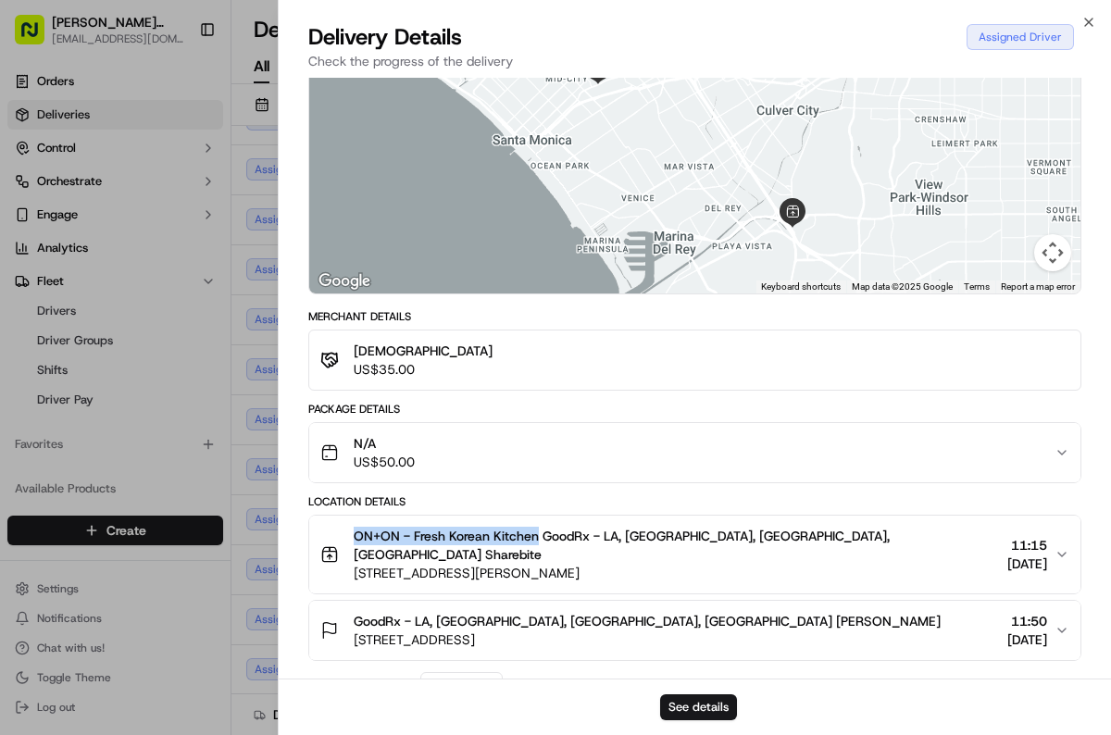
drag, startPoint x: 349, startPoint y: 532, endPoint x: 537, endPoint y: 538, distance: 188.0
click at [537, 538] on div "ON+ON - Fresh Korean Kitchen GoodRx - [GEOGRAPHIC_DATA], [GEOGRAPHIC_DATA], [GE…" at bounding box center [660, 555] width 680 height 56
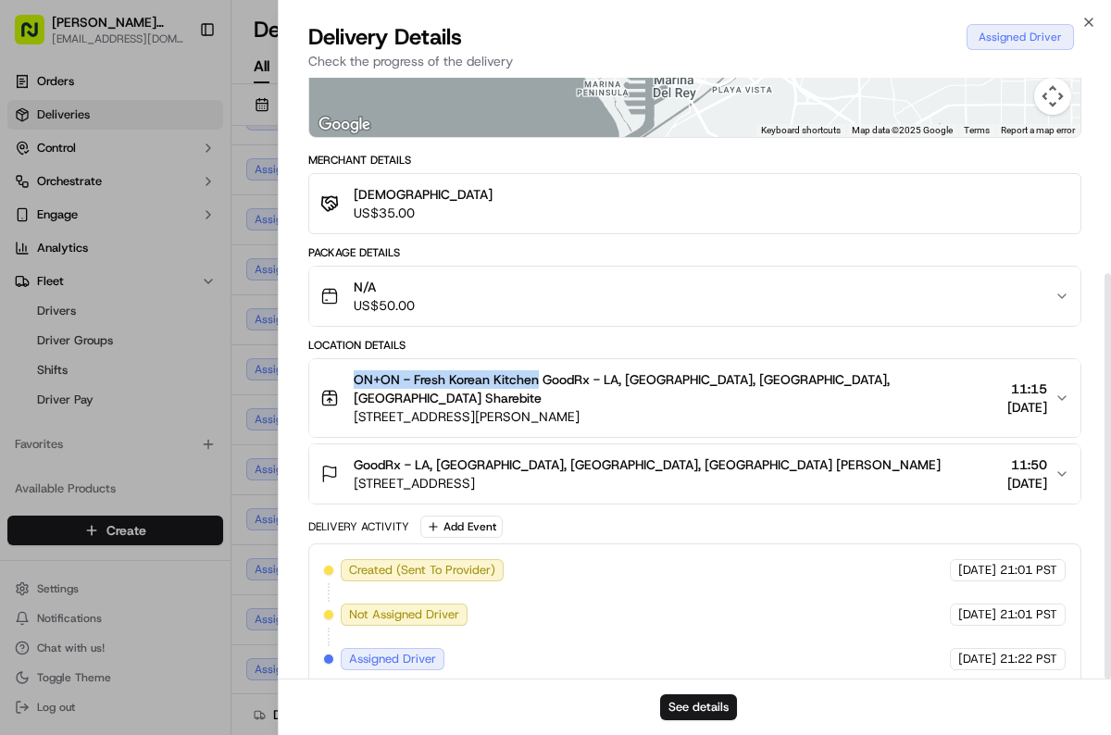
scroll to position [0, 0]
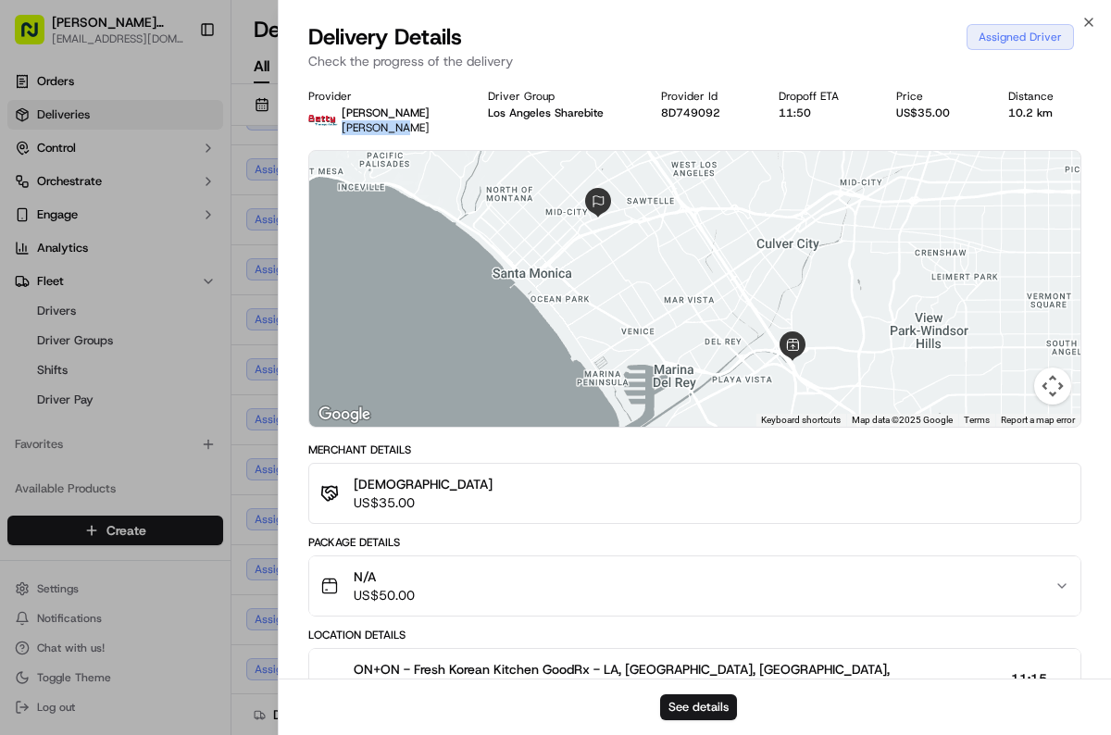
drag, startPoint x: 343, startPoint y: 129, endPoint x: 417, endPoint y: 130, distance: 74.1
click at [417, 130] on div "[PERSON_NAME] [PERSON_NAME]" at bounding box center [383, 121] width 150 height 30
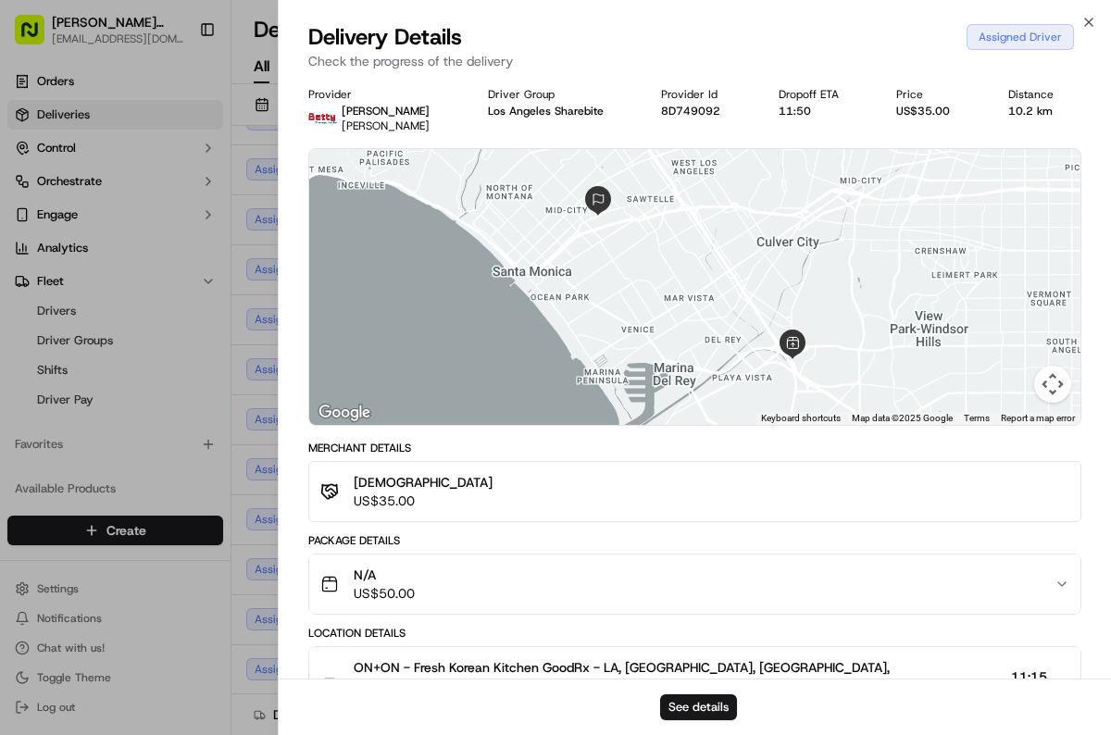
drag, startPoint x: 262, startPoint y: 7, endPoint x: 263, endPoint y: 18, distance: 10.2
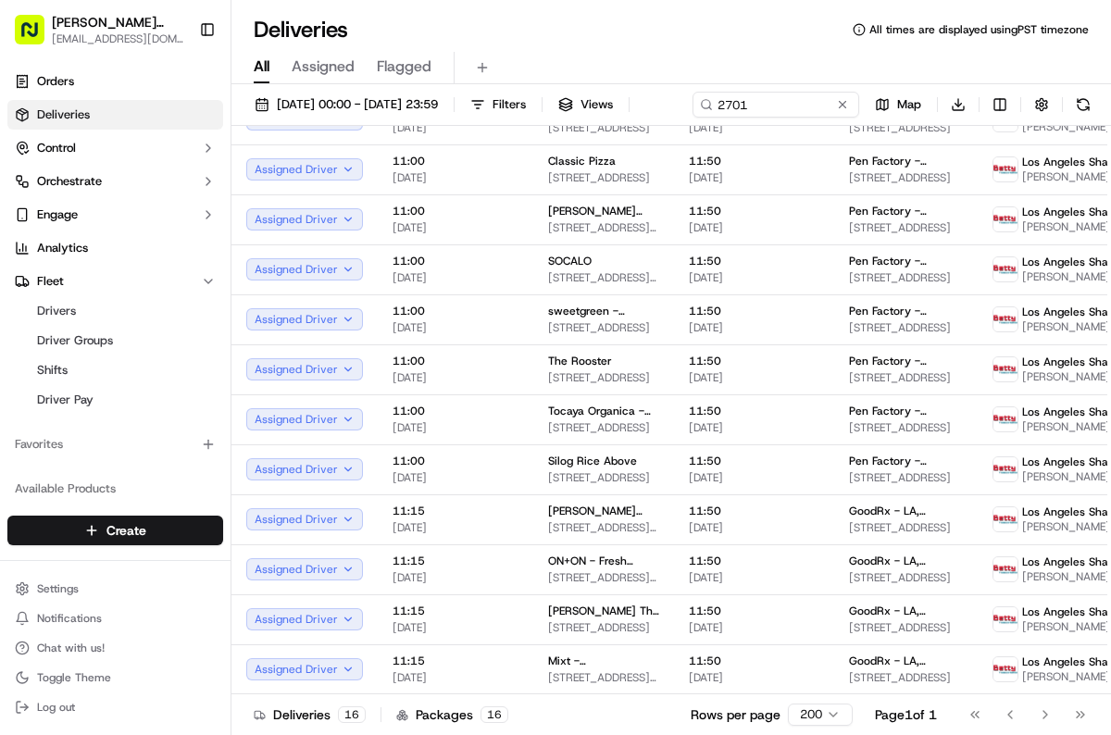
drag, startPoint x: 396, startPoint y: 137, endPoint x: 376, endPoint y: 133, distance: 20.7
click at [833, 114] on button at bounding box center [842, 104] width 19 height 19
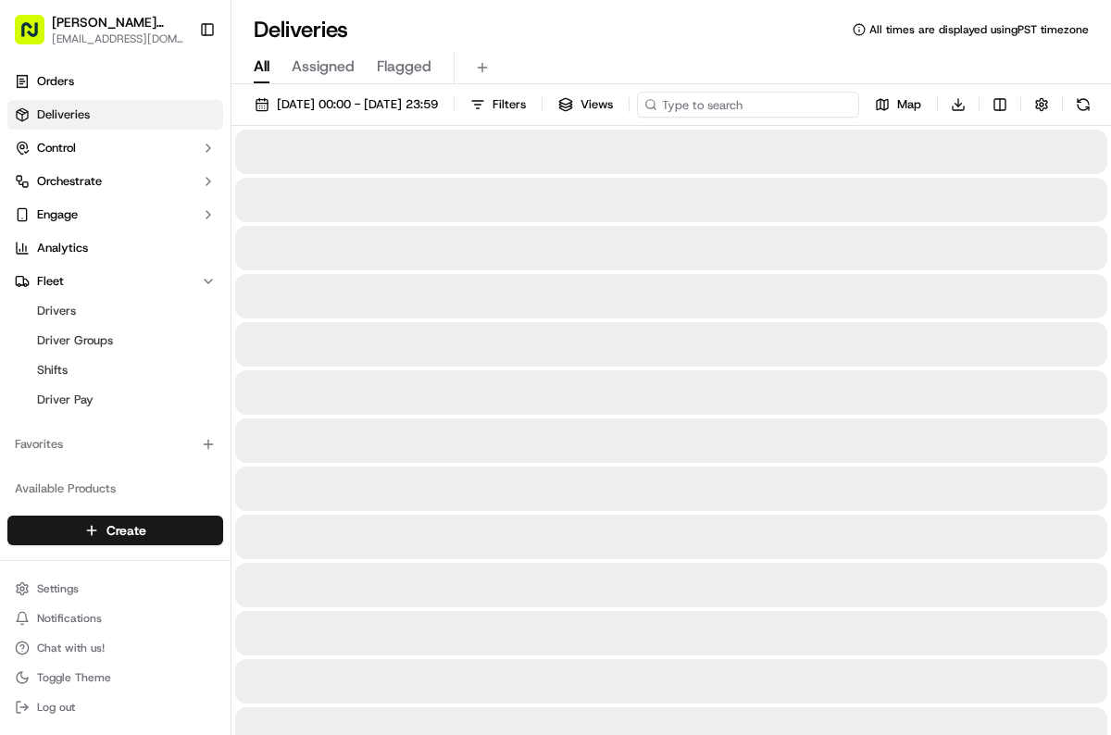
click at [637, 118] on input at bounding box center [748, 105] width 222 height 26
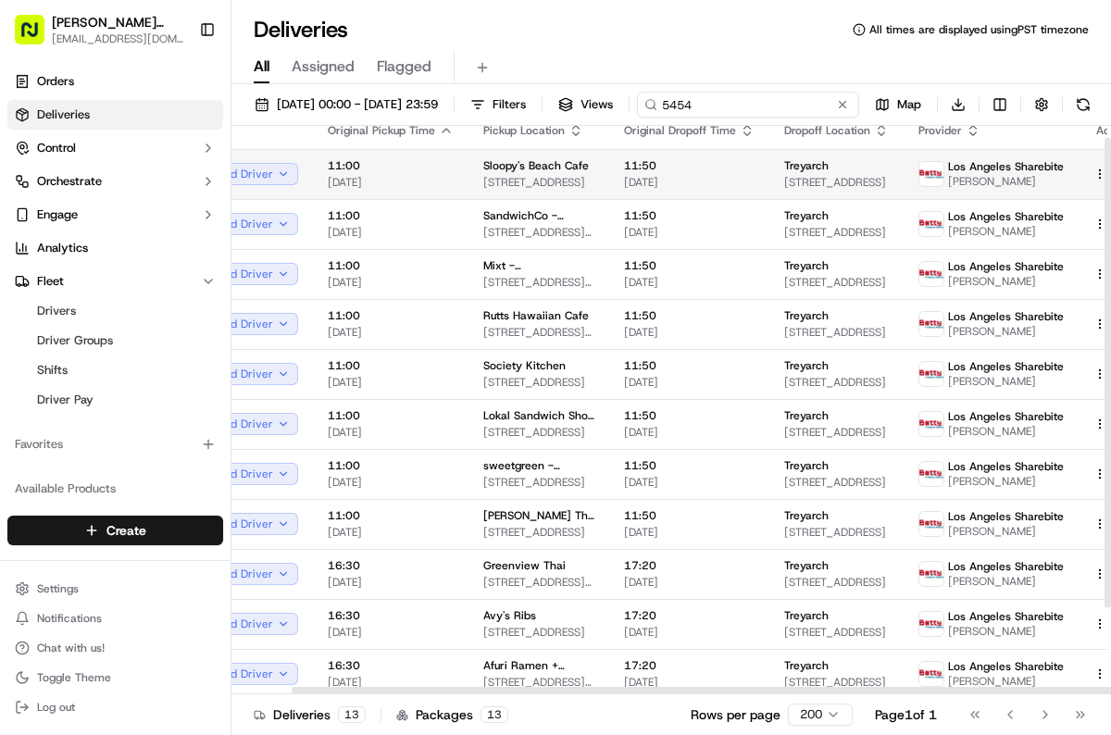
scroll to position [14, 60]
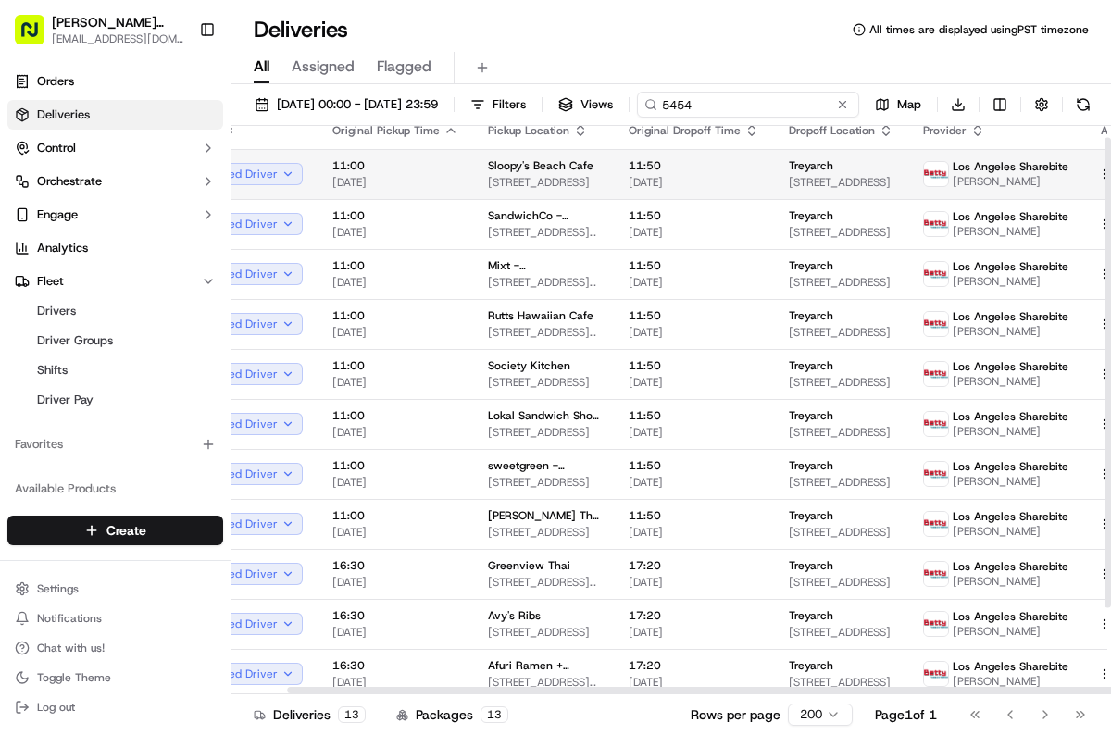
type input "5454"
click at [524, 190] on span "[STREET_ADDRESS]" at bounding box center [543, 182] width 111 height 15
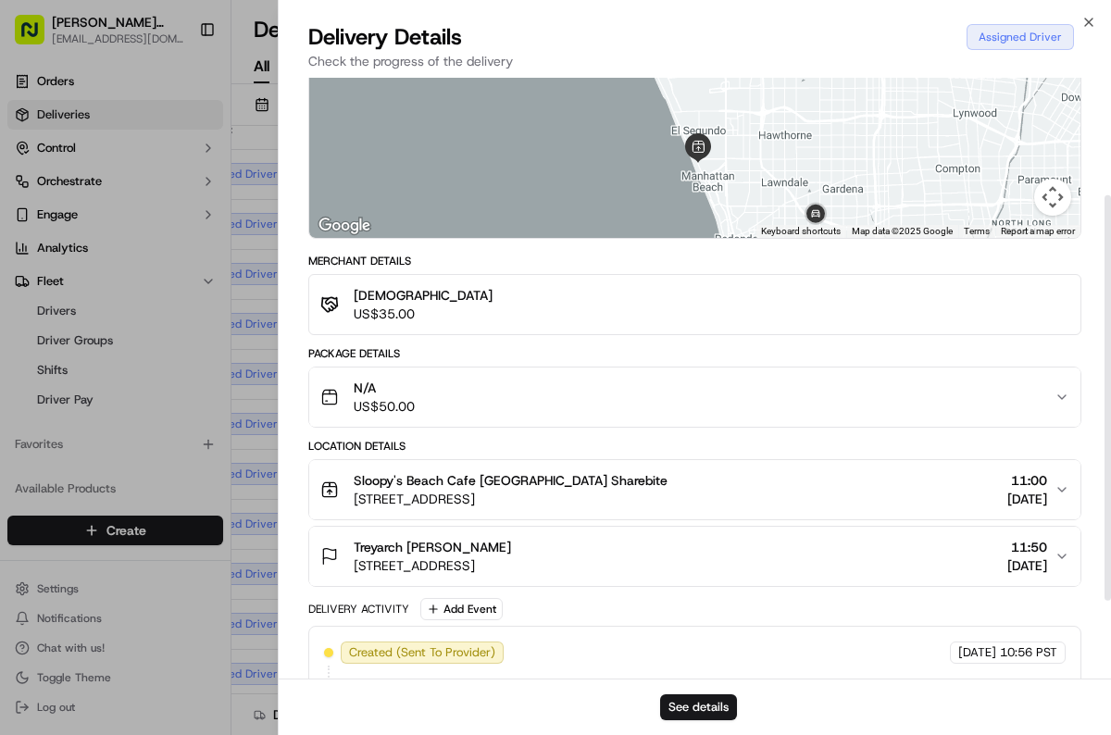
scroll to position [195, 0]
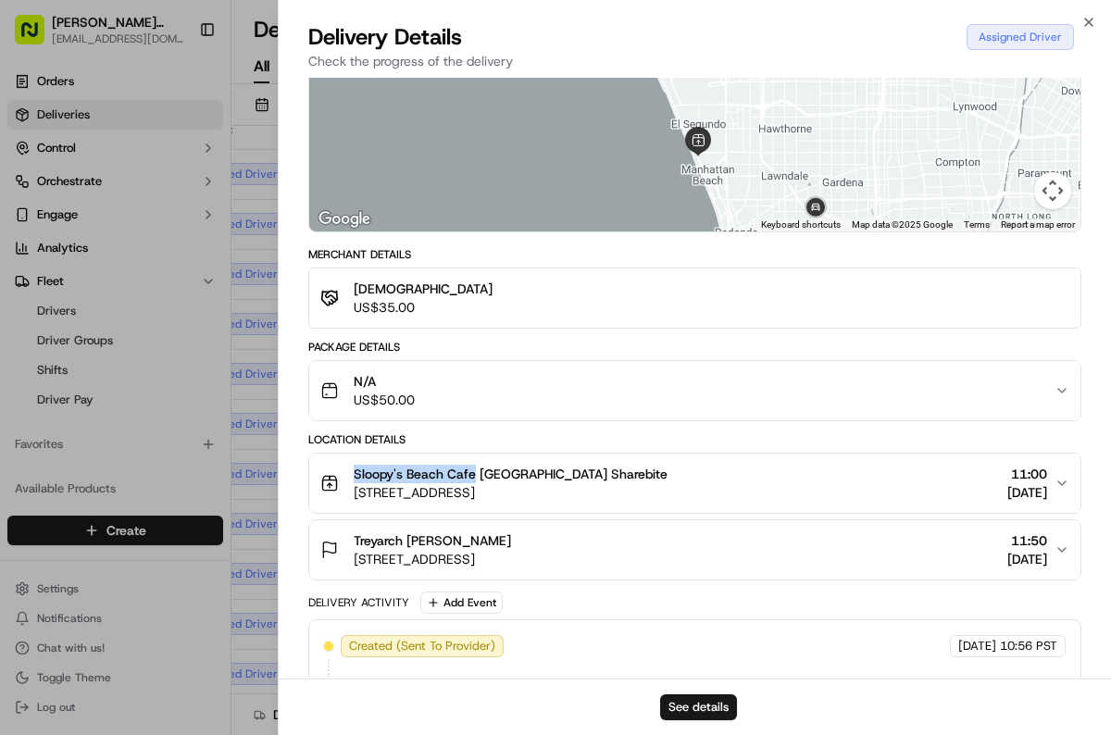
drag, startPoint x: 350, startPoint y: 469, endPoint x: 476, endPoint y: 472, distance: 126.0
click at [476, 472] on div "Sloopy's Beach Cafe [GEOGRAPHIC_DATA] Sharebite [STREET_ADDRESS]" at bounding box center [493, 483] width 347 height 37
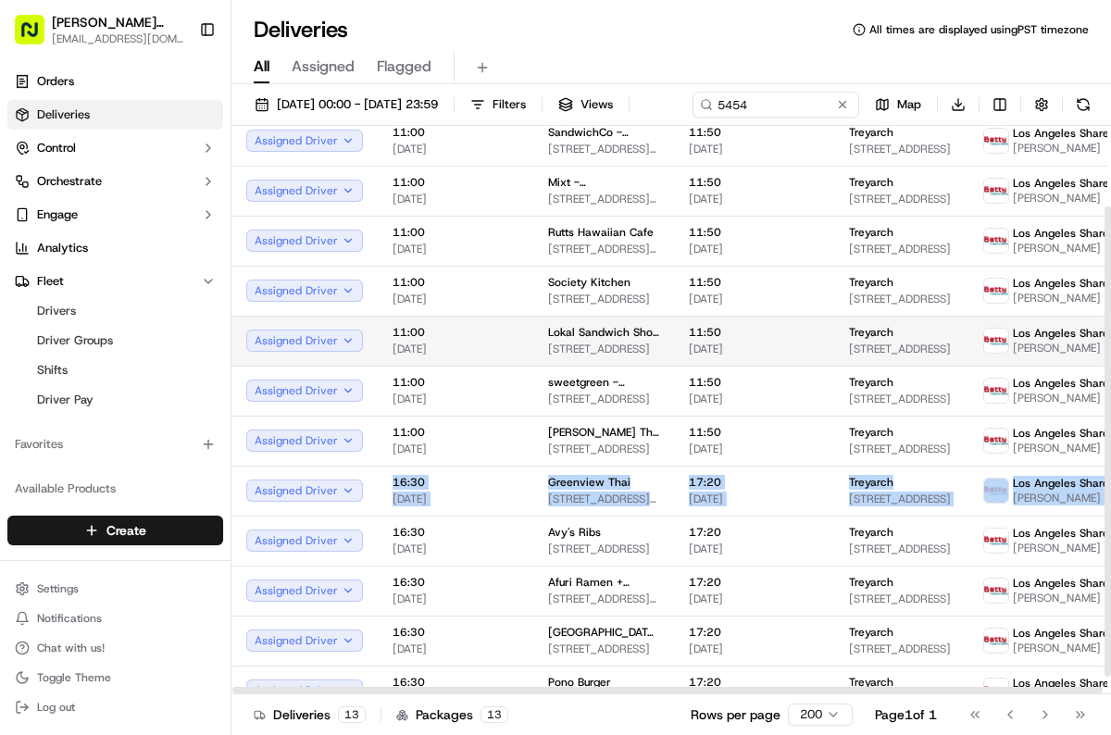
scroll to position [119, 0]
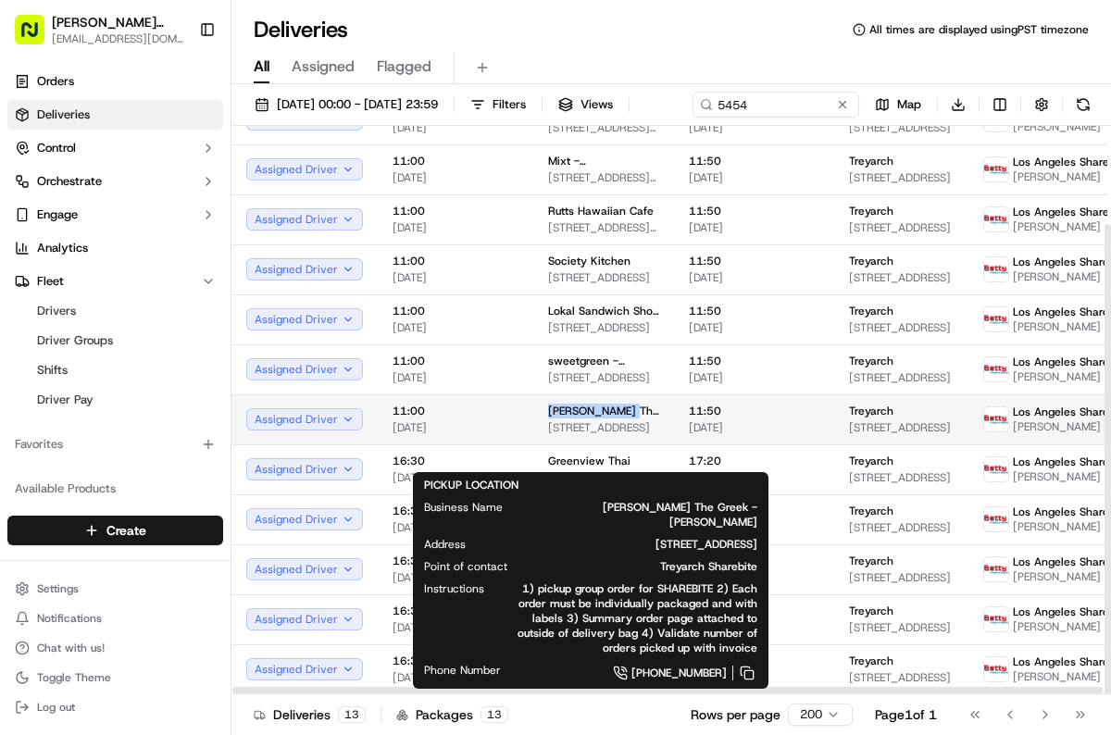
drag, startPoint x: 538, startPoint y: 442, endPoint x: 617, endPoint y: 445, distance: 78.8
click at [618, 444] on td "[PERSON_NAME] The Greek - Marina del Rey [STREET_ADDRESS][PERSON_NAME]" at bounding box center [603, 419] width 141 height 50
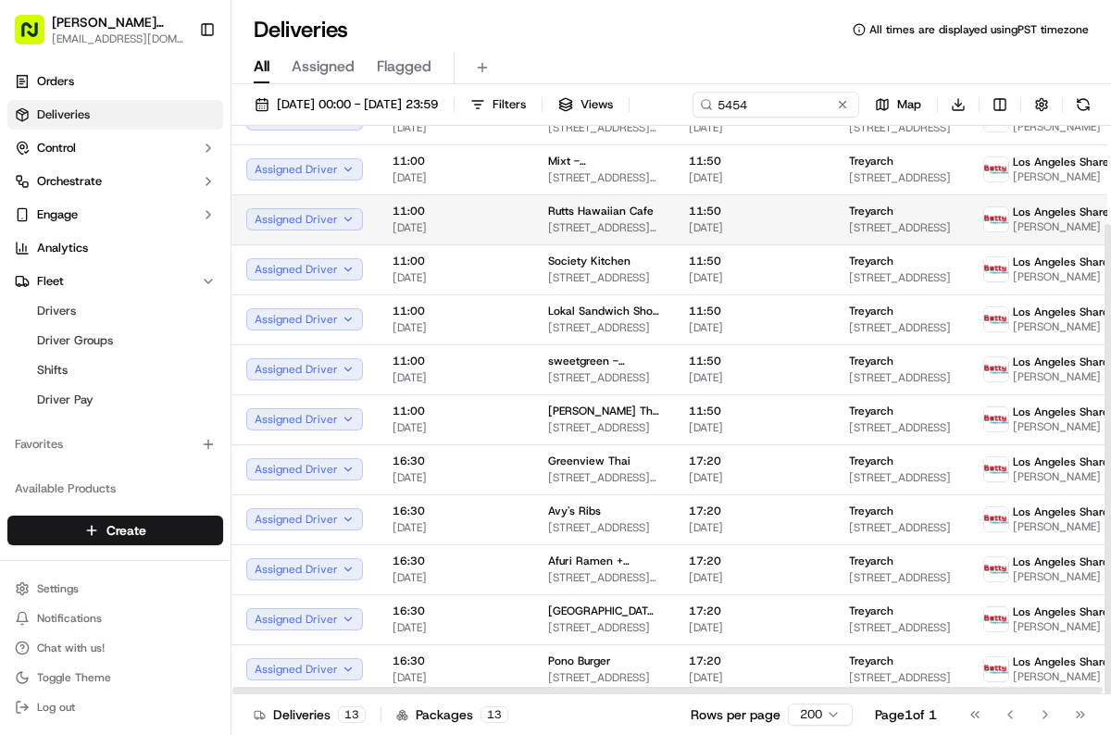
click at [548, 219] on span "Rutts Hawaiian Cafe" at bounding box center [601, 211] width 106 height 15
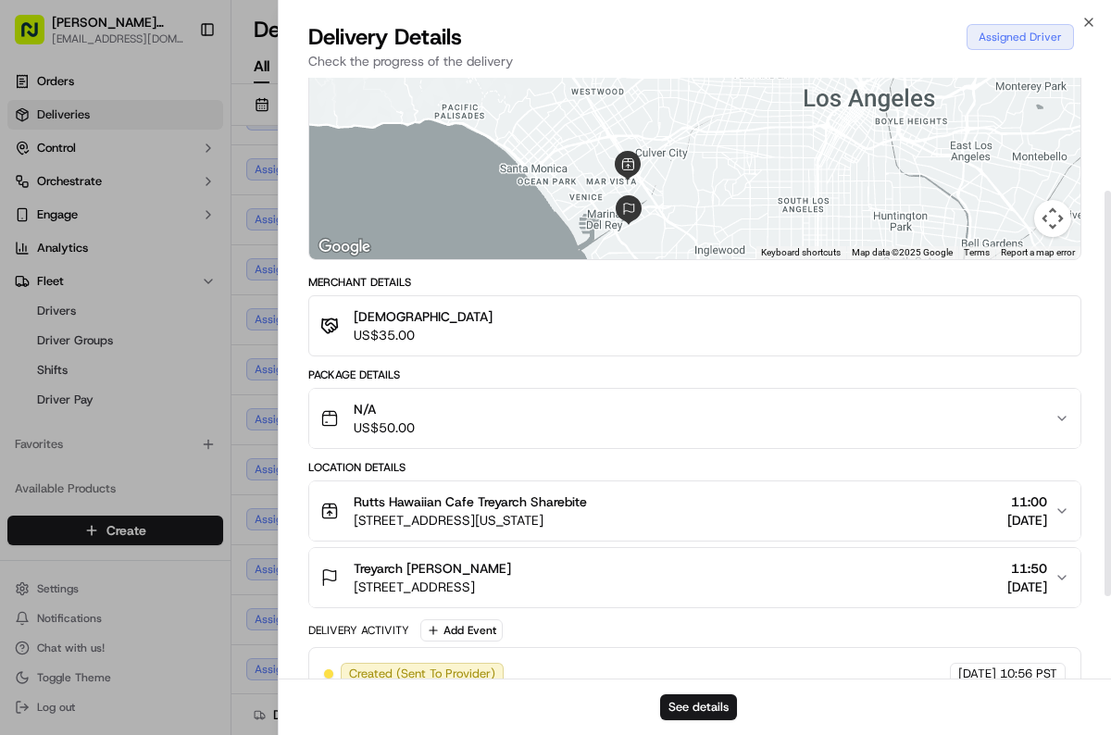
scroll to position [190, 0]
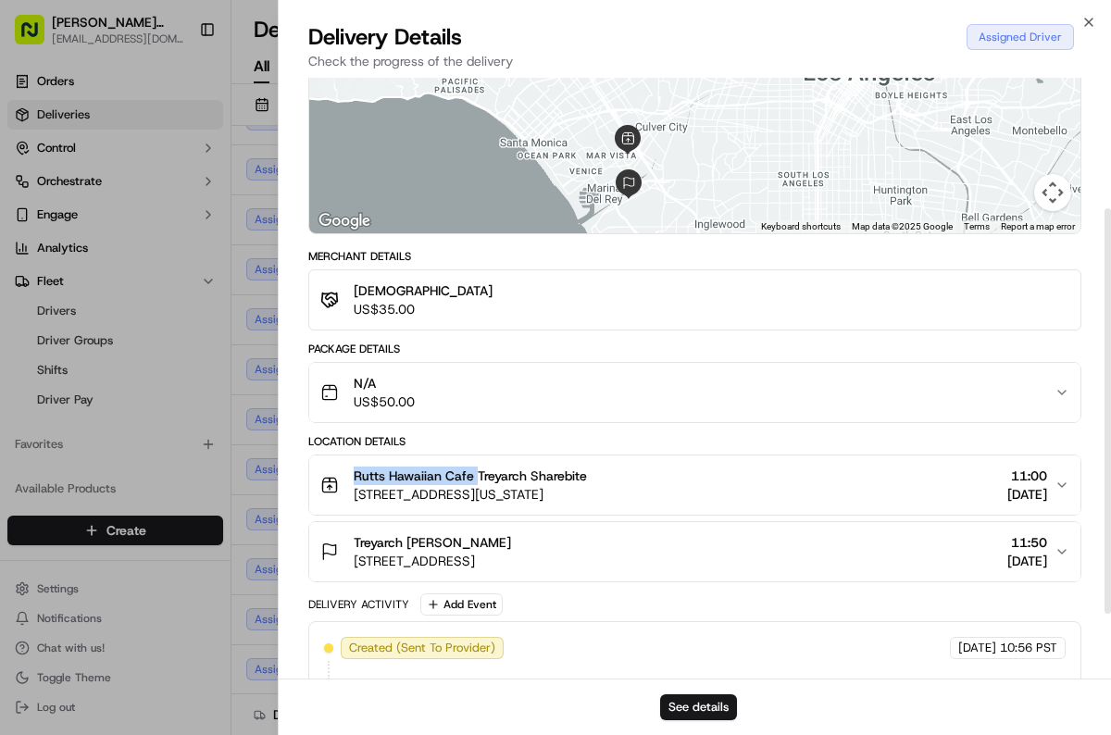
drag, startPoint x: 353, startPoint y: 475, endPoint x: 475, endPoint y: 479, distance: 122.3
click at [475, 479] on span "Rutts Hawaiian Cafe Treyarch Sharebite" at bounding box center [470, 476] width 233 height 19
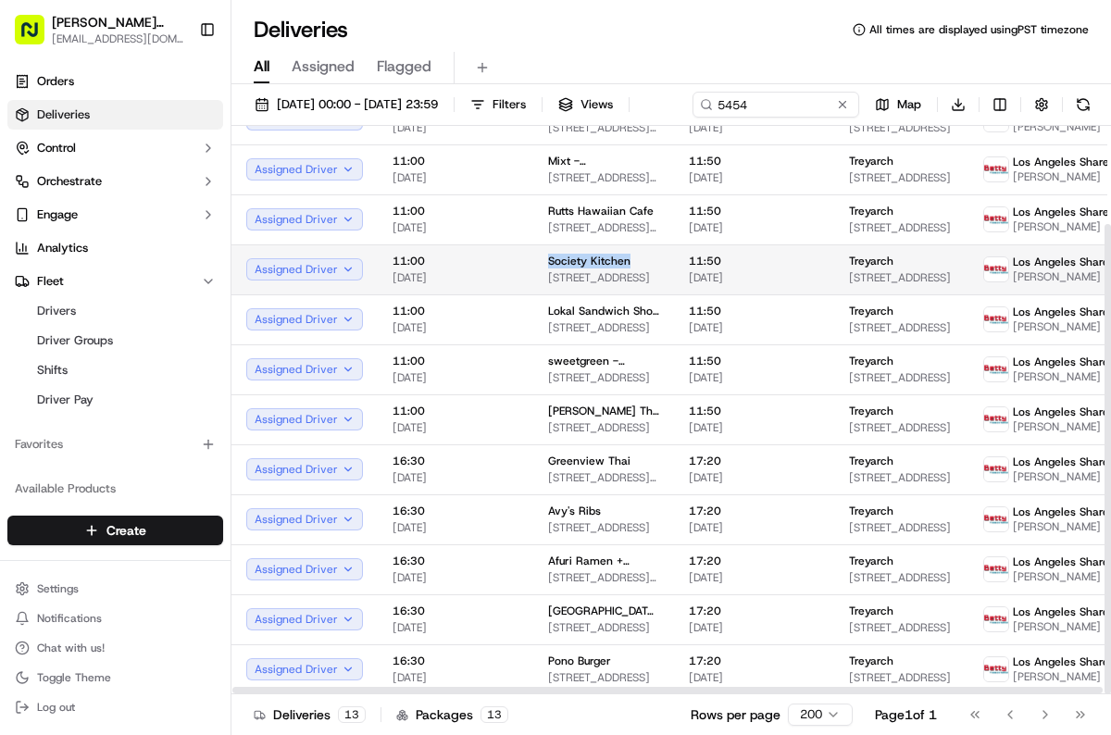
drag, startPoint x: 539, startPoint y: 291, endPoint x: 629, endPoint y: 293, distance: 89.8
click at [629, 293] on td "Society Kitchen [STREET_ADDRESS]" at bounding box center [603, 269] width 141 height 50
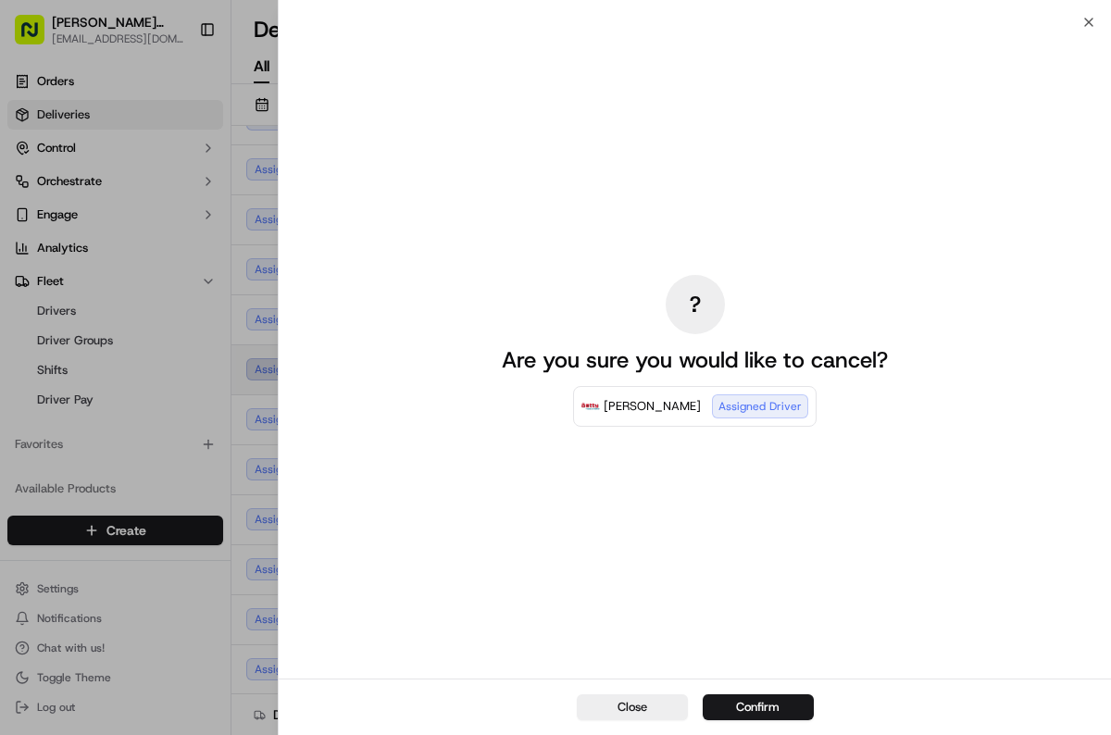
drag, startPoint x: 246, startPoint y: 389, endPoint x: 288, endPoint y: 406, distance: 45.2
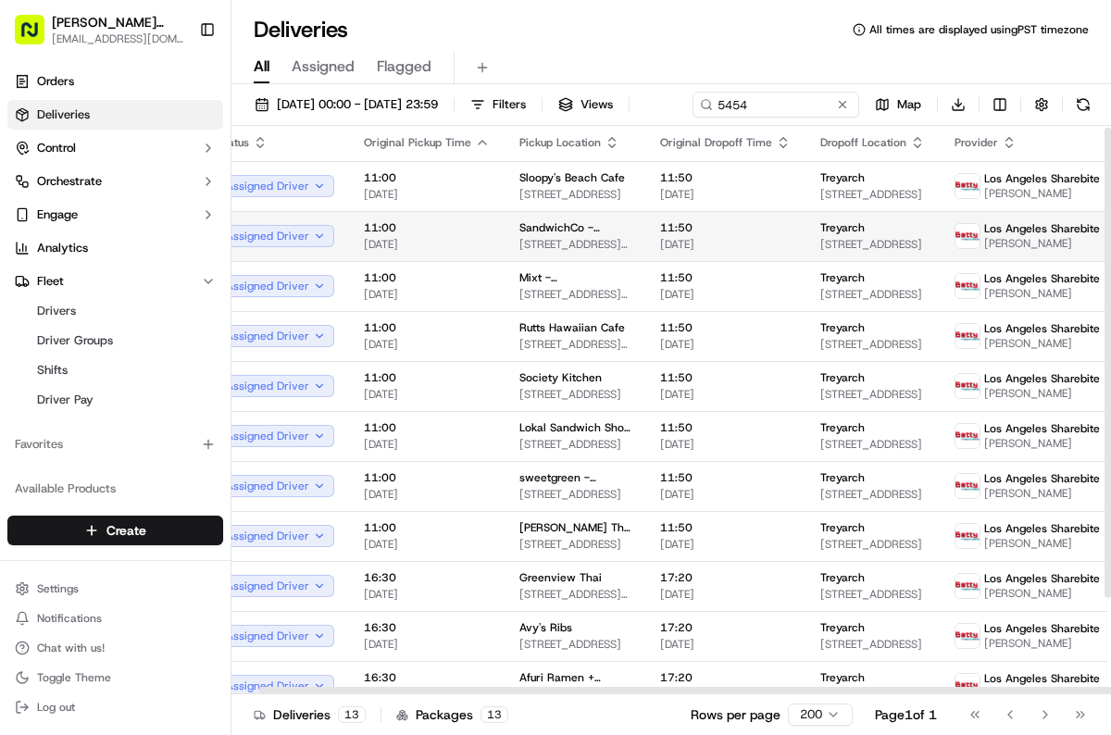
scroll to position [0, 13]
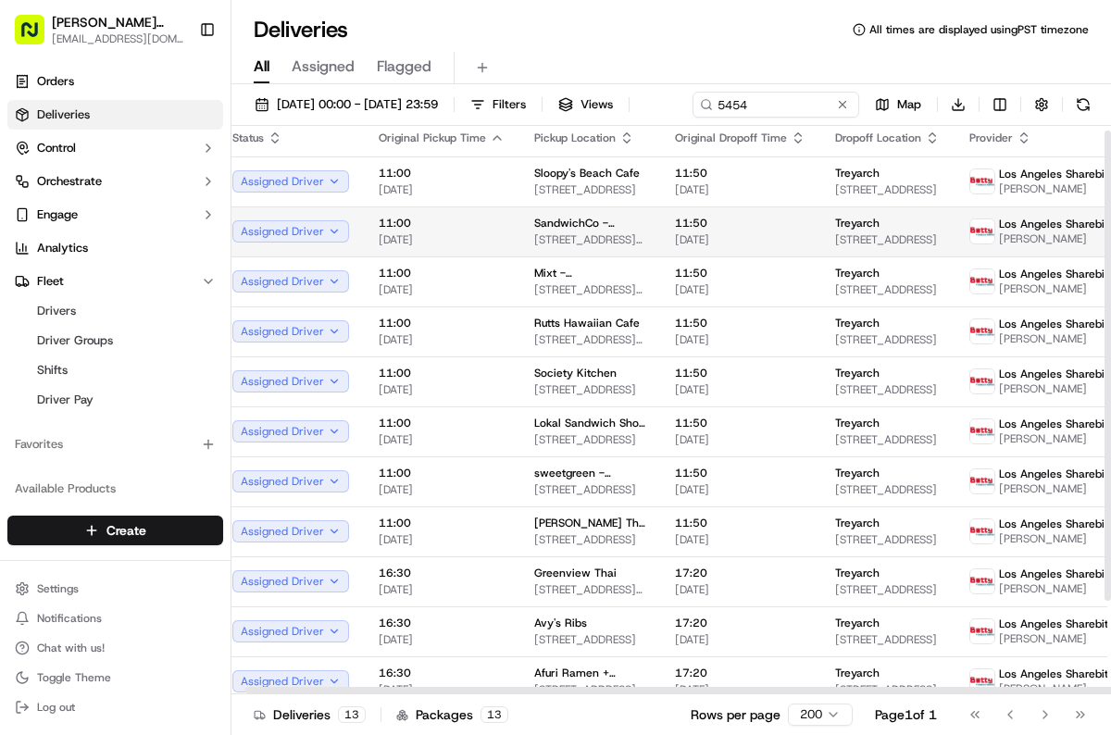
click at [536, 231] on span "SandwichCo - [GEOGRAPHIC_DATA][PERSON_NAME]" at bounding box center [589, 223] width 111 height 15
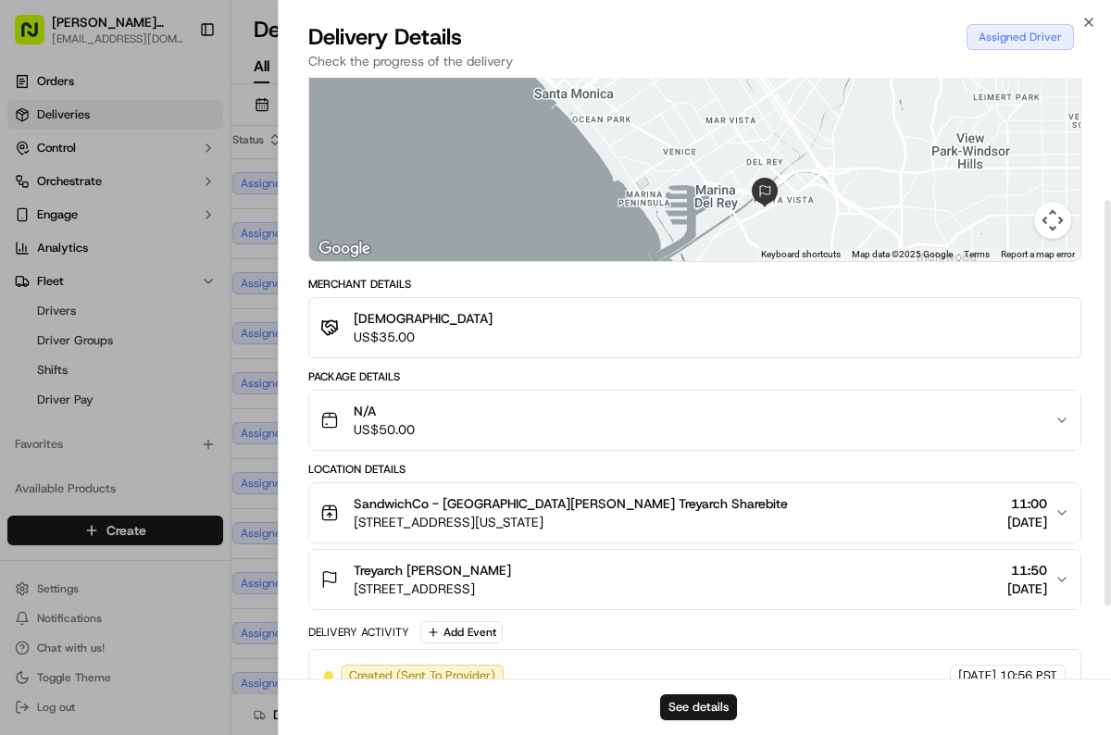
scroll to position [183, 0]
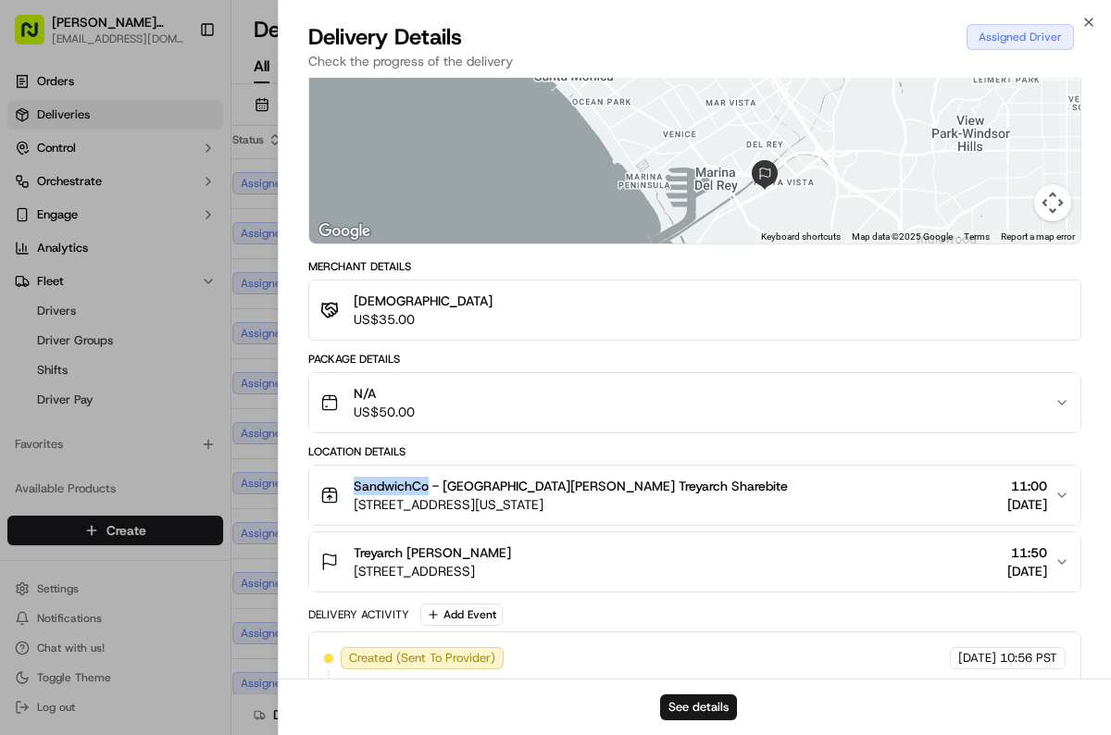
drag, startPoint x: 351, startPoint y: 484, endPoint x: 427, endPoint y: 486, distance: 75.9
click at [427, 486] on div "SandwichCo - [GEOGRAPHIC_DATA][PERSON_NAME] Treyarch Sharebite [STREET_ADDRESS]…" at bounding box center [554, 495] width 468 height 37
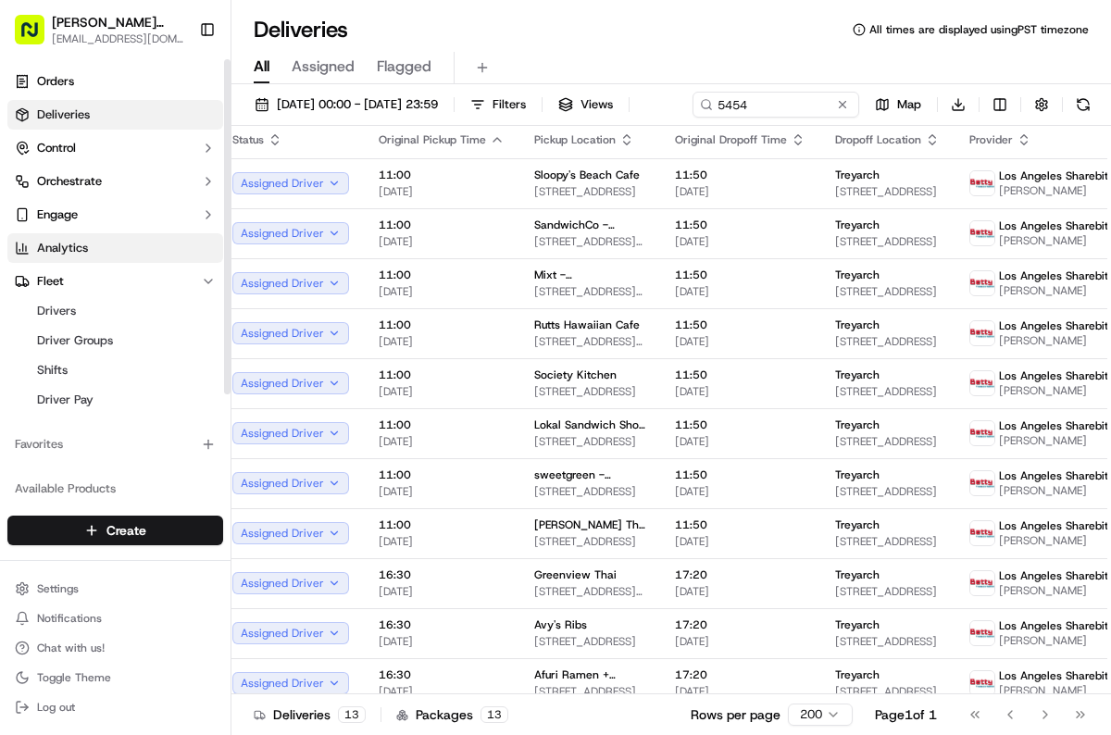
scroll to position [2, 0]
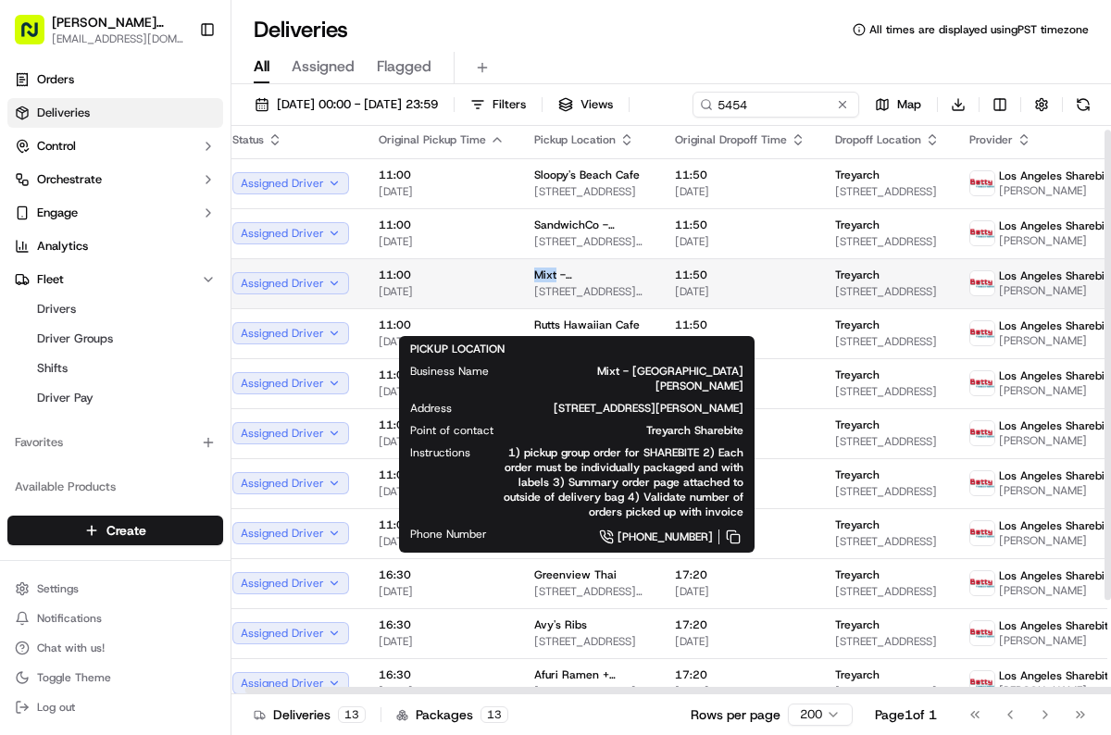
drag, startPoint x: 523, startPoint y: 305, endPoint x: 551, endPoint y: 306, distance: 27.8
click at [551, 306] on td "Mixt - [GEOGRAPHIC_DATA][PERSON_NAME] [STREET_ADDRESS][PERSON_NAME]" at bounding box center [589, 283] width 141 height 50
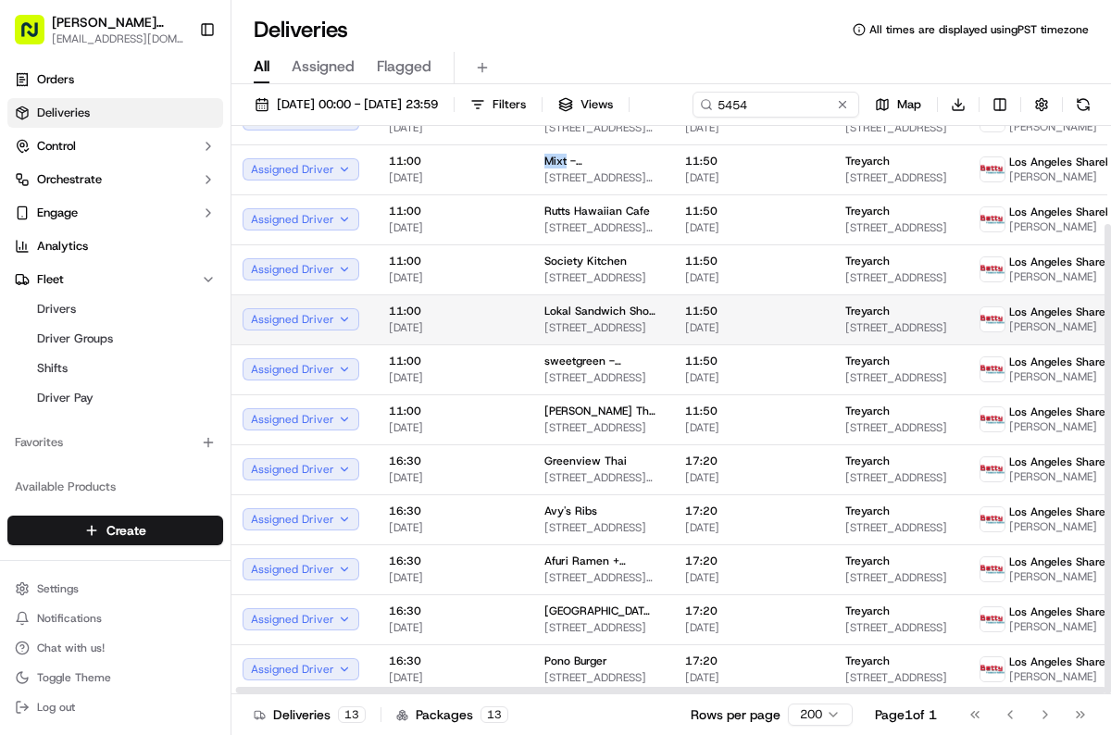
scroll to position [119, 0]
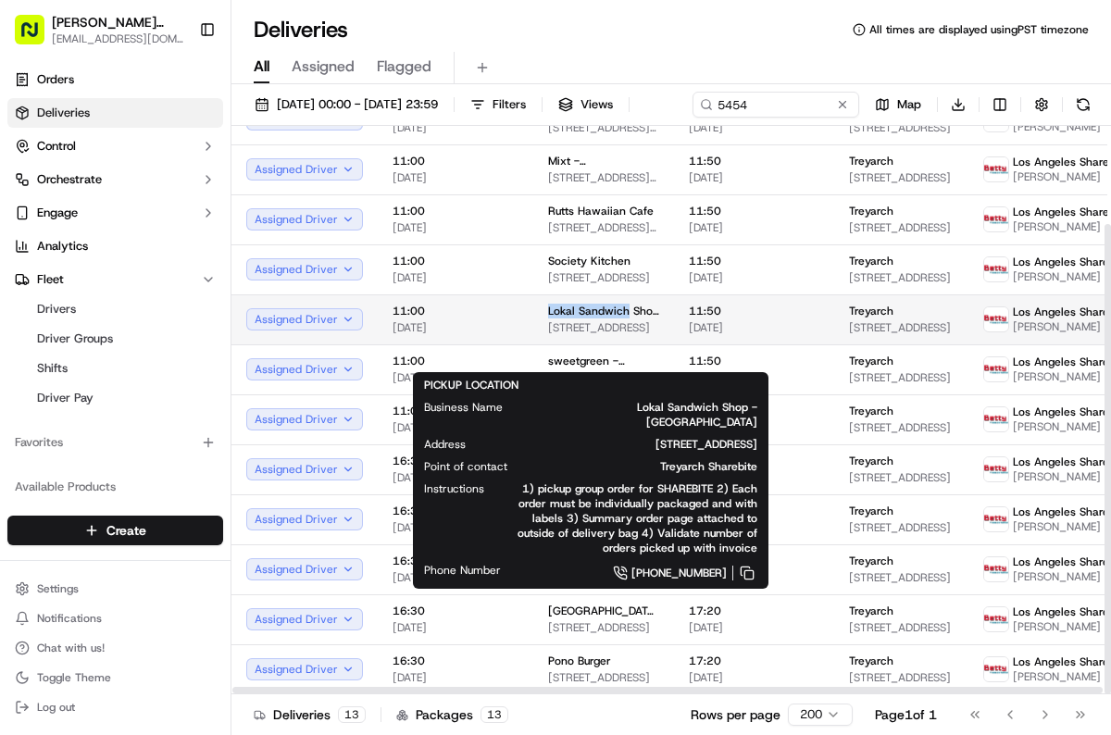
drag, startPoint x: 534, startPoint y: 341, endPoint x: 625, endPoint y: 344, distance: 90.8
click at [626, 344] on td "Lokal Sandwich Shop - [GEOGRAPHIC_DATA] [STREET_ADDRESS]" at bounding box center [603, 319] width 141 height 50
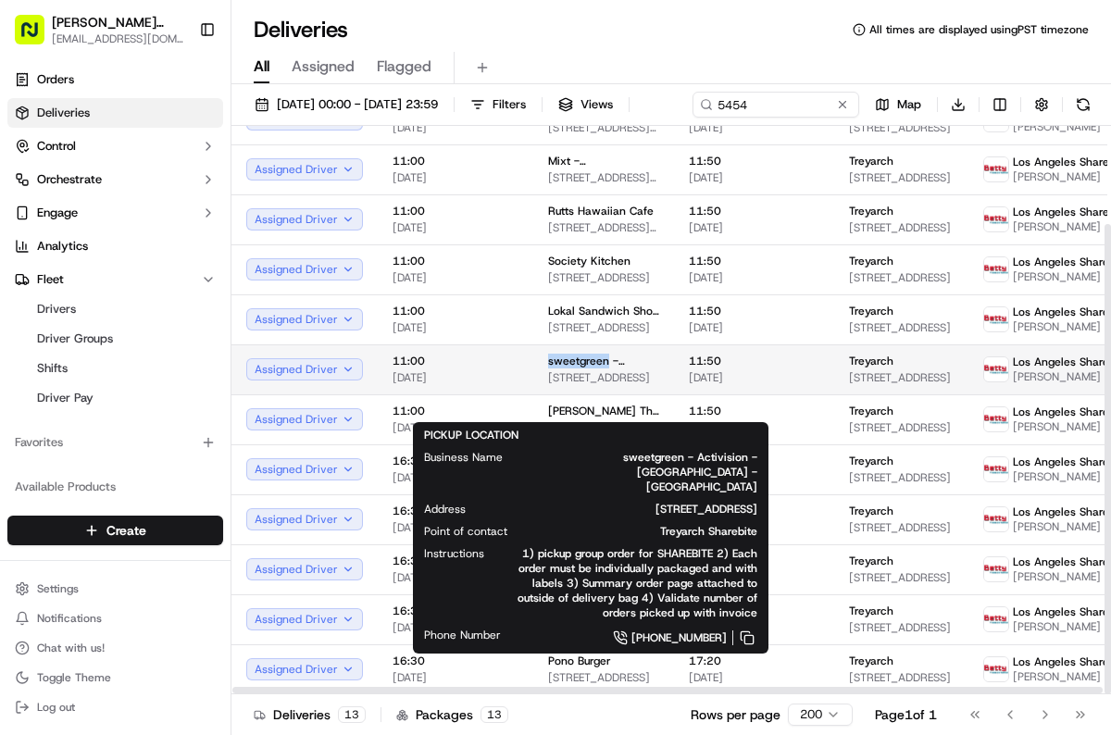
drag, startPoint x: 547, startPoint y: 392, endPoint x: 601, endPoint y: 393, distance: 53.7
click at [602, 392] on td "sweetgreen - Activision - [GEOGRAPHIC_DATA] - [GEOGRAPHIC_DATA] [STREET_ADDRESS]" at bounding box center [603, 369] width 141 height 50
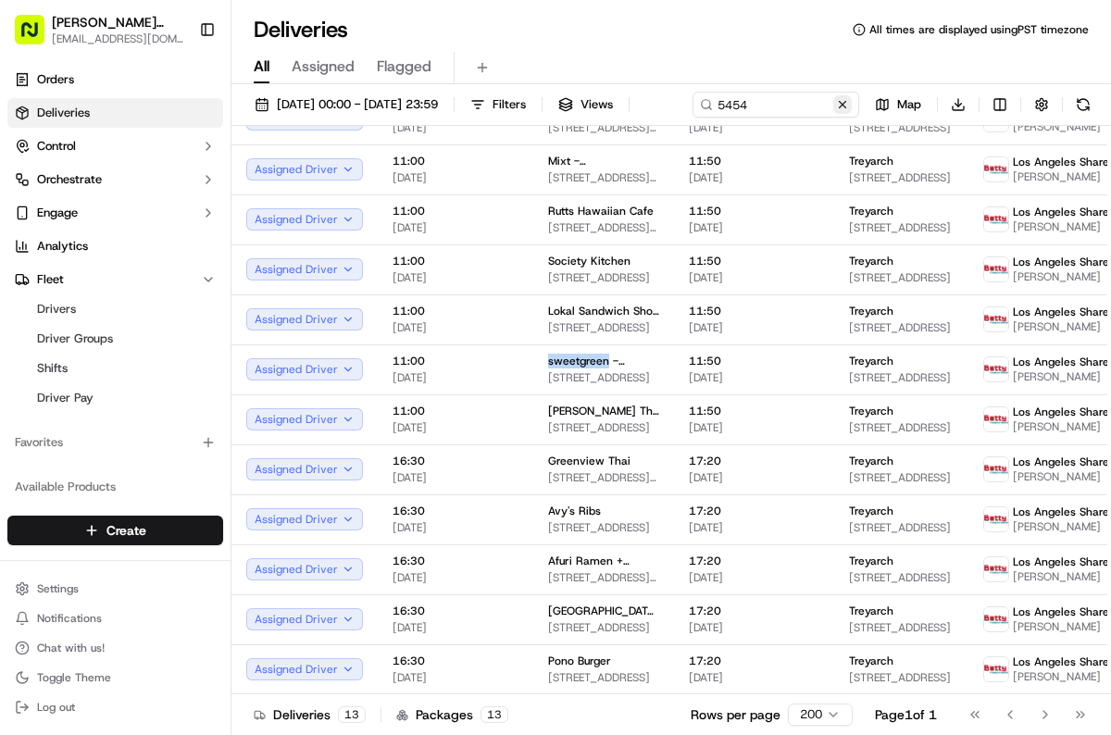
drag, startPoint x: 403, startPoint y: 139, endPoint x: 373, endPoint y: 138, distance: 29.6
click at [833, 114] on button at bounding box center [842, 104] width 19 height 19
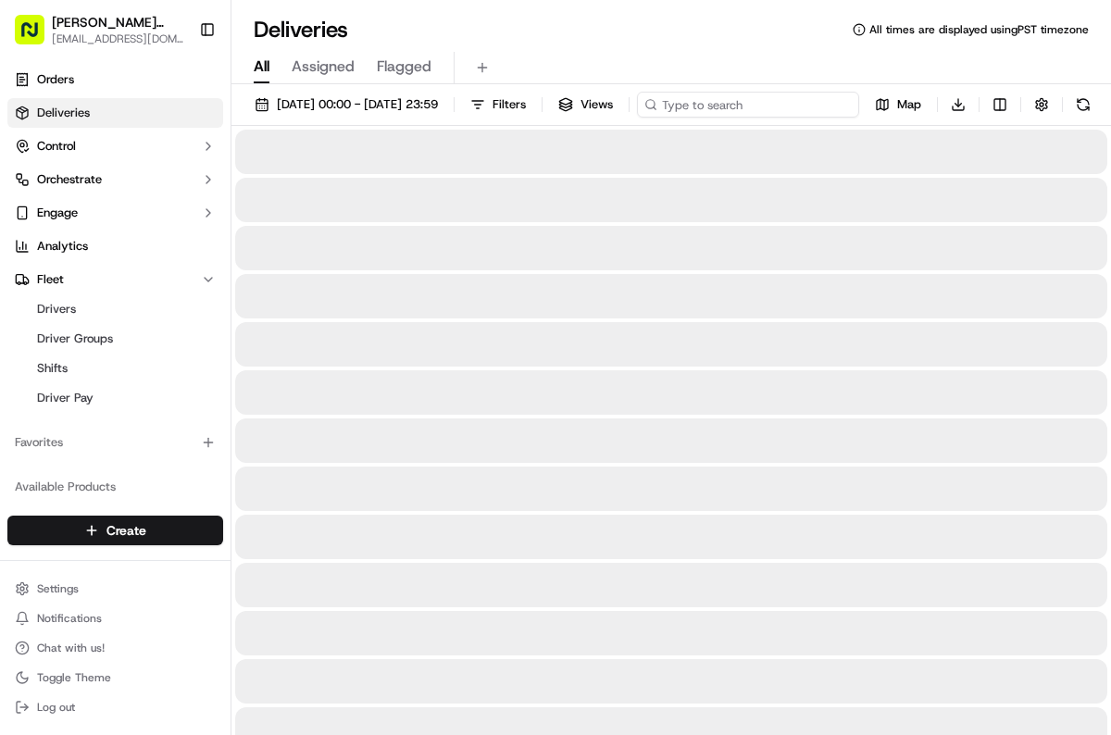
click at [637, 118] on input at bounding box center [748, 105] width 222 height 26
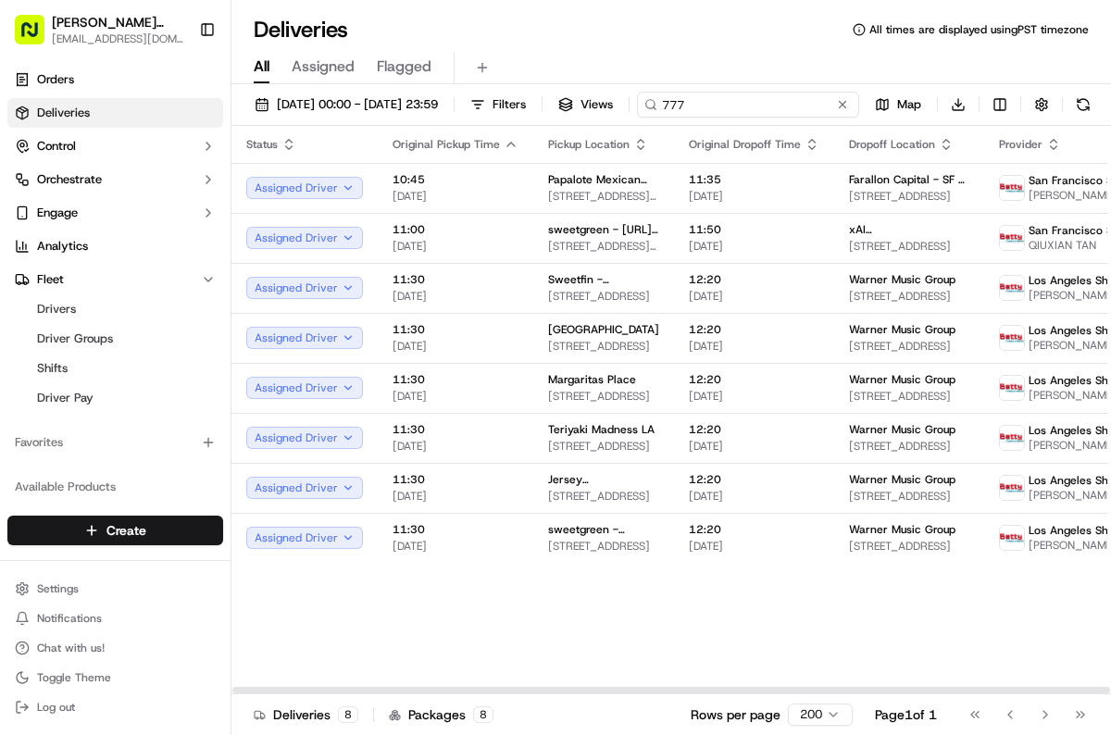
type input "777"
drag, startPoint x: 756, startPoint y: 640, endPoint x: 786, endPoint y: 666, distance: 40.1
click at [755, 640] on div "Status Original Pickup Time Pickup Location Original Dropoff Time Dropoff Locat…" at bounding box center [734, 410] width 1007 height 569
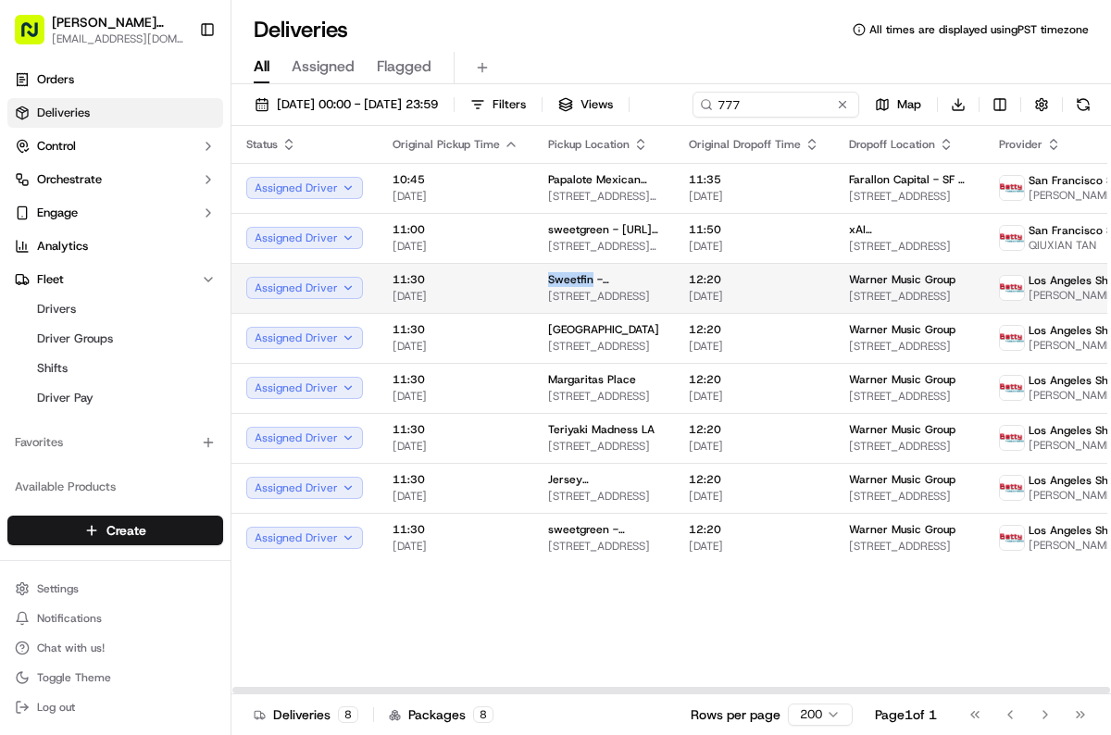
drag, startPoint x: 538, startPoint y: 310, endPoint x: 586, endPoint y: 310, distance: 48.1
click at [587, 310] on td "Sweetfin - Downtown LA [STREET_ADDRESS]" at bounding box center [603, 288] width 141 height 50
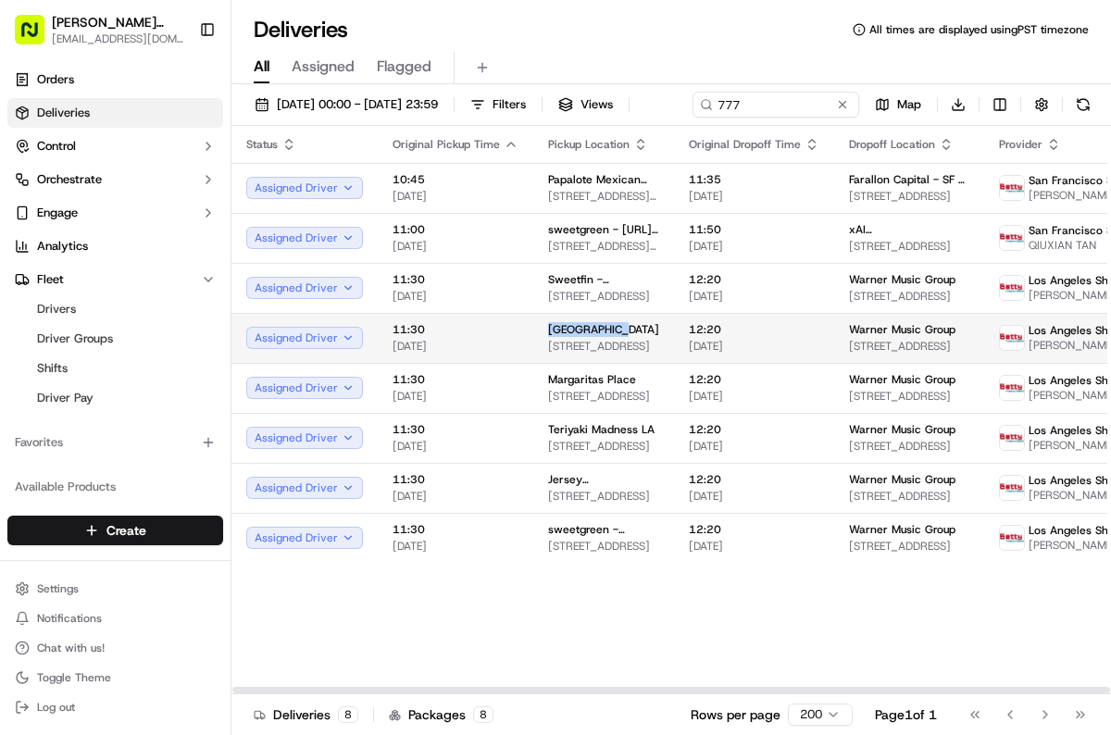
drag, startPoint x: 542, startPoint y: 359, endPoint x: 620, endPoint y: 359, distance: 78.7
click at [620, 337] on div "[GEOGRAPHIC_DATA]" at bounding box center [603, 329] width 111 height 15
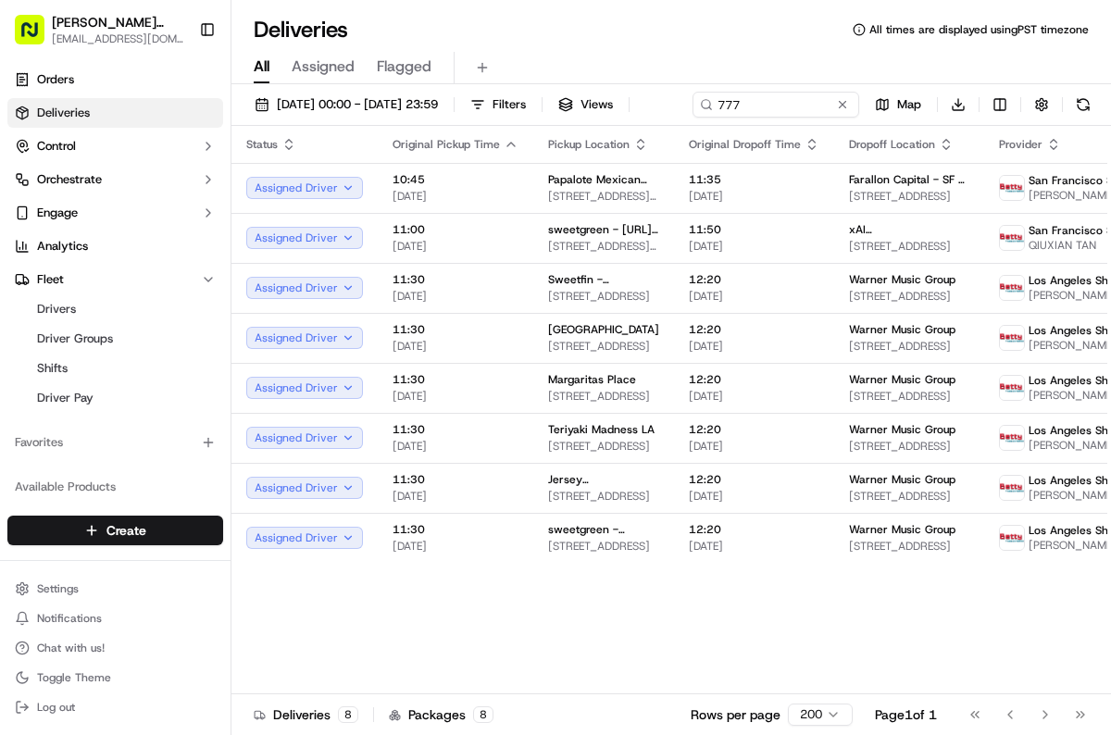
drag, startPoint x: 272, startPoint y: 619, endPoint x: 261, endPoint y: 620, distance: 11.1
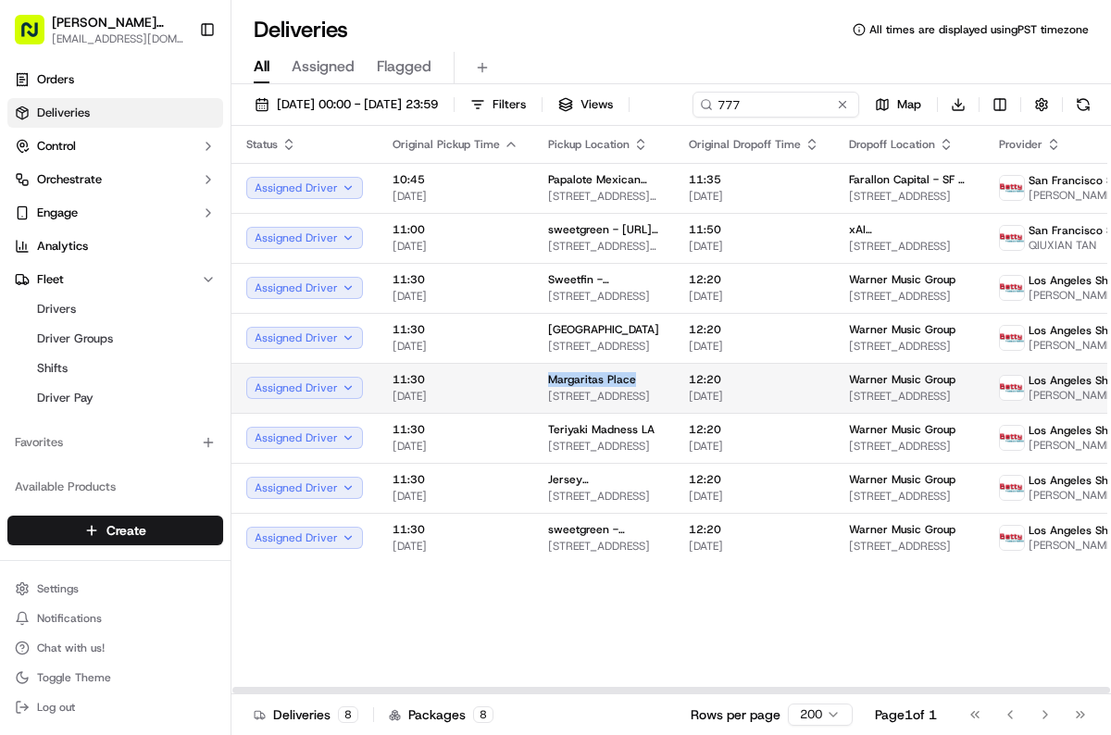
drag, startPoint x: 556, startPoint y: 410, endPoint x: 631, endPoint y: 414, distance: 74.2
click at [631, 413] on td "Margaritas Place [STREET_ADDRESS]" at bounding box center [603, 388] width 141 height 50
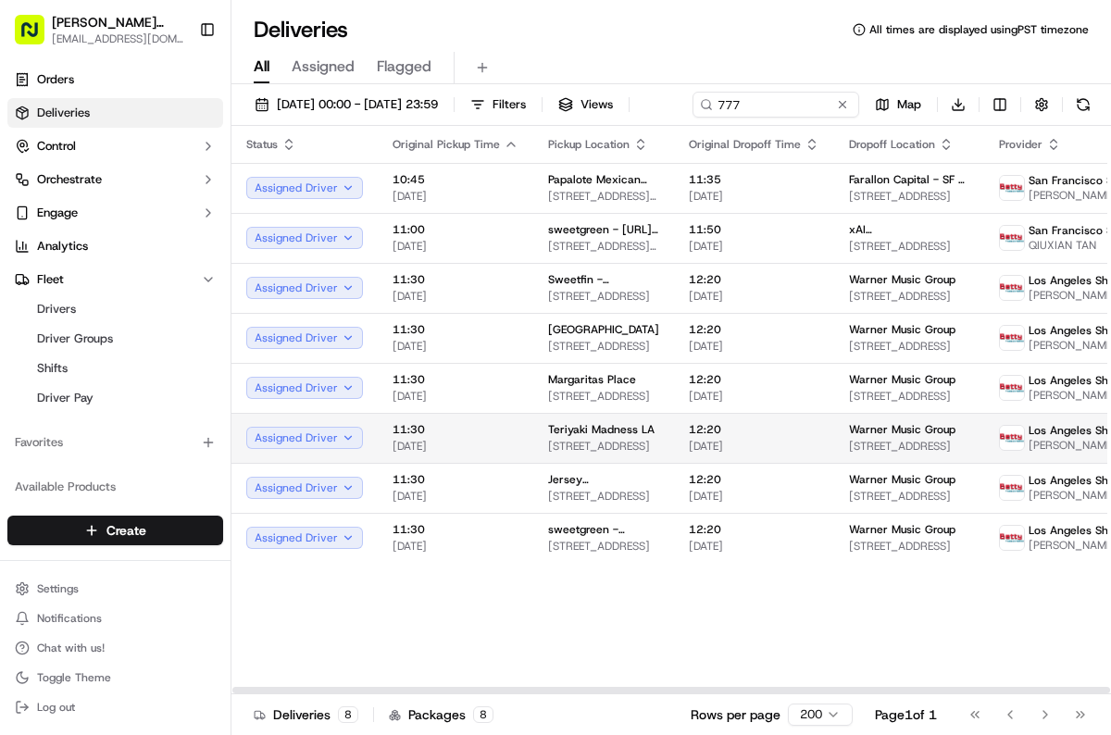
click at [571, 437] on span "Teriyaki Madness LA" at bounding box center [601, 429] width 106 height 15
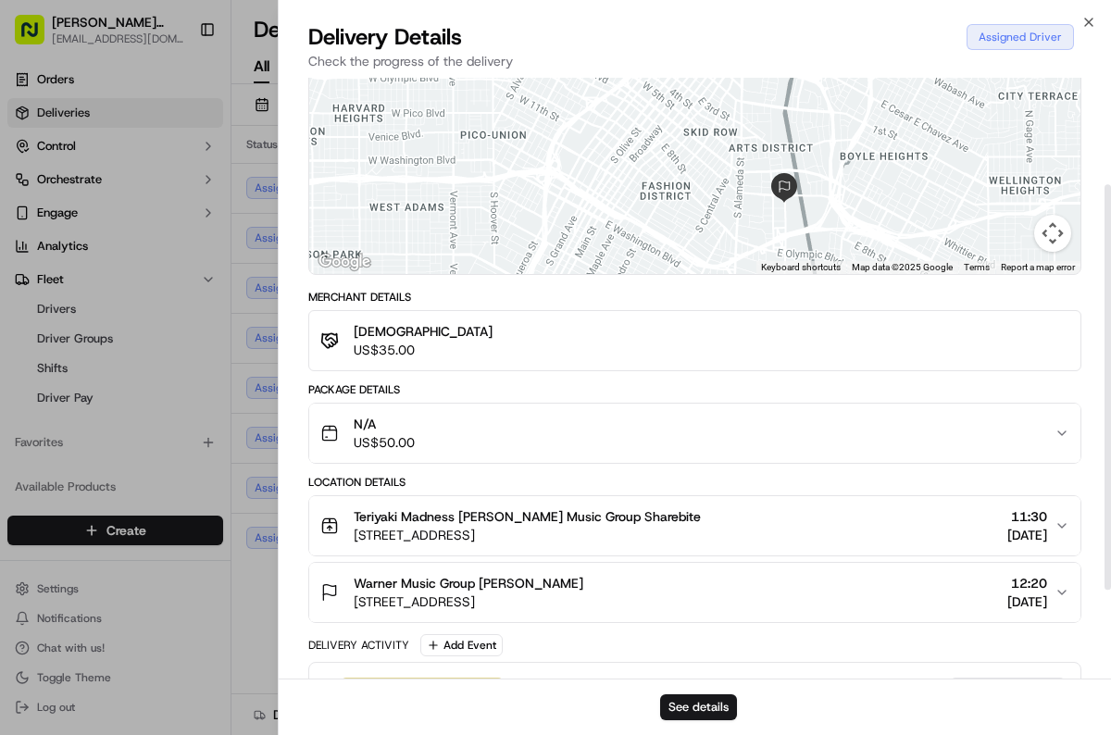
scroll to position [176, 0]
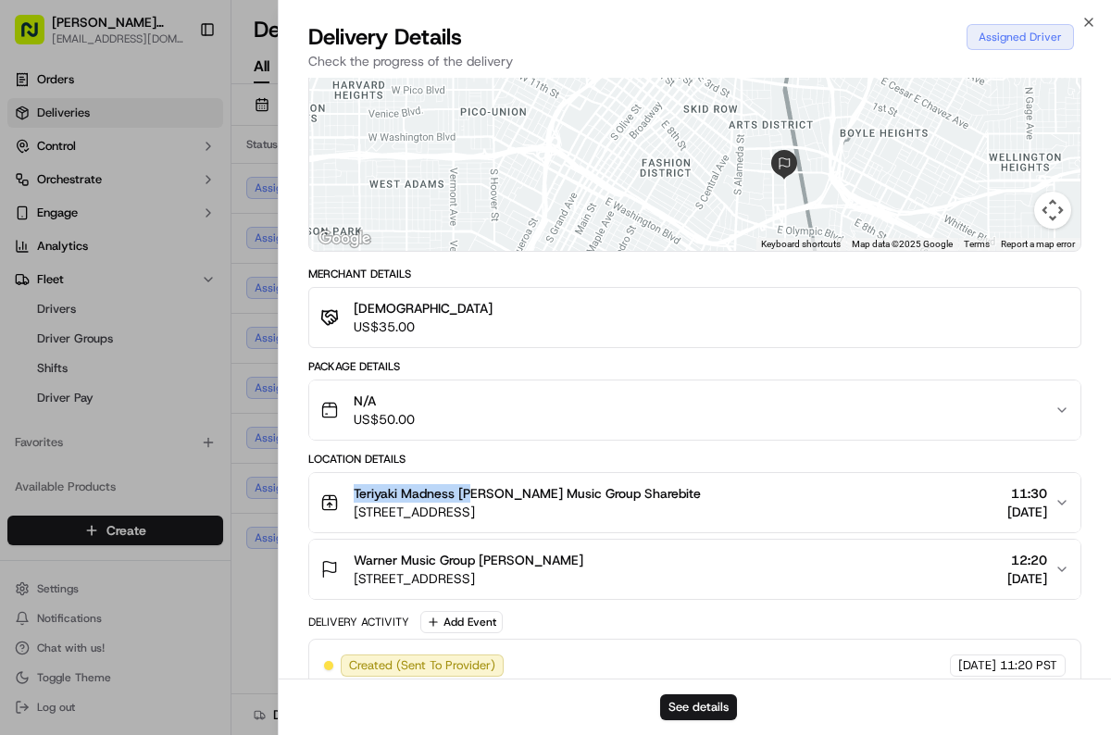
drag, startPoint x: 352, startPoint y: 489, endPoint x: 475, endPoint y: 494, distance: 123.3
click at [475, 494] on div "Teriyaki Madness [PERSON_NAME] Music Group Sharebite [STREET_ADDRESS]" at bounding box center [510, 502] width 381 height 37
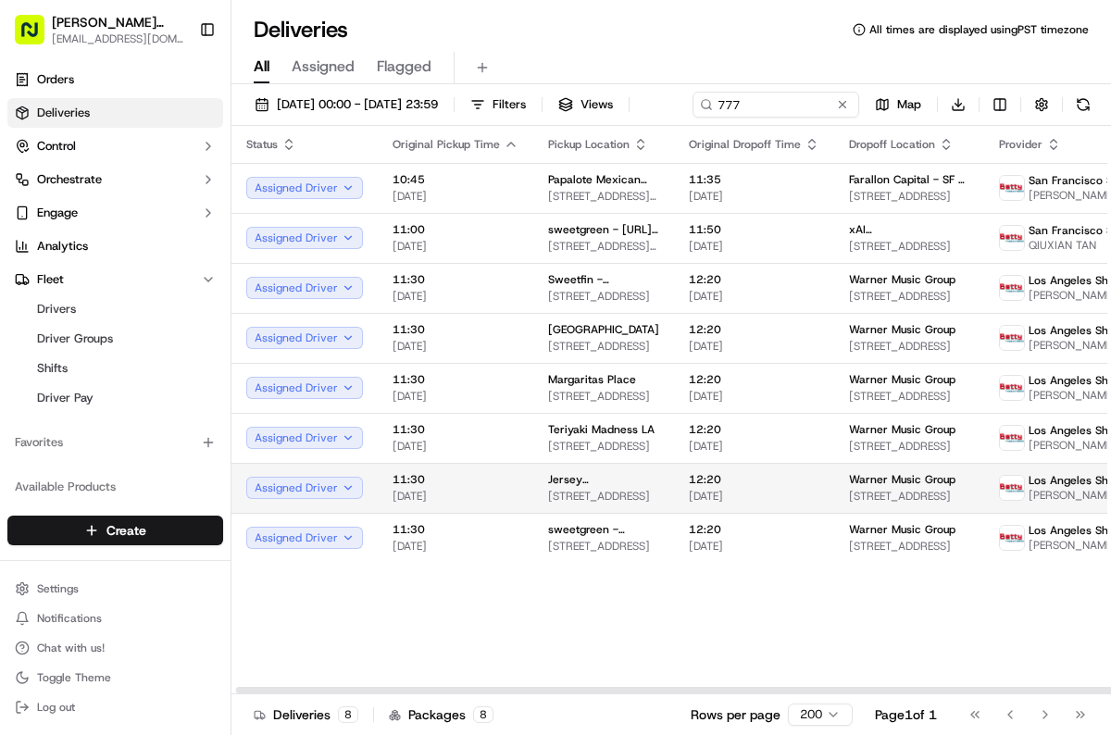
scroll to position [0, 5]
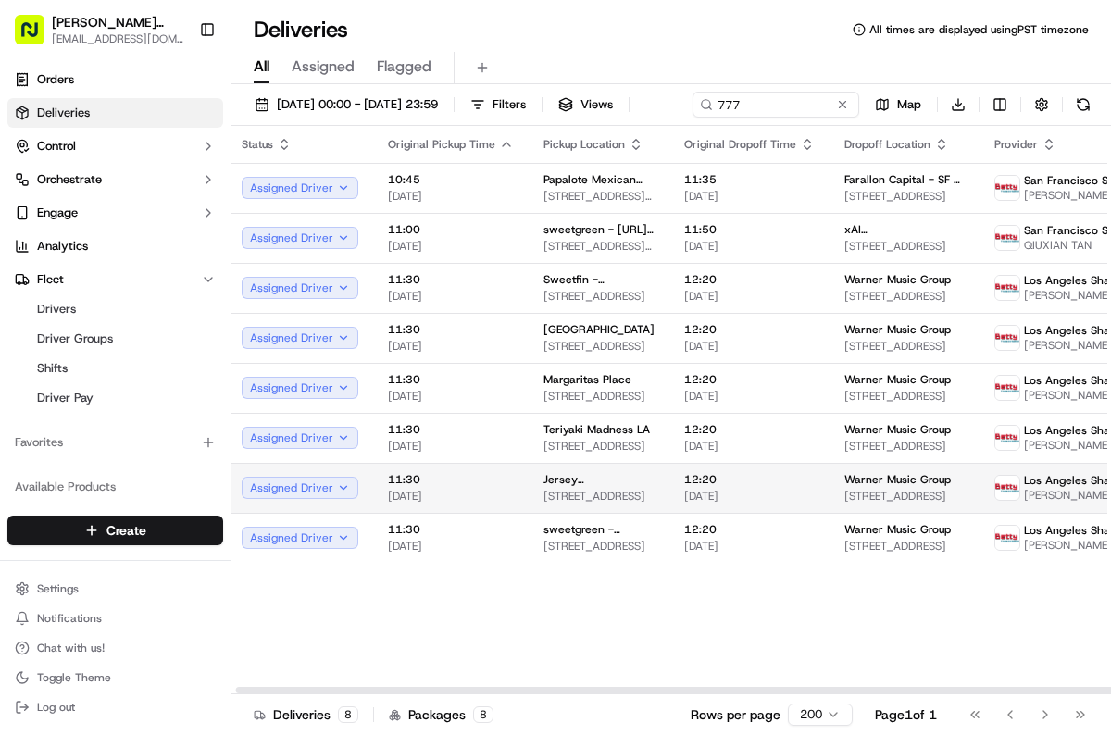
click at [544, 487] on span "Jersey [PERSON_NAME]'s - Downtown LA" at bounding box center [599, 479] width 111 height 15
click at [625, 504] on span "[STREET_ADDRESS]" at bounding box center [599, 496] width 111 height 15
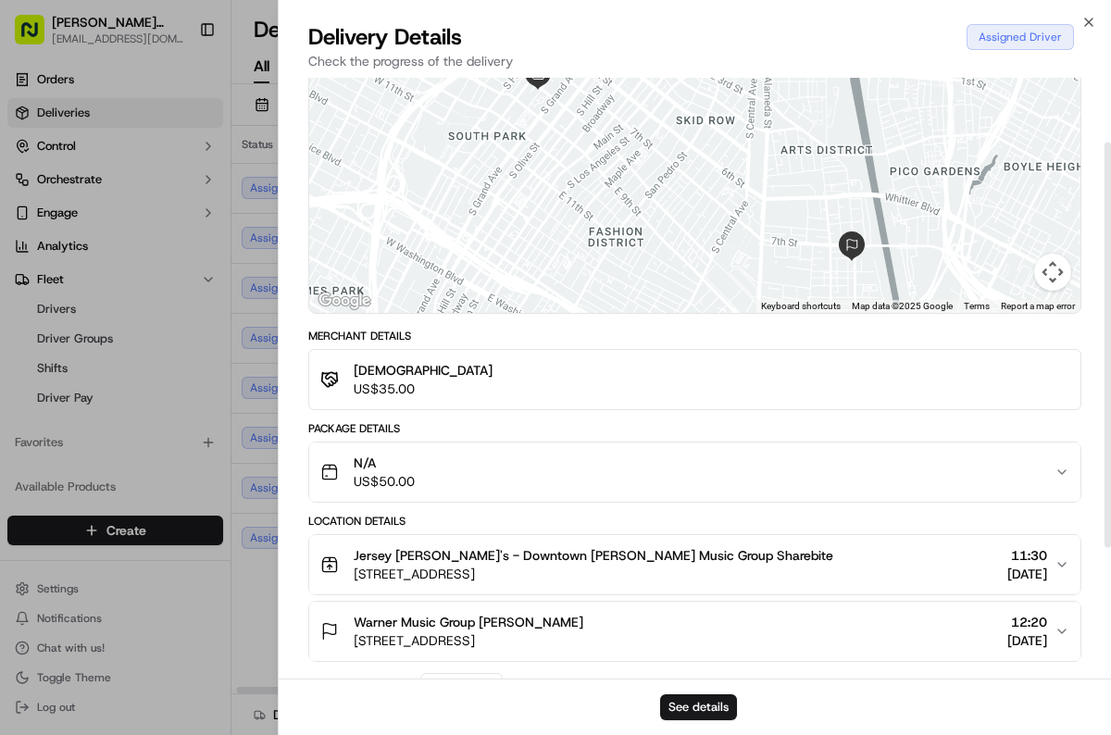
scroll to position [119, 0]
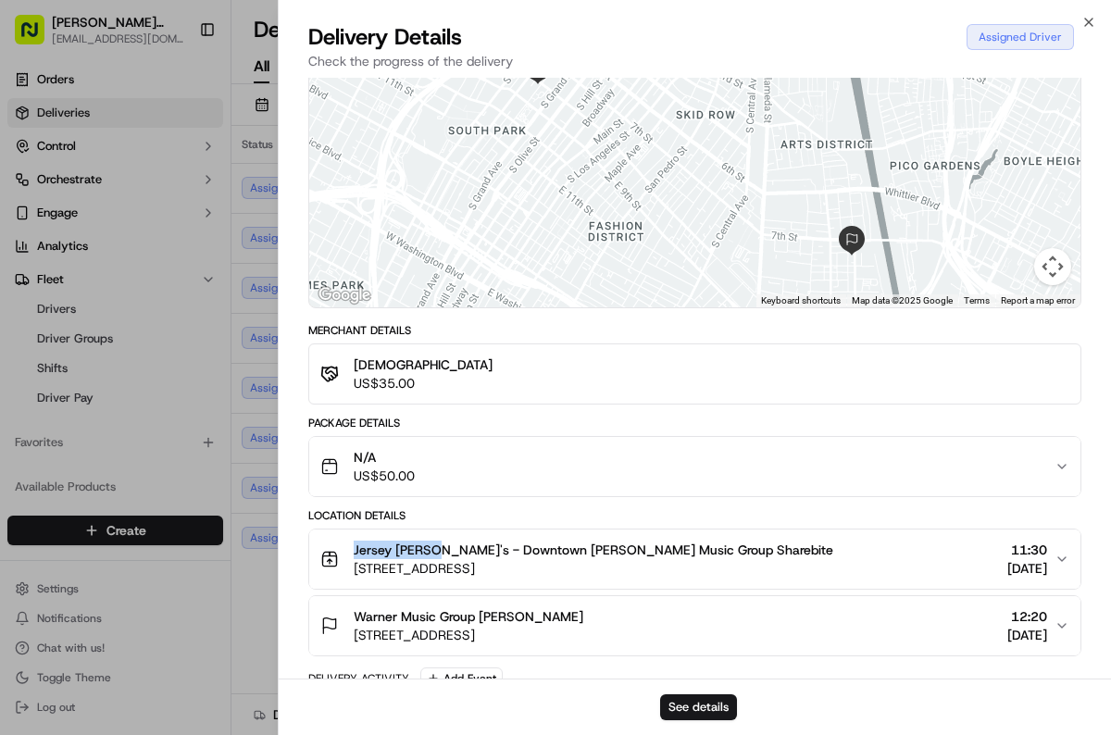
drag, startPoint x: 354, startPoint y: 547, endPoint x: 429, endPoint y: 550, distance: 75.1
click at [429, 550] on span "Jersey [PERSON_NAME]'s - Downtown [PERSON_NAME] Music Group Sharebite" at bounding box center [594, 550] width 480 height 19
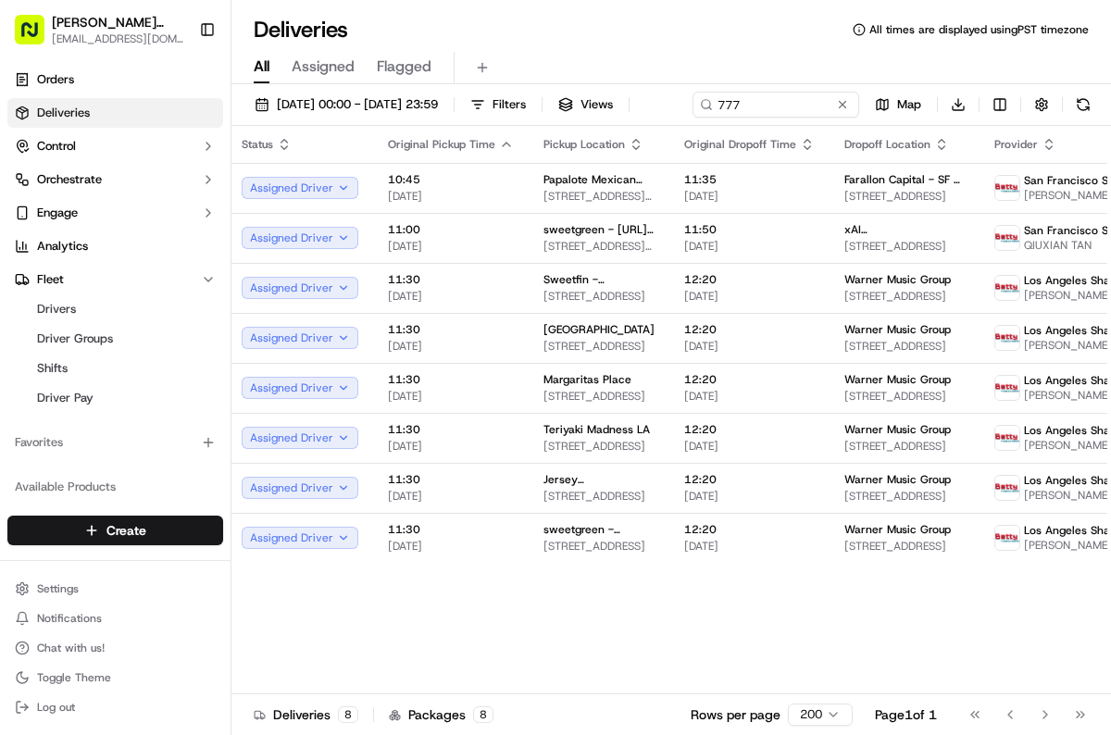
drag, startPoint x: 268, startPoint y: 622, endPoint x: 273, endPoint y: 612, distance: 11.6
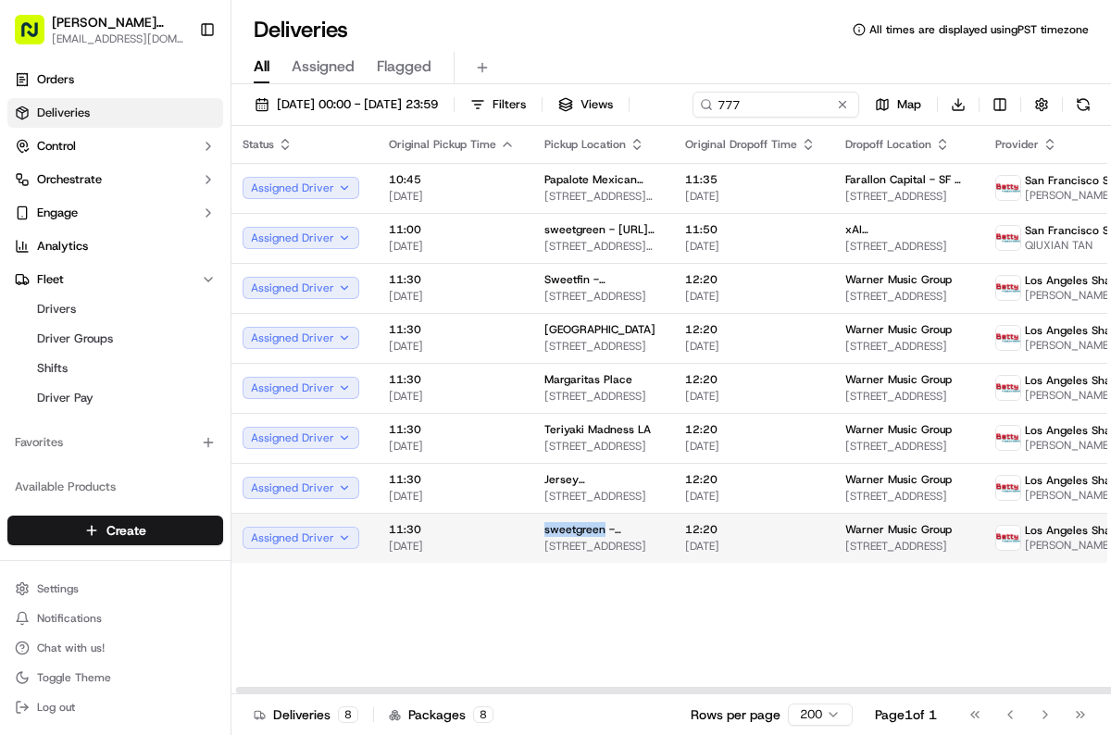
drag, startPoint x: 535, startPoint y: 558, endPoint x: 596, endPoint y: 562, distance: 61.2
click at [597, 562] on td "sweetgreen - Warner Music Group - LA [STREET_ADDRESS]" at bounding box center [600, 538] width 141 height 50
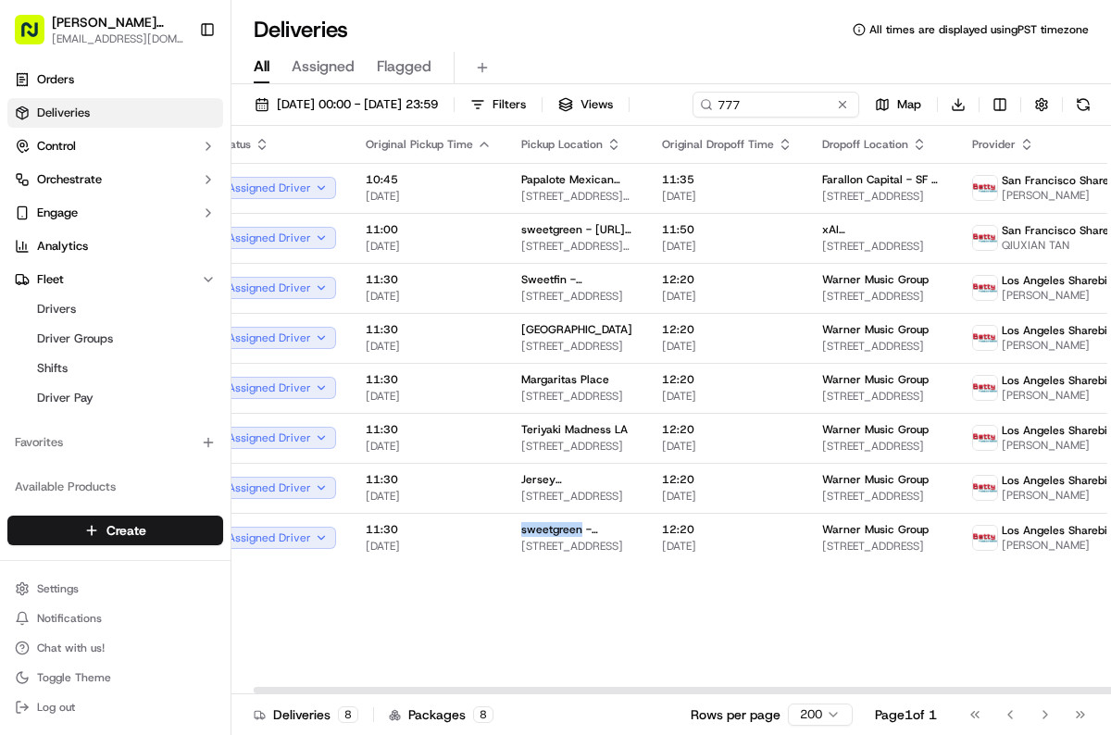
scroll to position [0, 18]
